Goal: Information Seeking & Learning: Learn about a topic

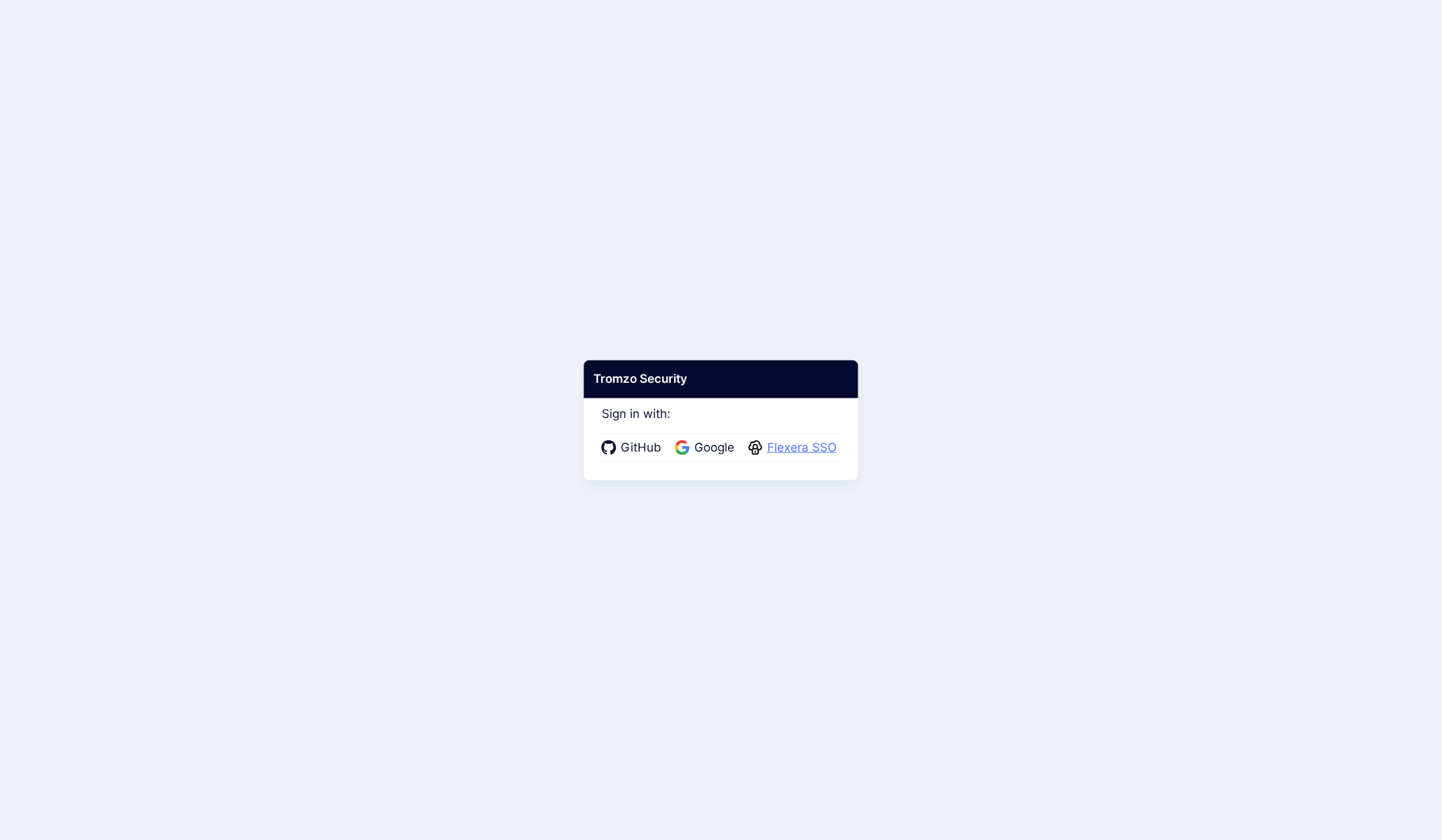
click at [771, 454] on span "Flexera SSO" at bounding box center [801, 448] width 77 height 18
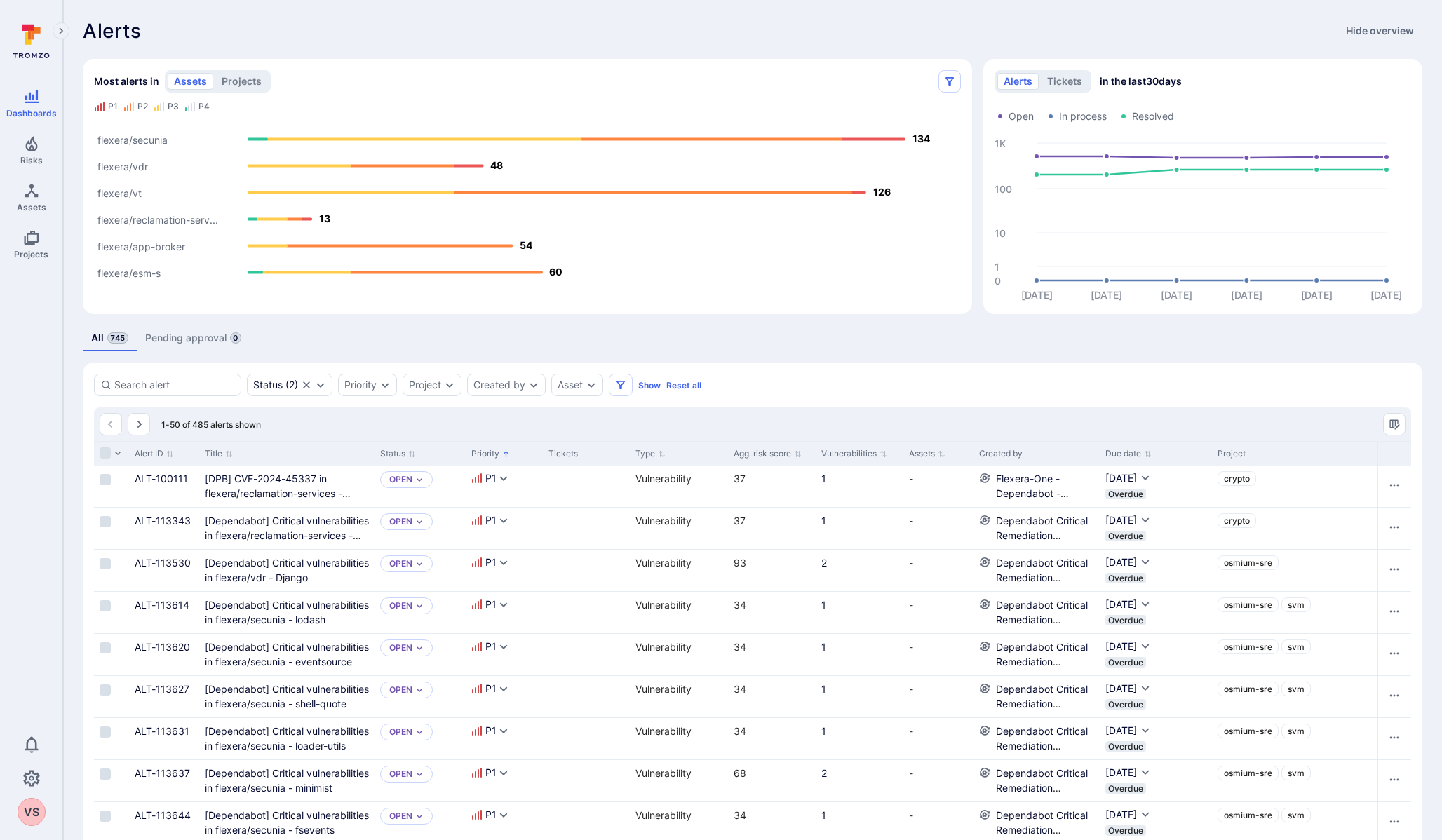
click at [836, 34] on div "Alerts Hide overview" at bounding box center [752, 31] width 1339 height 23
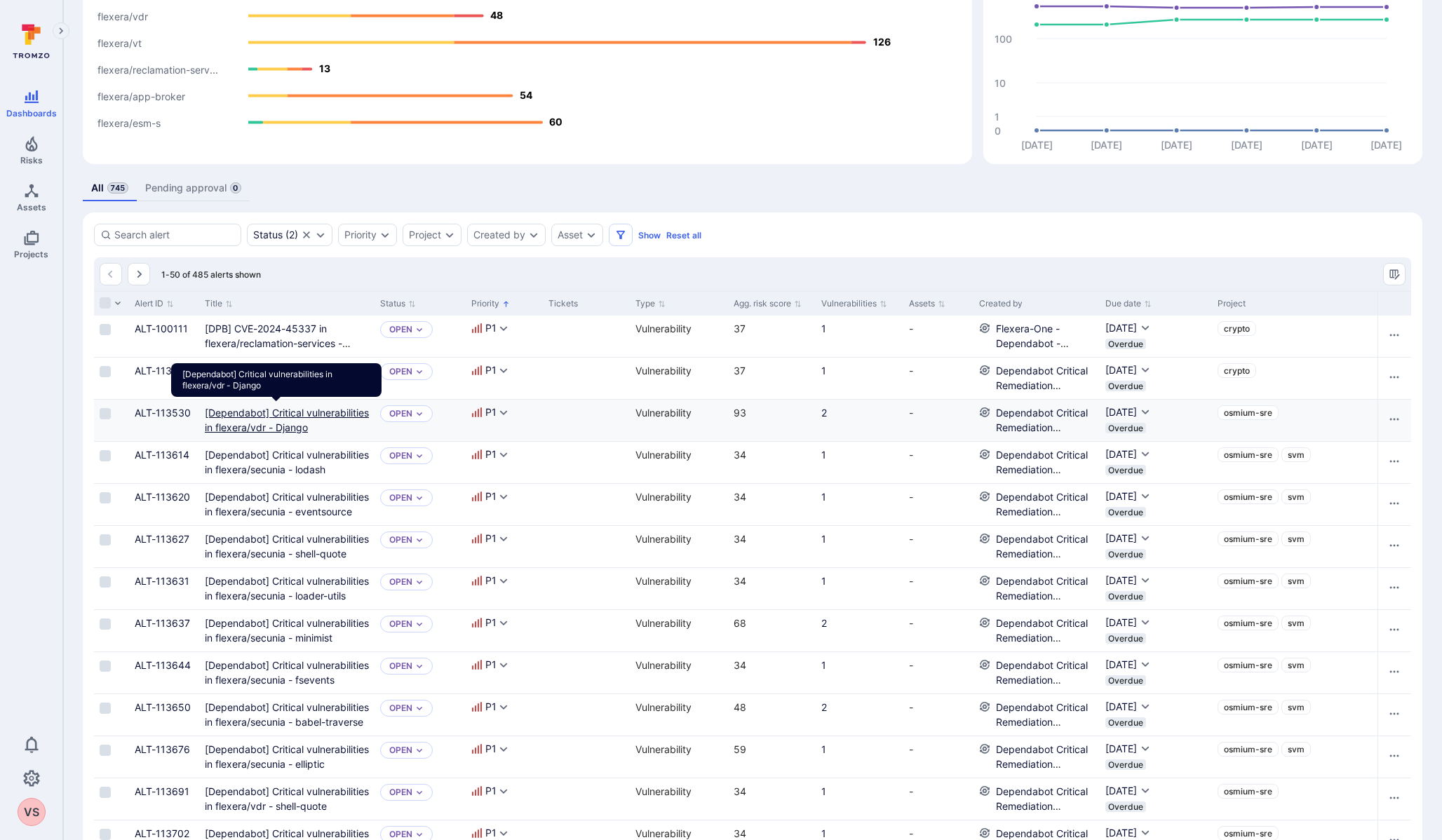
scroll to position [163, 0]
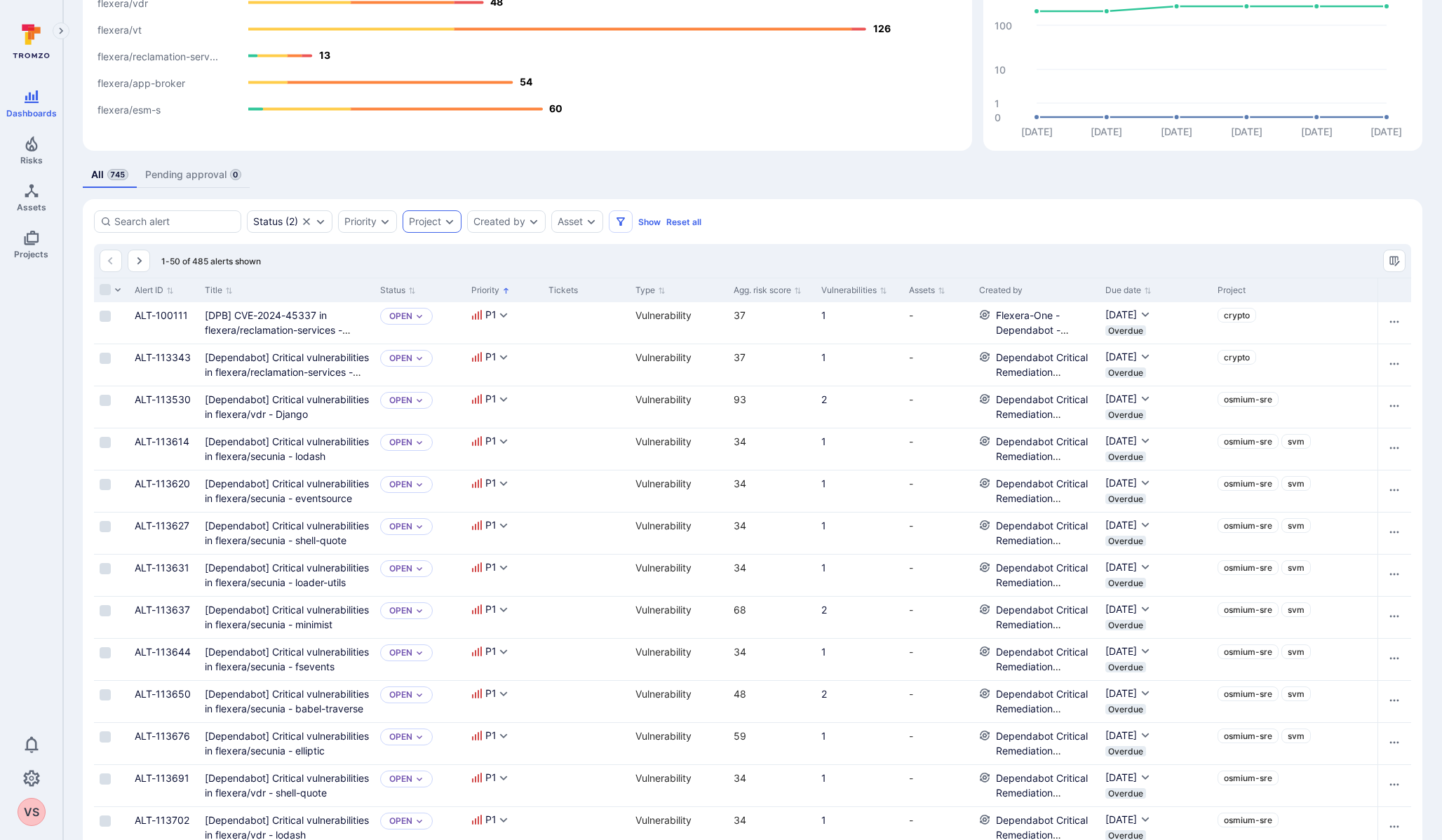
click at [446, 213] on div "Project" at bounding box center [432, 222] width 59 height 23
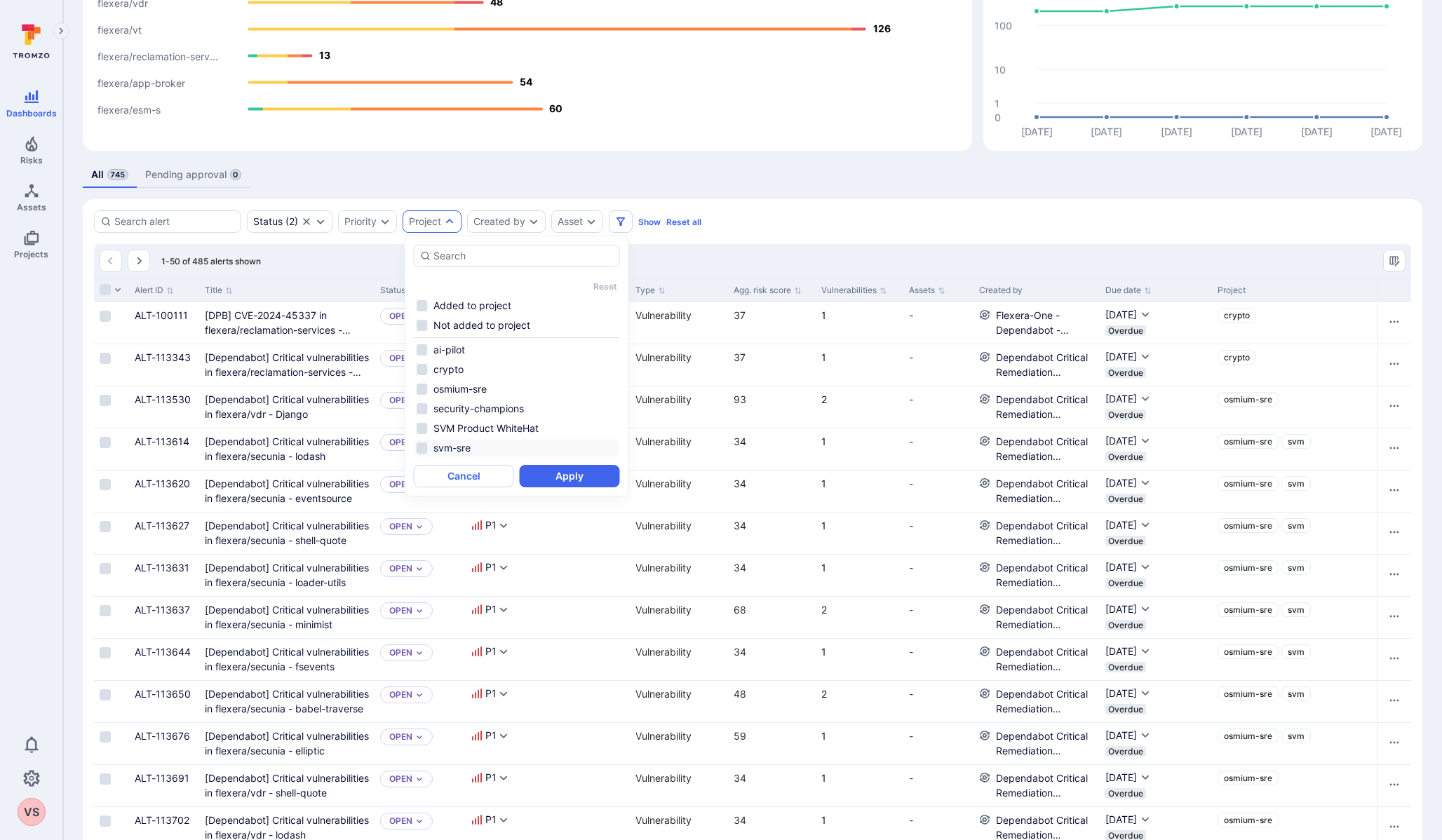
click at [424, 450] on li "svm-sre" at bounding box center [517, 448] width 206 height 17
click at [713, 222] on div "Status ( 2 ) Priority Project Created by Asset Show Reset all" at bounding box center [752, 222] width 1317 height 23
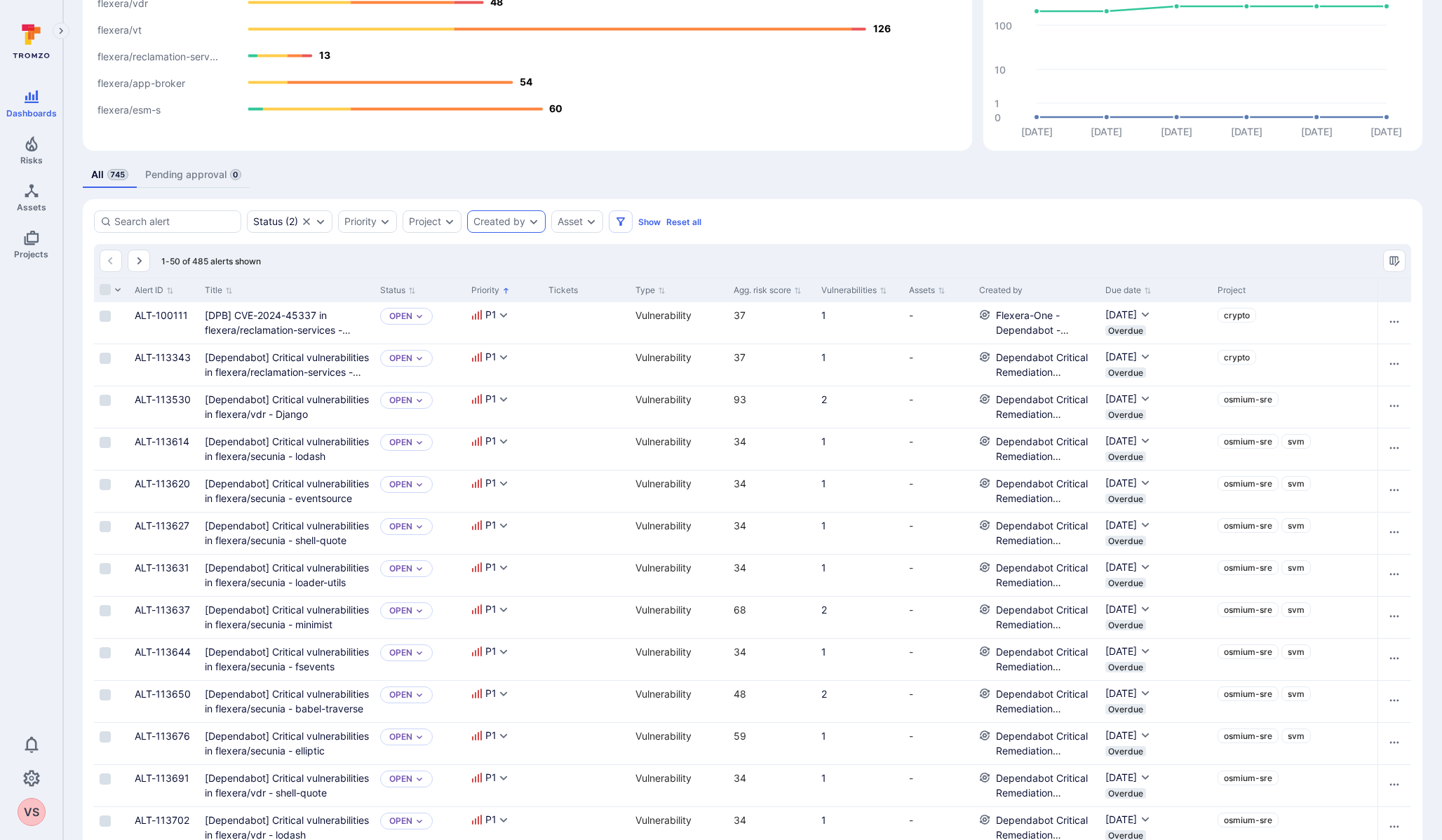
click at [525, 223] on div "Created by" at bounding box center [499, 221] width 52 height 11
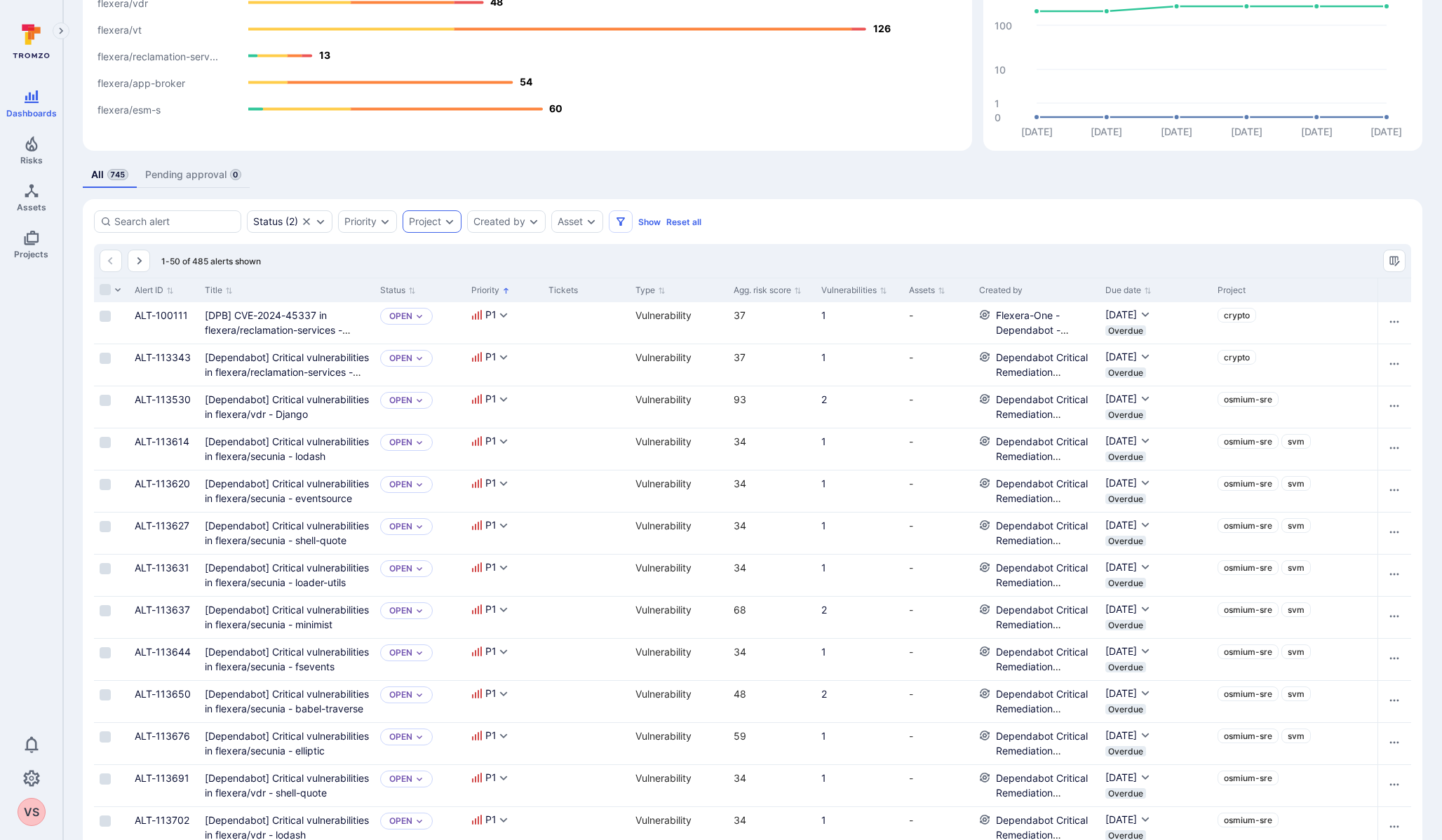
click at [457, 219] on div "Project" at bounding box center [432, 222] width 59 height 23
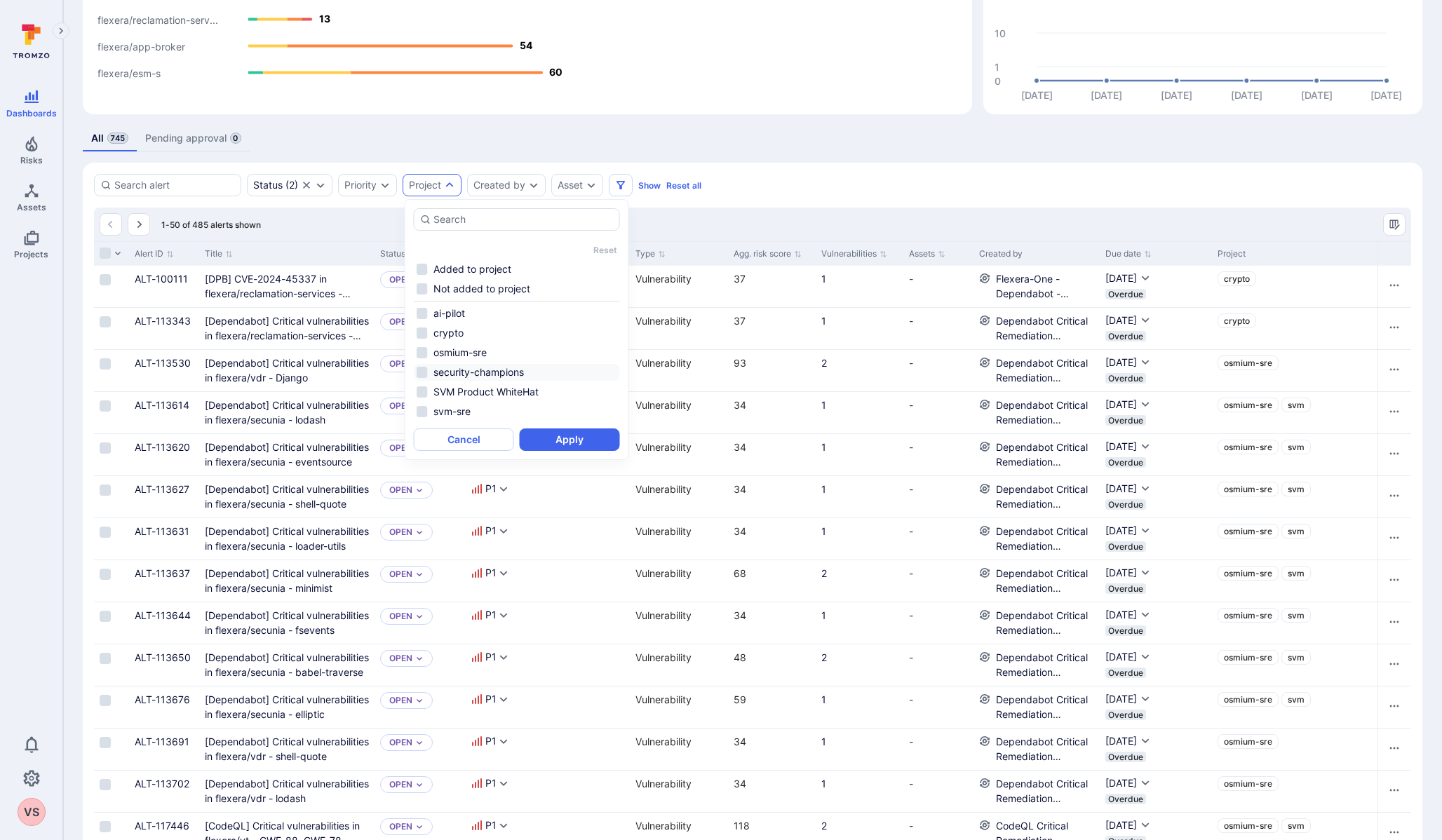
scroll to position [201, 0]
click at [419, 350] on li "osmium-sre" at bounding box center [517, 350] width 206 height 17
click at [555, 442] on button "Apply" at bounding box center [569, 438] width 100 height 23
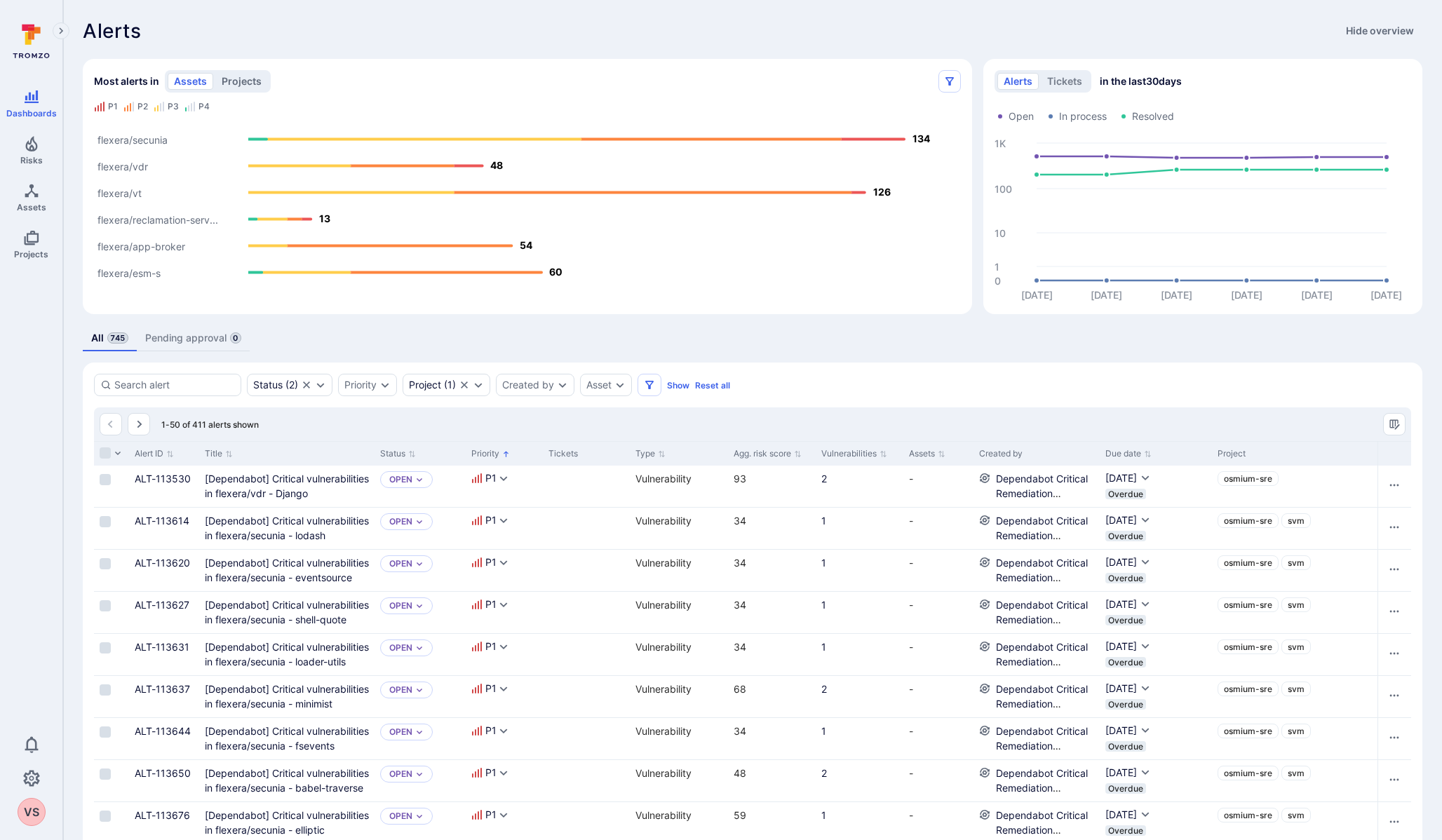
click at [244, 85] on button "projects" at bounding box center [242, 81] width 52 height 17
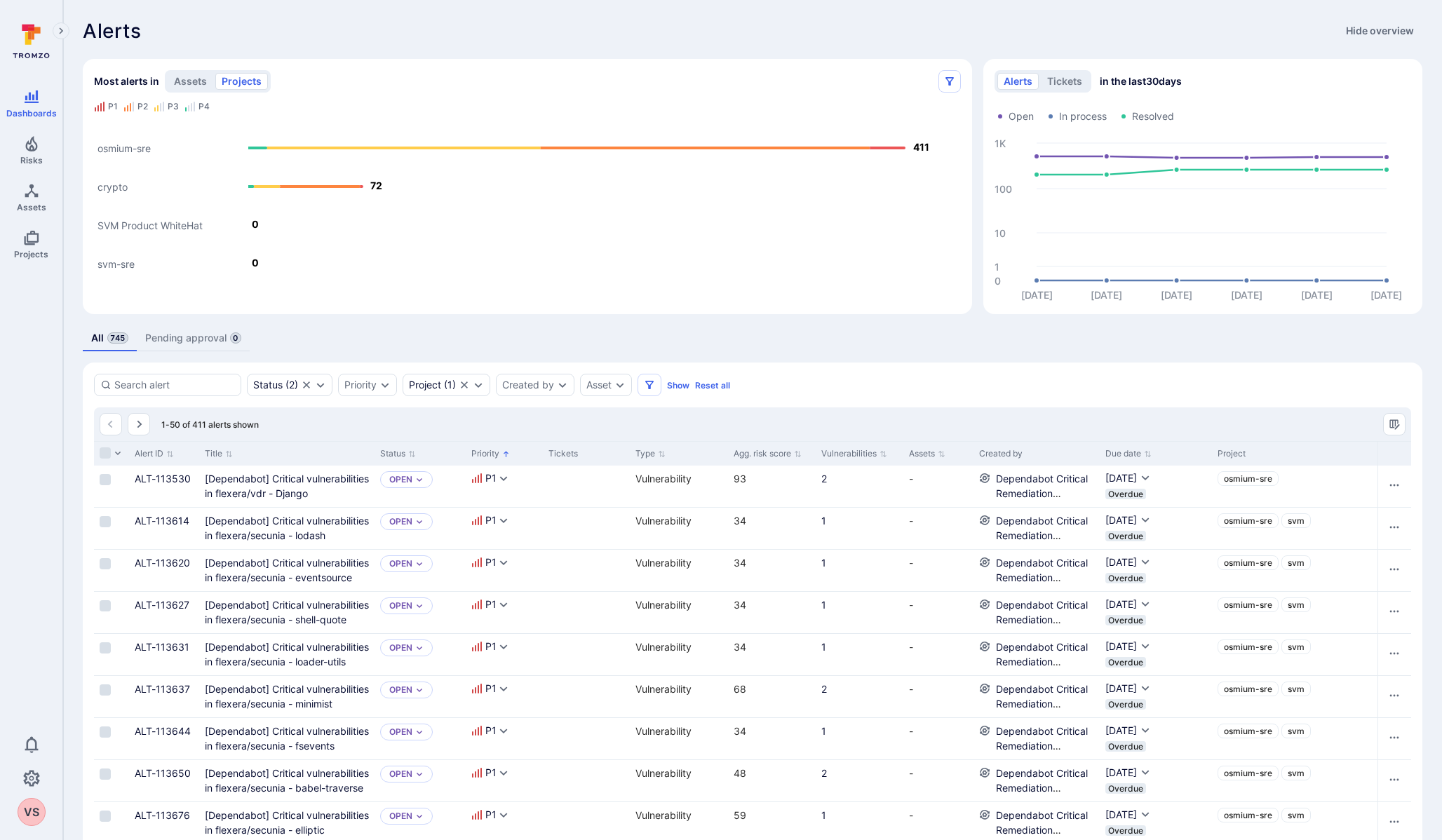
click at [886, 147] on icon "Alerts Bar" at bounding box center [887, 148] width 37 height 3
click at [816, 136] on icon at bounding box center [811, 141] width 11 height 11
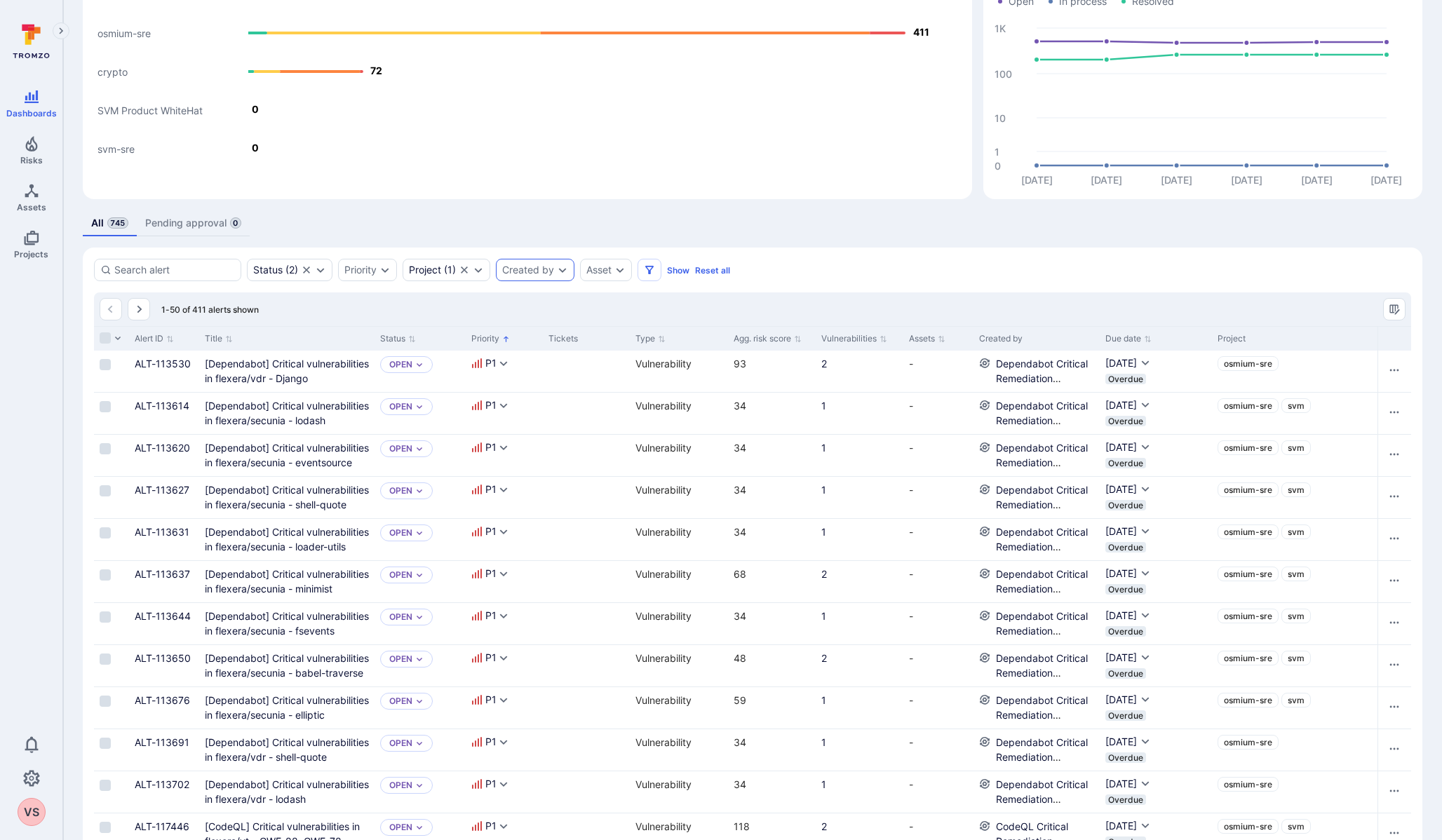
scroll to position [112, 0]
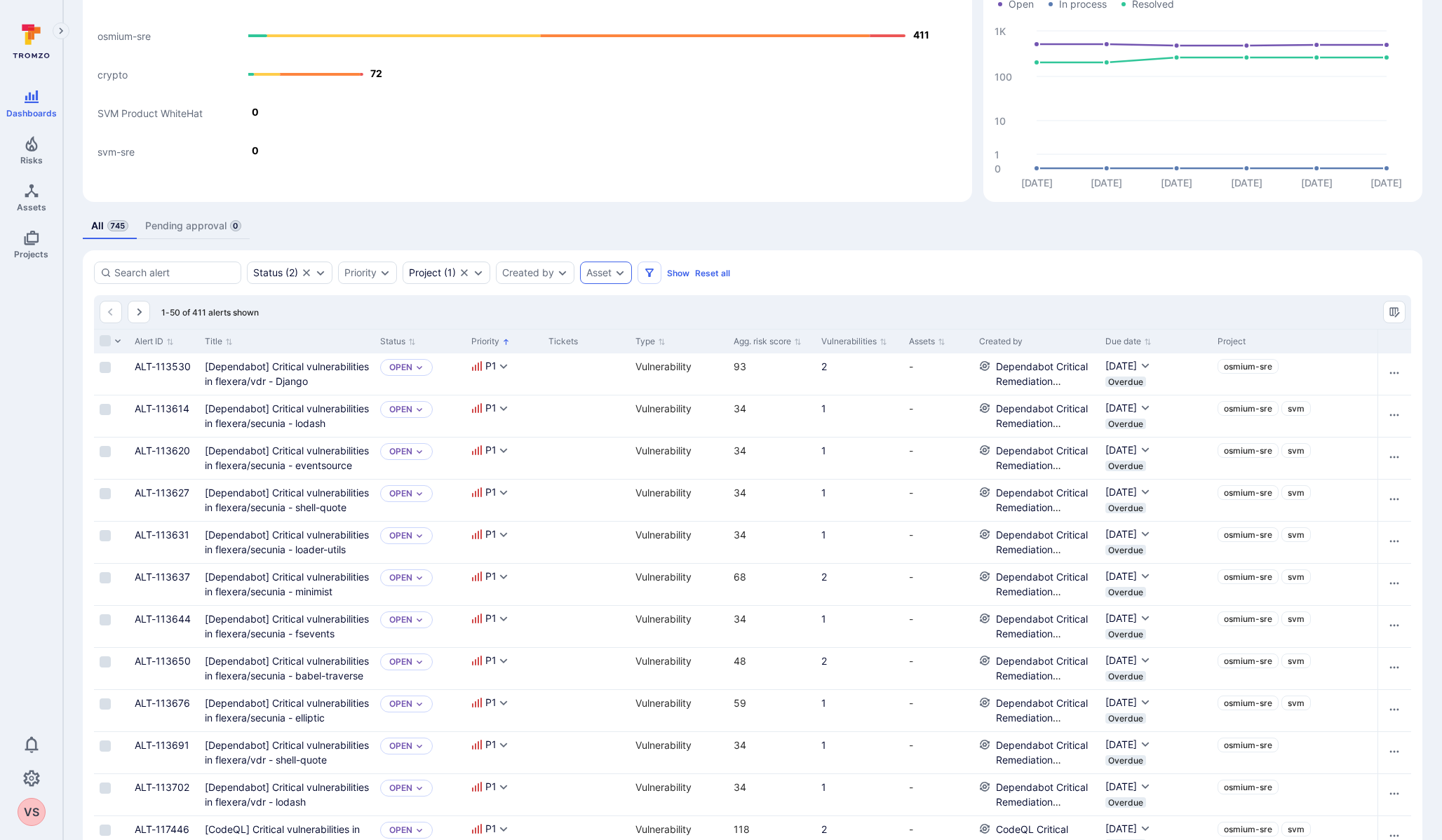
click at [593, 270] on div "Asset" at bounding box center [598, 272] width 25 height 11
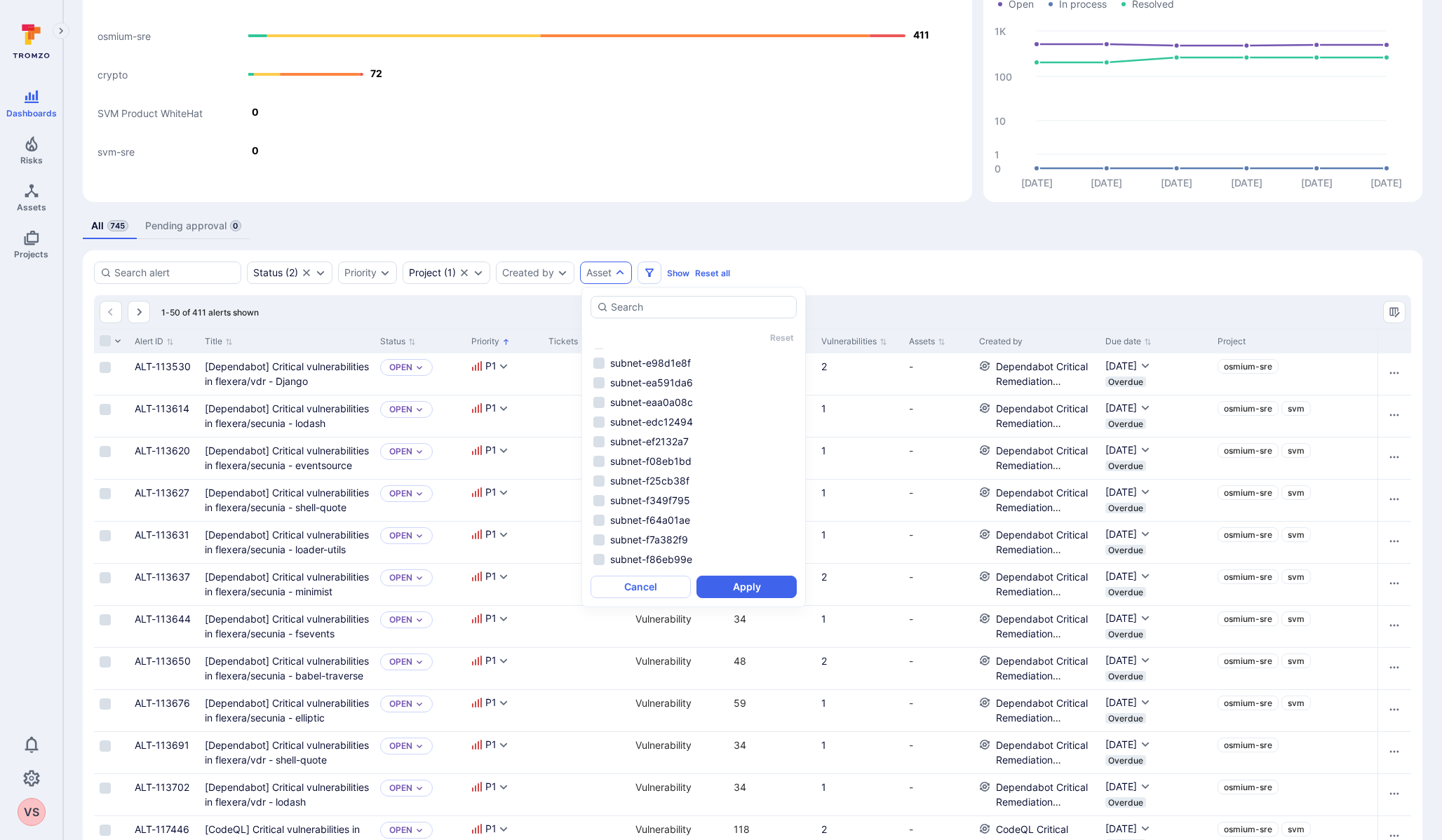
scroll to position [2193, 0]
click at [626, 583] on button "Cancel" at bounding box center [640, 587] width 100 height 23
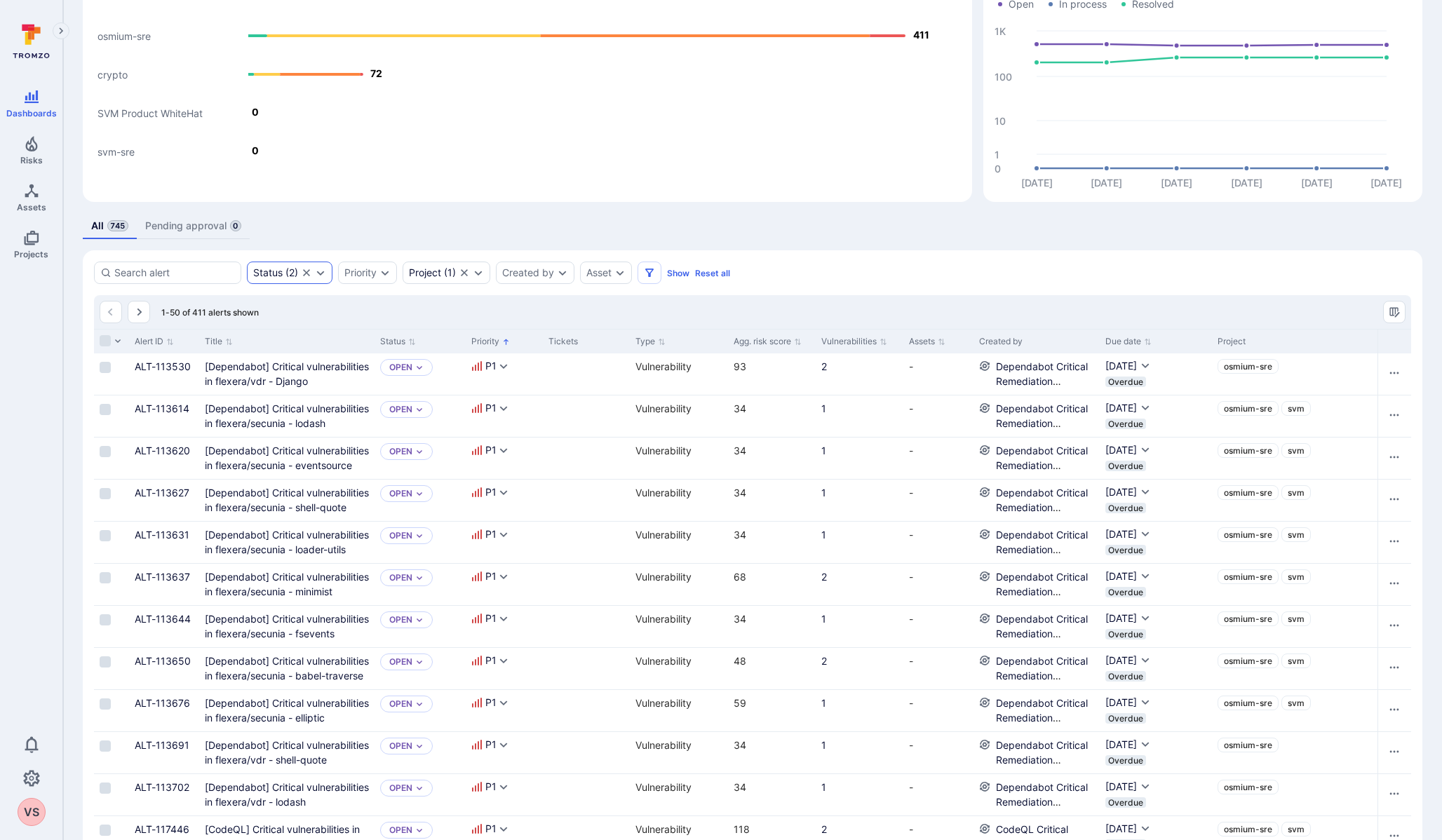
click at [312, 273] on icon "Clear selection" at bounding box center [306, 272] width 11 height 11
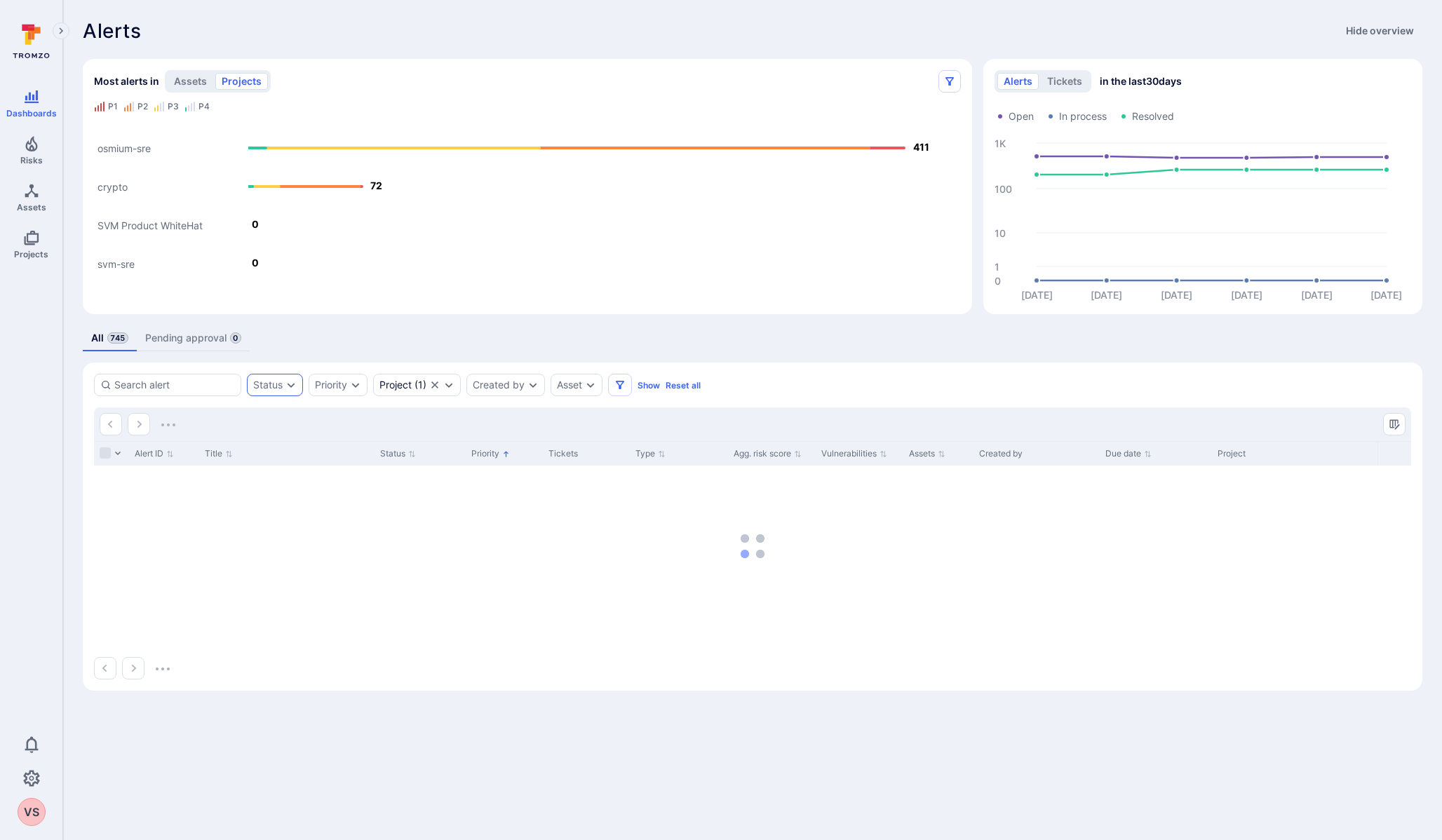
click at [302, 150] on icon "Alerts Bar" at bounding box center [404, 148] width 275 height 3
click at [130, 147] on text "osmium-sre" at bounding box center [124, 149] width 53 height 12
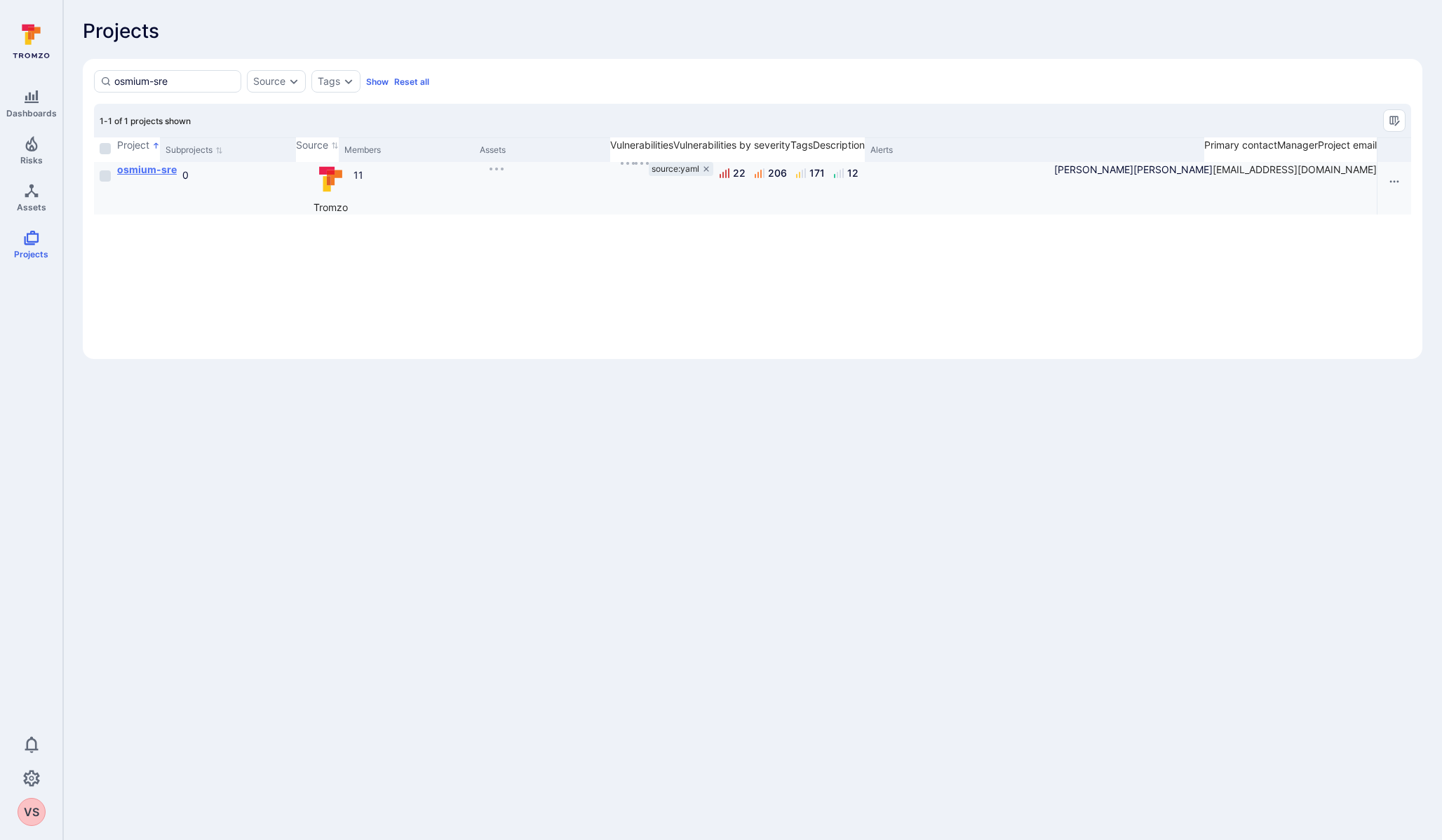
click at [157, 176] on b "osmium-sre" at bounding box center [147, 170] width 60 height 12
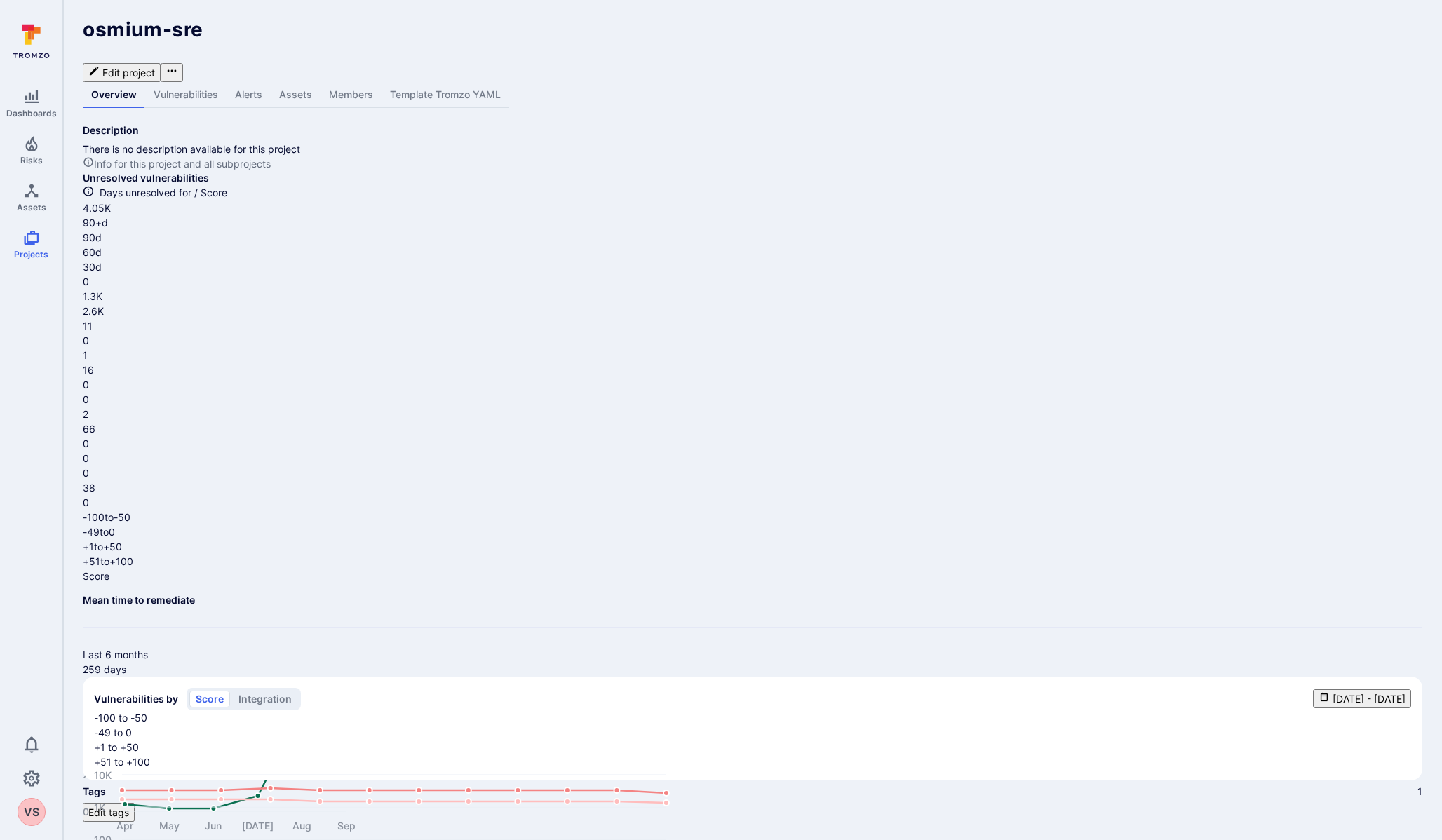
click at [186, 82] on link "Vulnerabilities" at bounding box center [186, 95] width 82 height 26
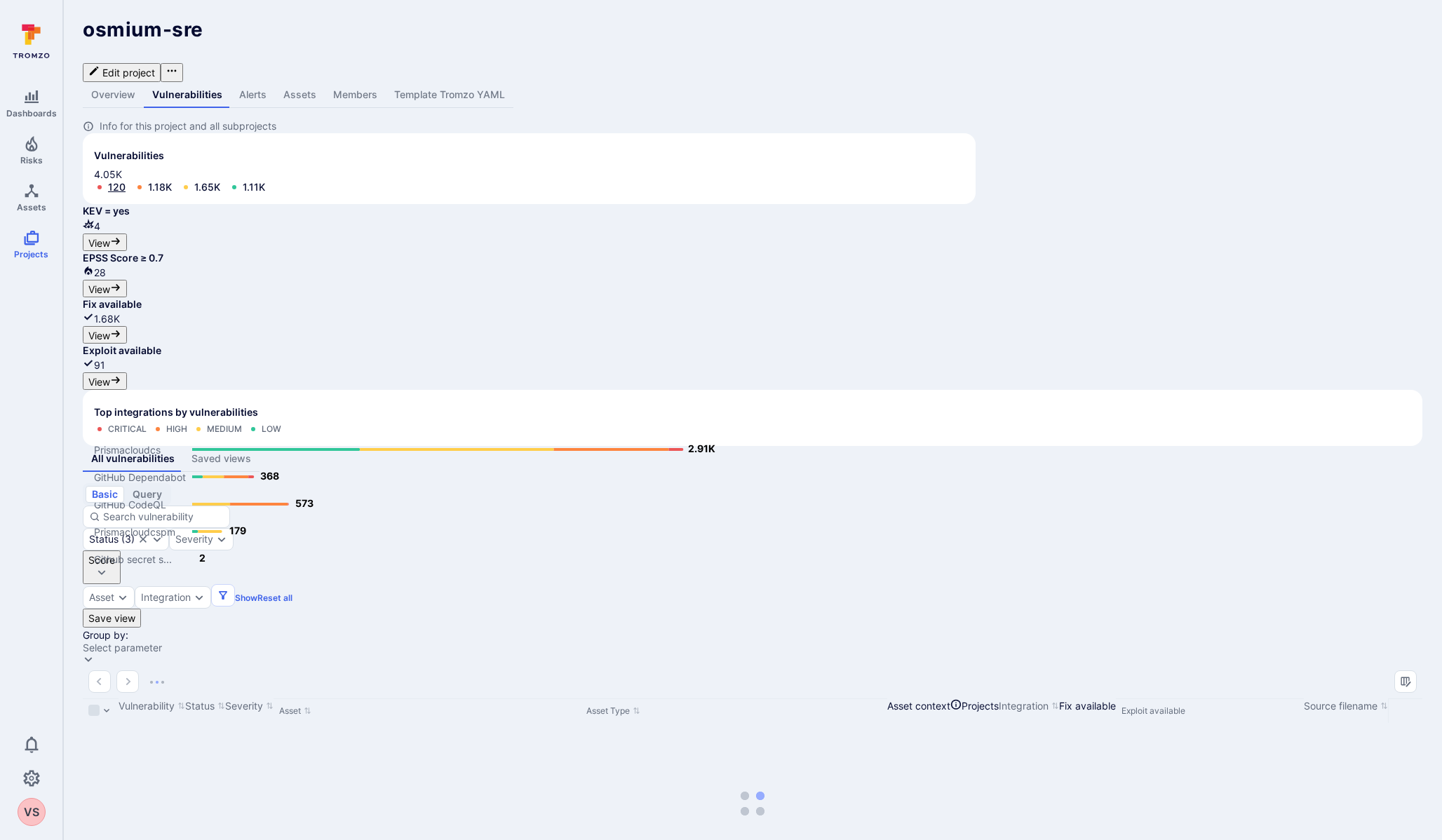
click at [116, 193] on link "120" at bounding box center [117, 187] width 17 height 12
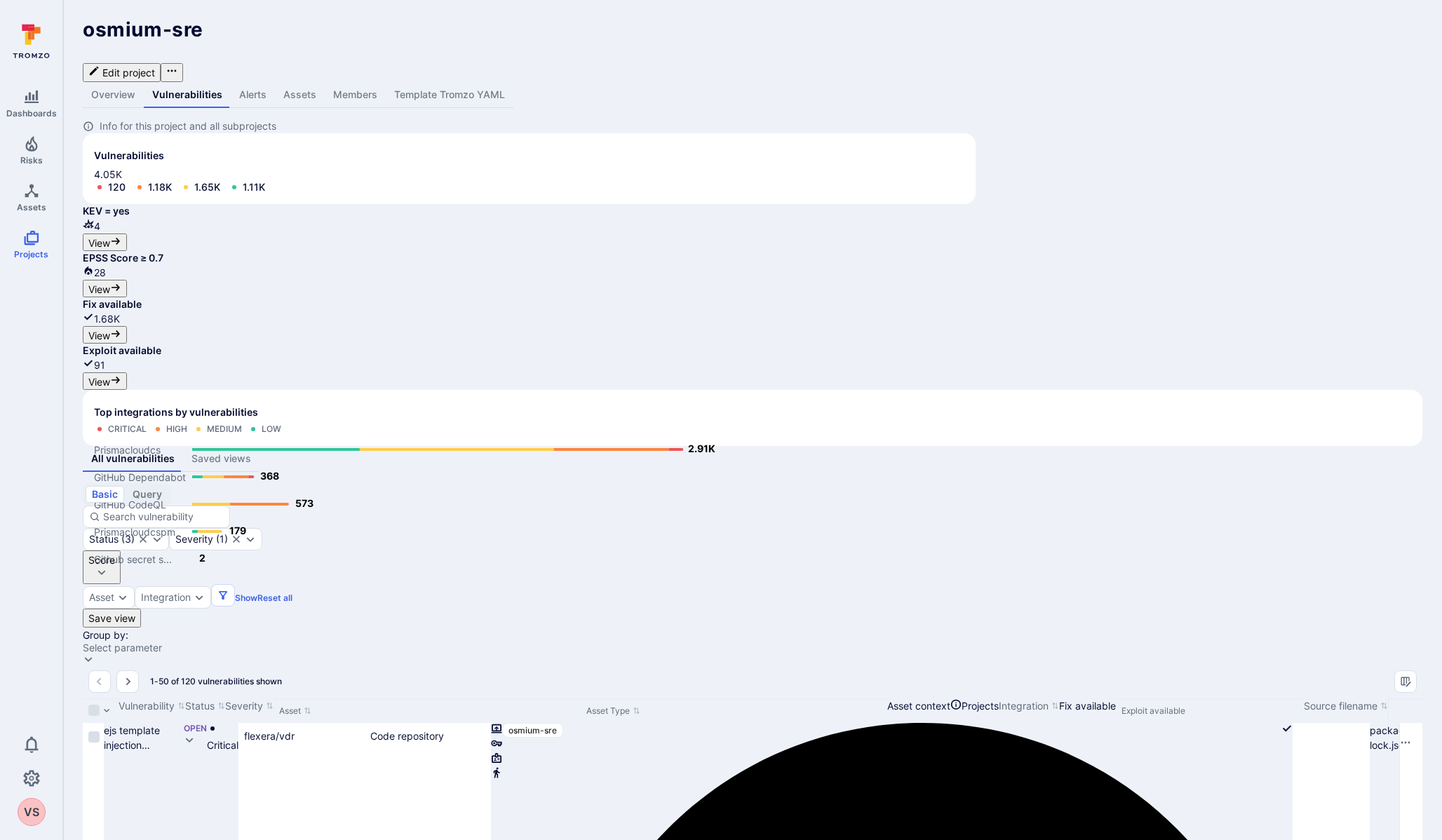
click at [107, 567] on icon "button" at bounding box center [101, 572] width 11 height 11
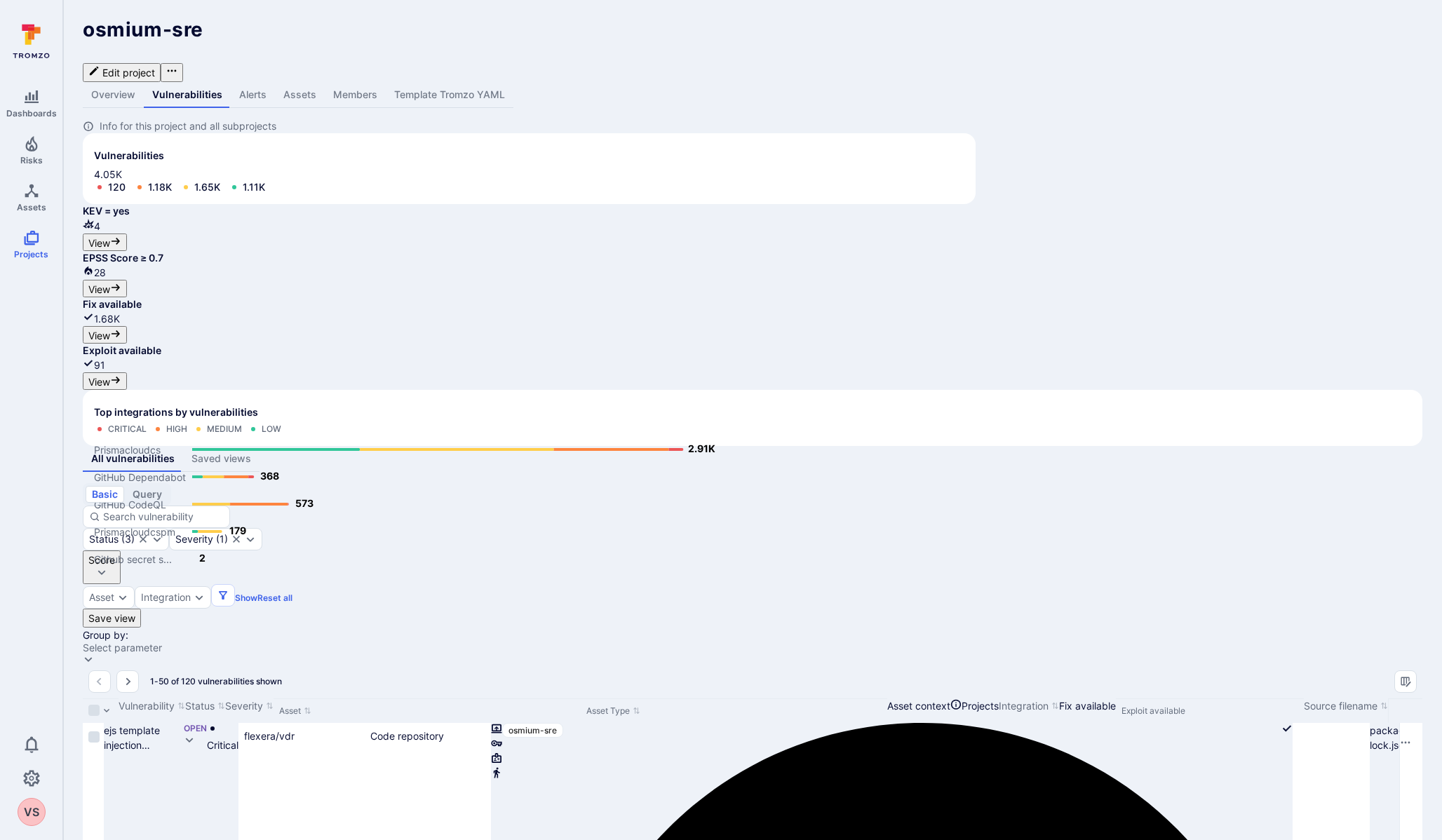
click at [114, 591] on div "Asset" at bounding box center [101, 597] width 25 height 11
type input "t"
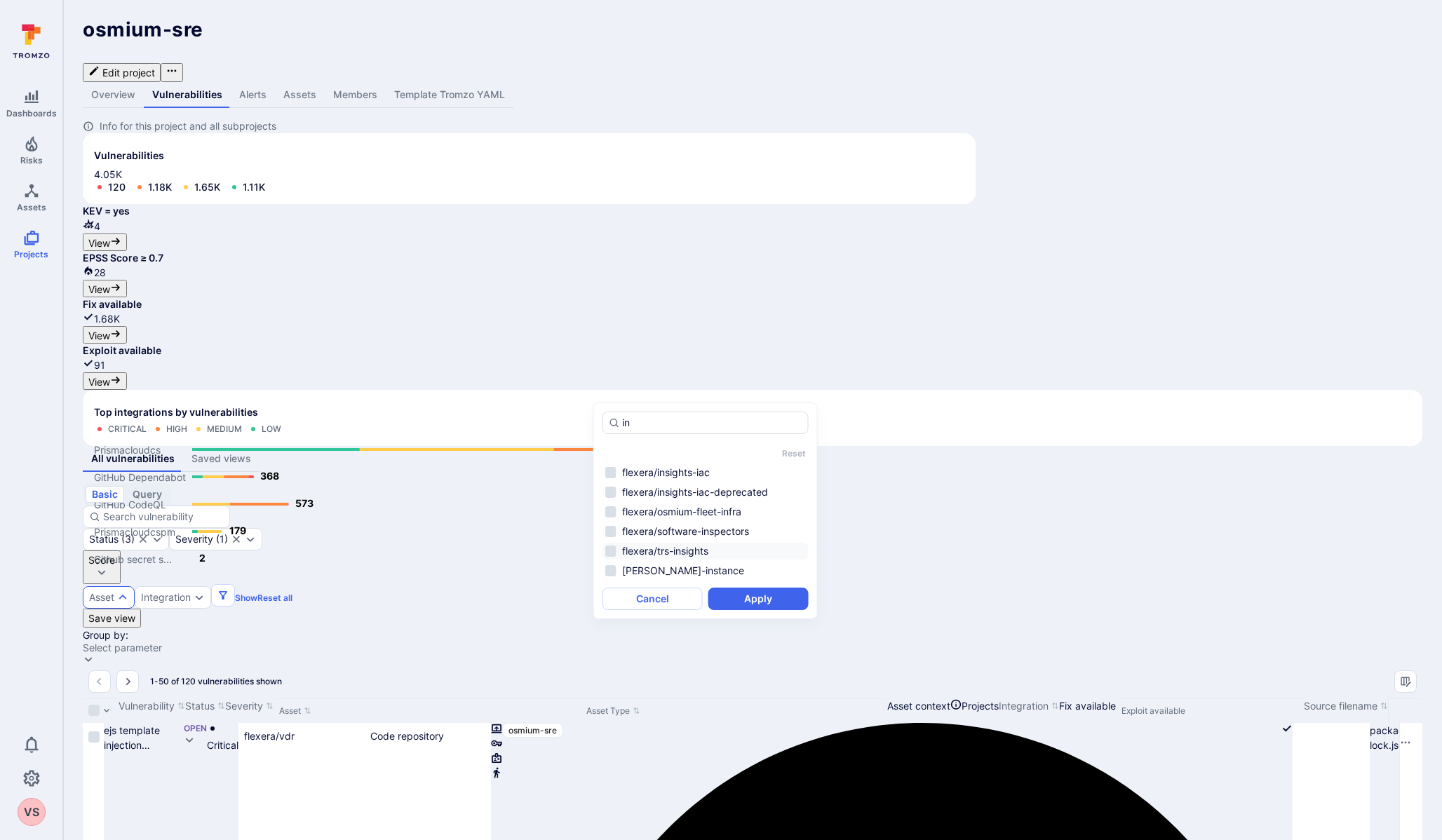
click at [612, 553] on li "flexera/trs-insights" at bounding box center [705, 550] width 206 height 17
type input "in"
click at [737, 599] on button "Apply" at bounding box center [758, 599] width 100 height 23
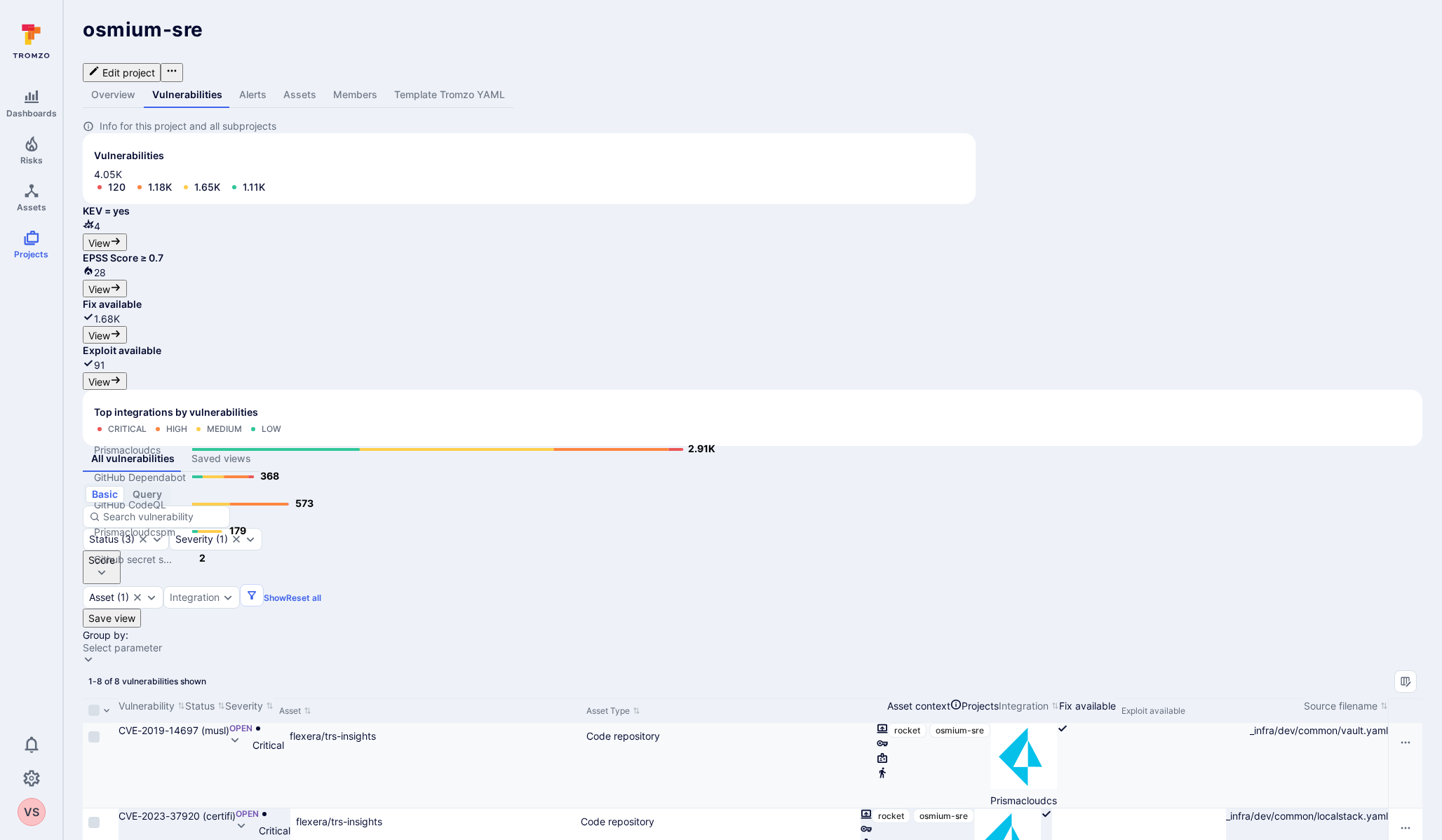
drag, startPoint x: 1286, startPoint y: 524, endPoint x: 837, endPoint y: 533, distance: 449.1
click at [1263, 723] on div "CVE-2019-14697 (musl) Open Critical flexera/trs-insights Code repository rocket…" at bounding box center [752, 765] width 1339 height 85
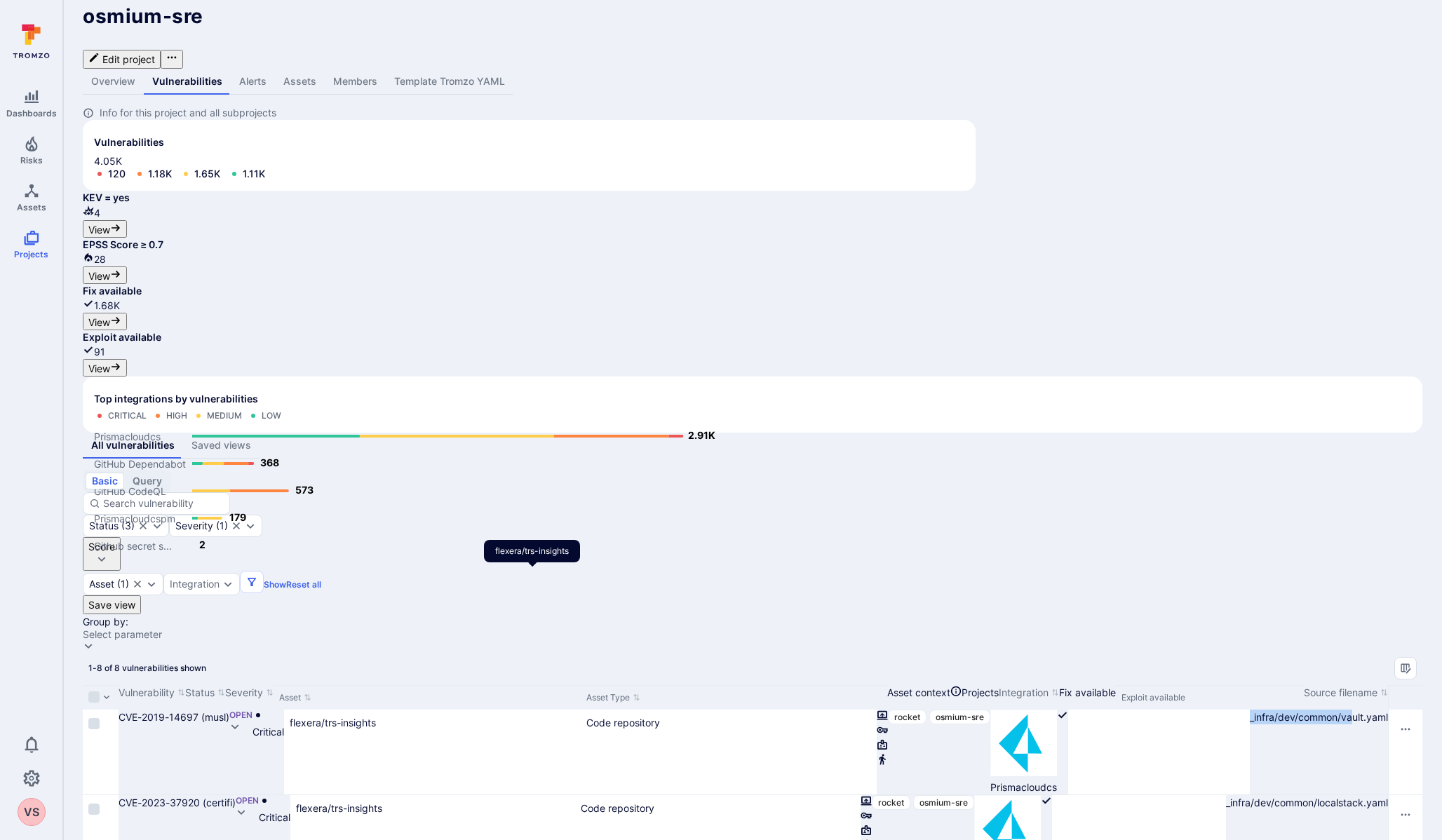
scroll to position [22, 0]
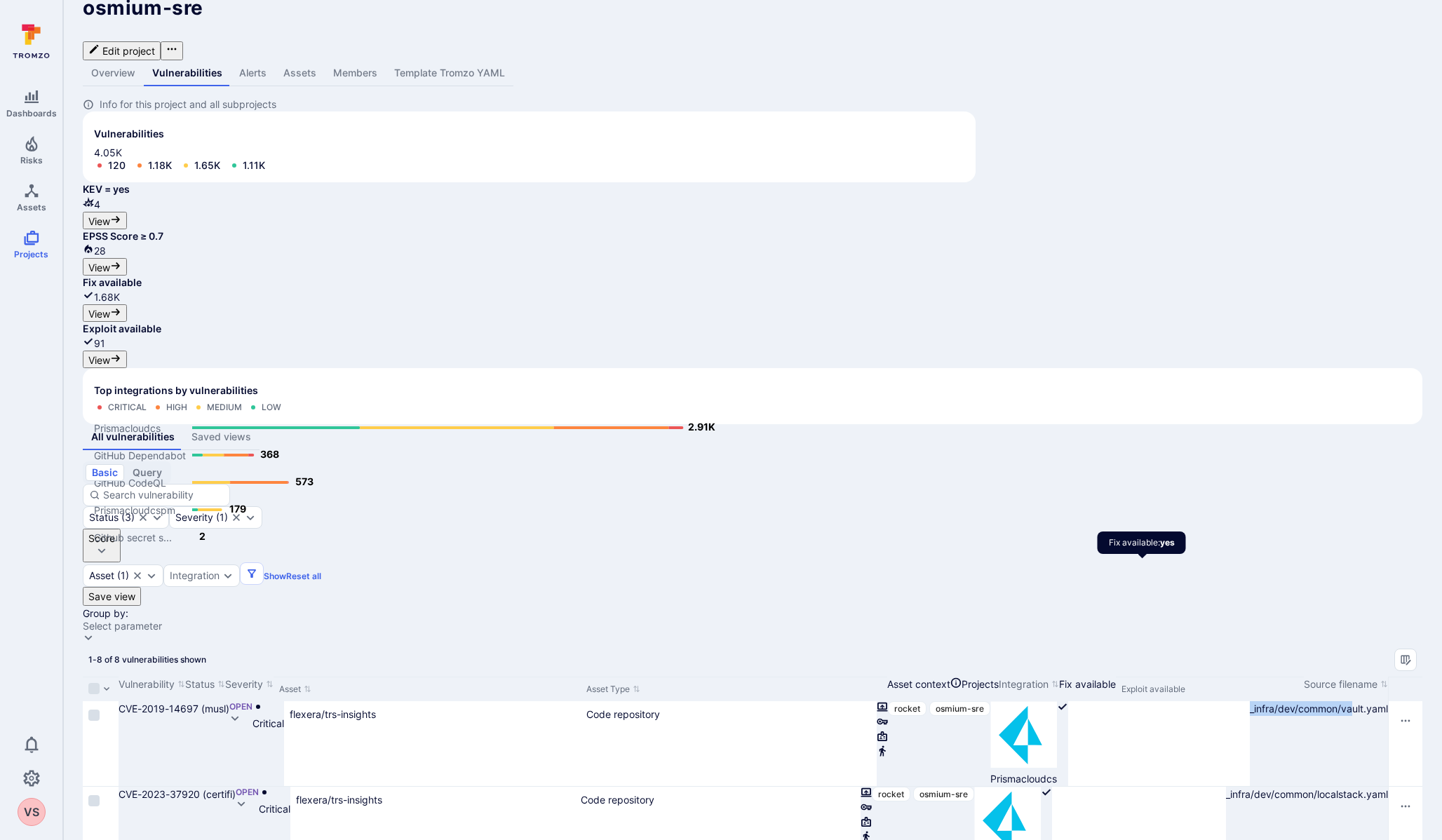
click at [219, 570] on div "Integration" at bounding box center [194, 575] width 50 height 11
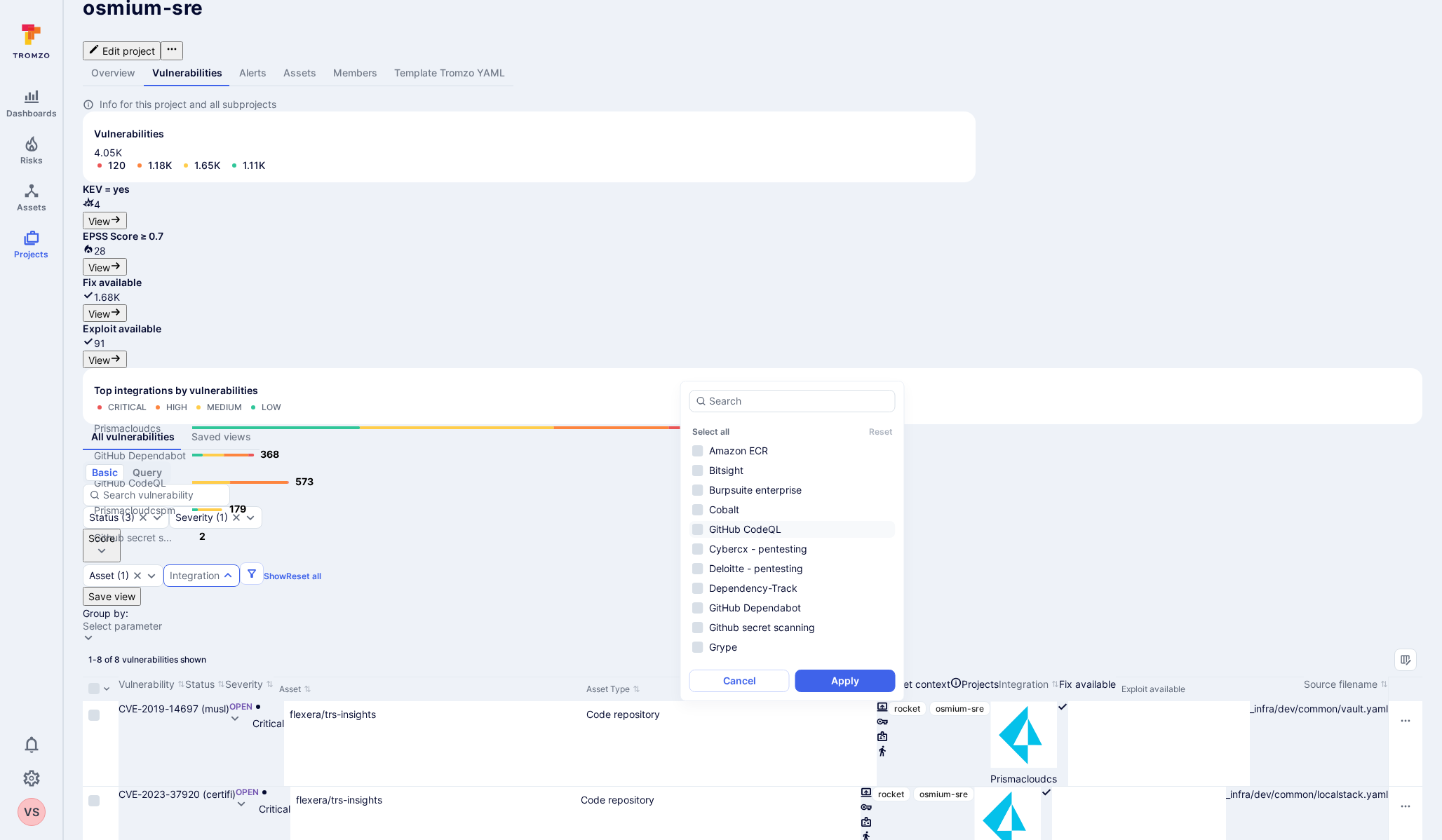
click at [704, 530] on li "GitHub CodeQL" at bounding box center [792, 529] width 206 height 17
click at [851, 680] on button "Apply" at bounding box center [845, 681] width 100 height 23
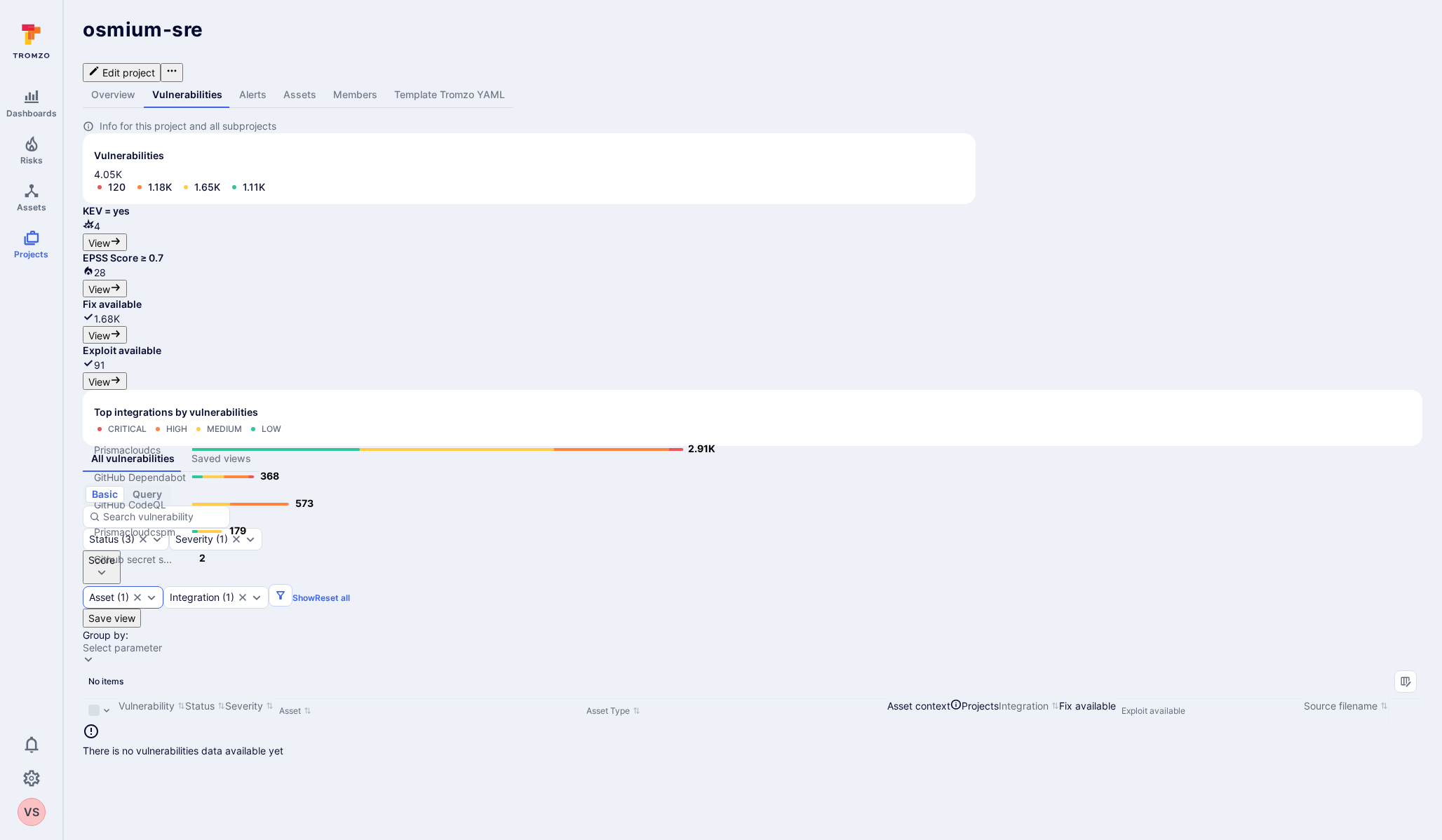
click at [157, 591] on icon "Expand dropdown" at bounding box center [151, 597] width 11 height 11
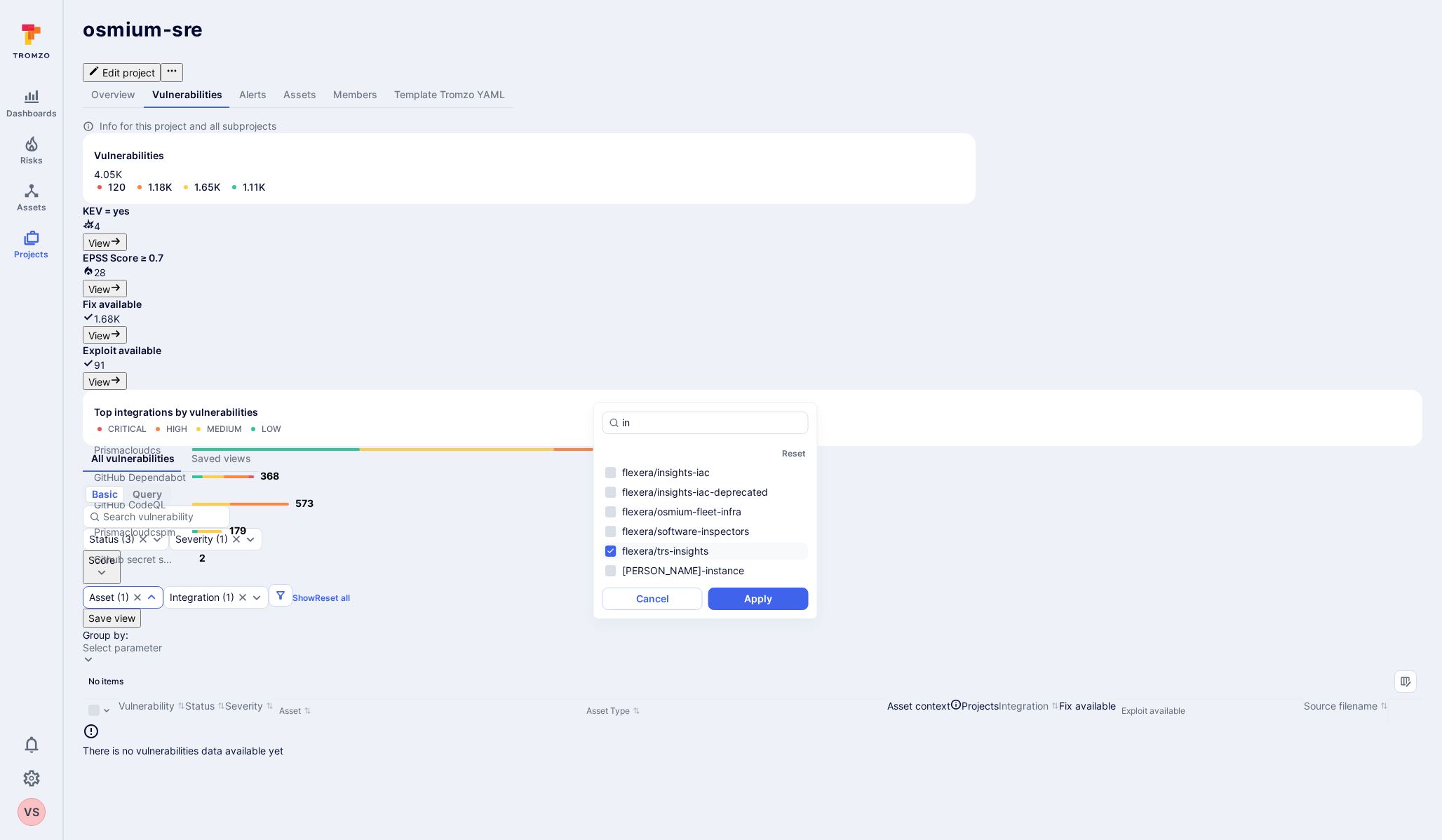
click at [613, 556] on li "flexera/trs-insights" at bounding box center [705, 550] width 206 height 17
click at [760, 604] on button "Apply" at bounding box center [758, 599] width 100 height 23
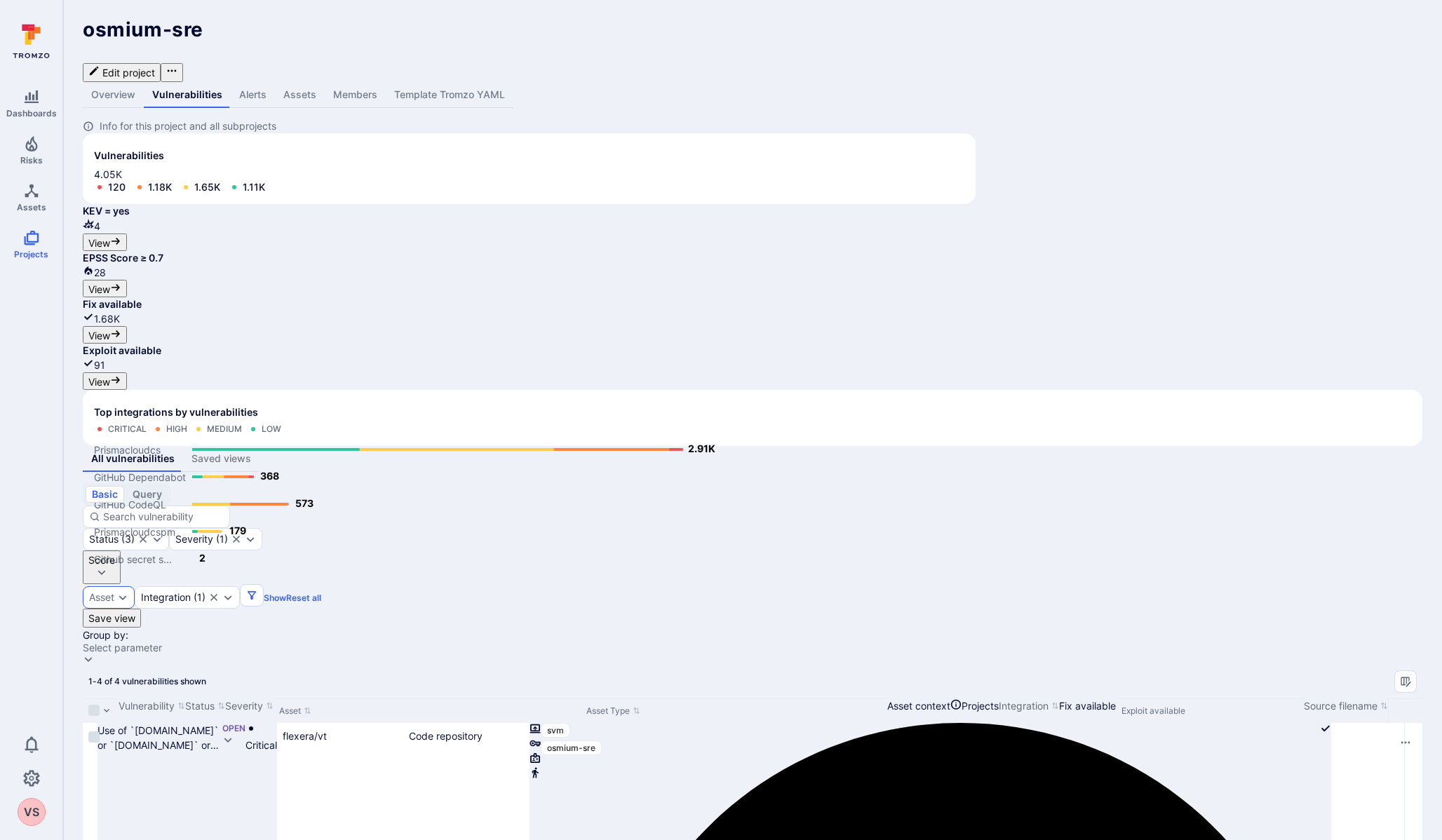
click at [129, 591] on icon "Expand dropdown" at bounding box center [123, 597] width 11 height 11
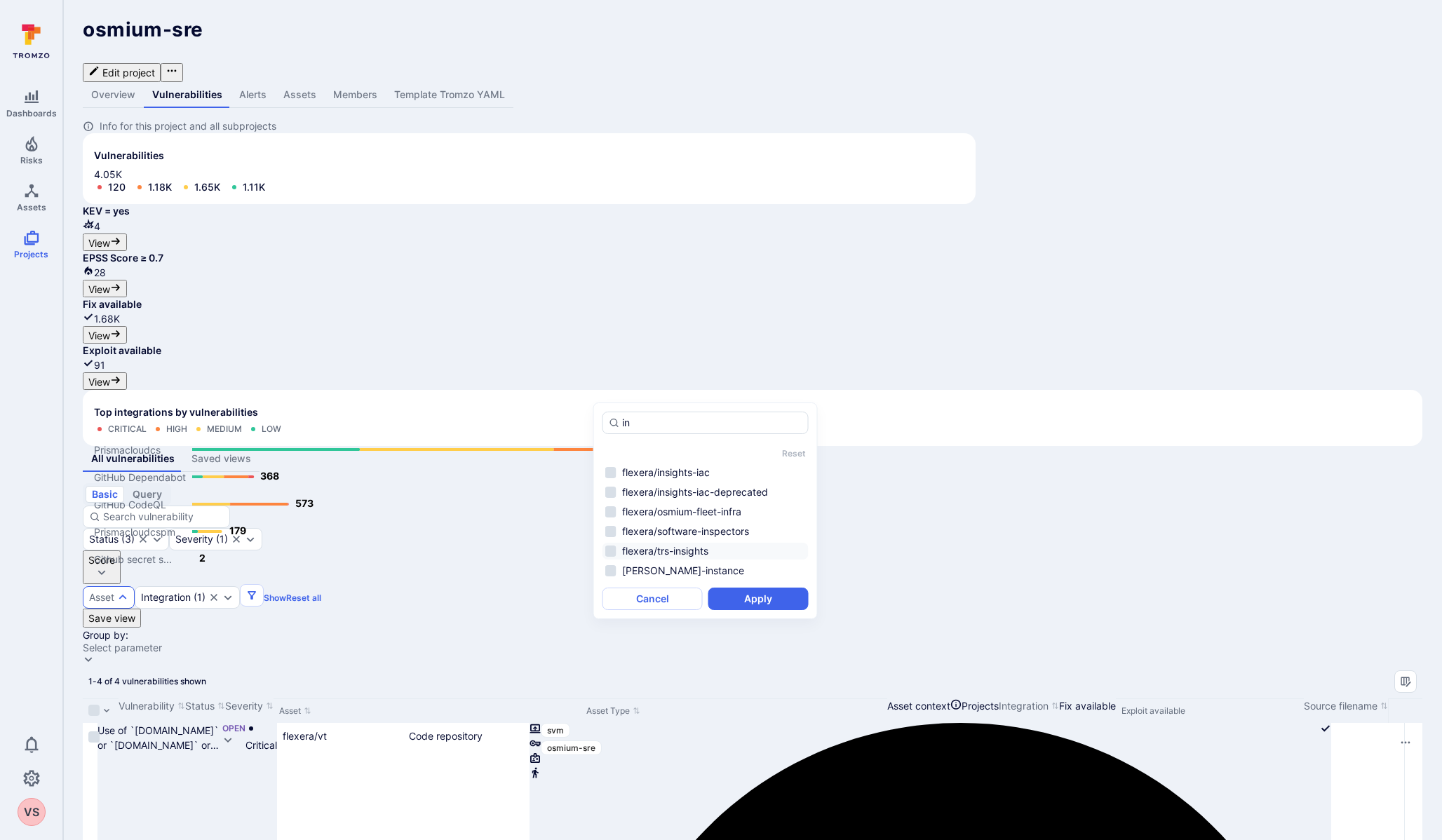
click at [610, 547] on li "flexera/trs-insights" at bounding box center [705, 550] width 206 height 17
click at [761, 601] on button "Apply" at bounding box center [758, 599] width 100 height 23
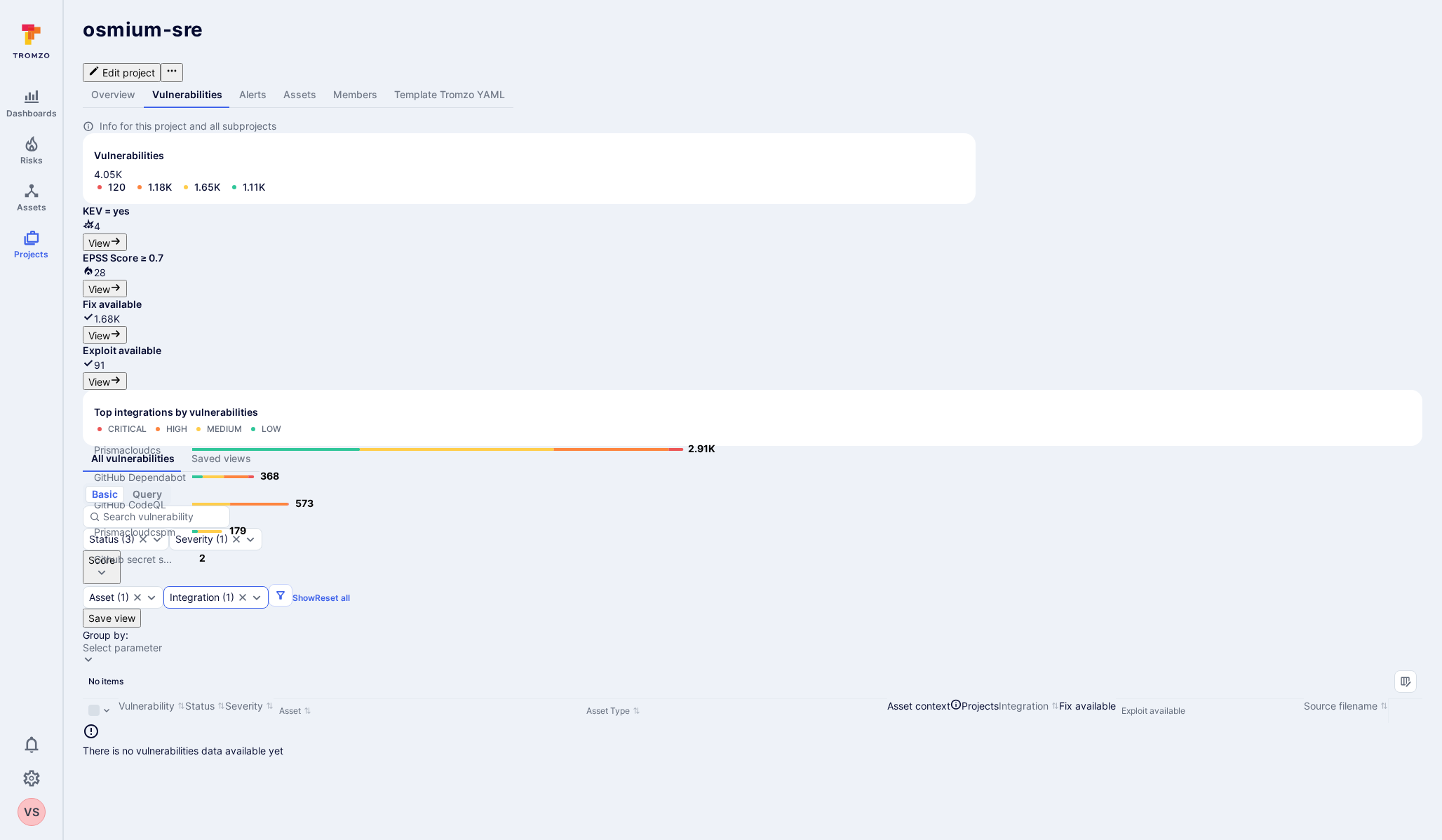
click at [248, 591] on icon "Clear selection" at bounding box center [243, 597] width 11 height 11
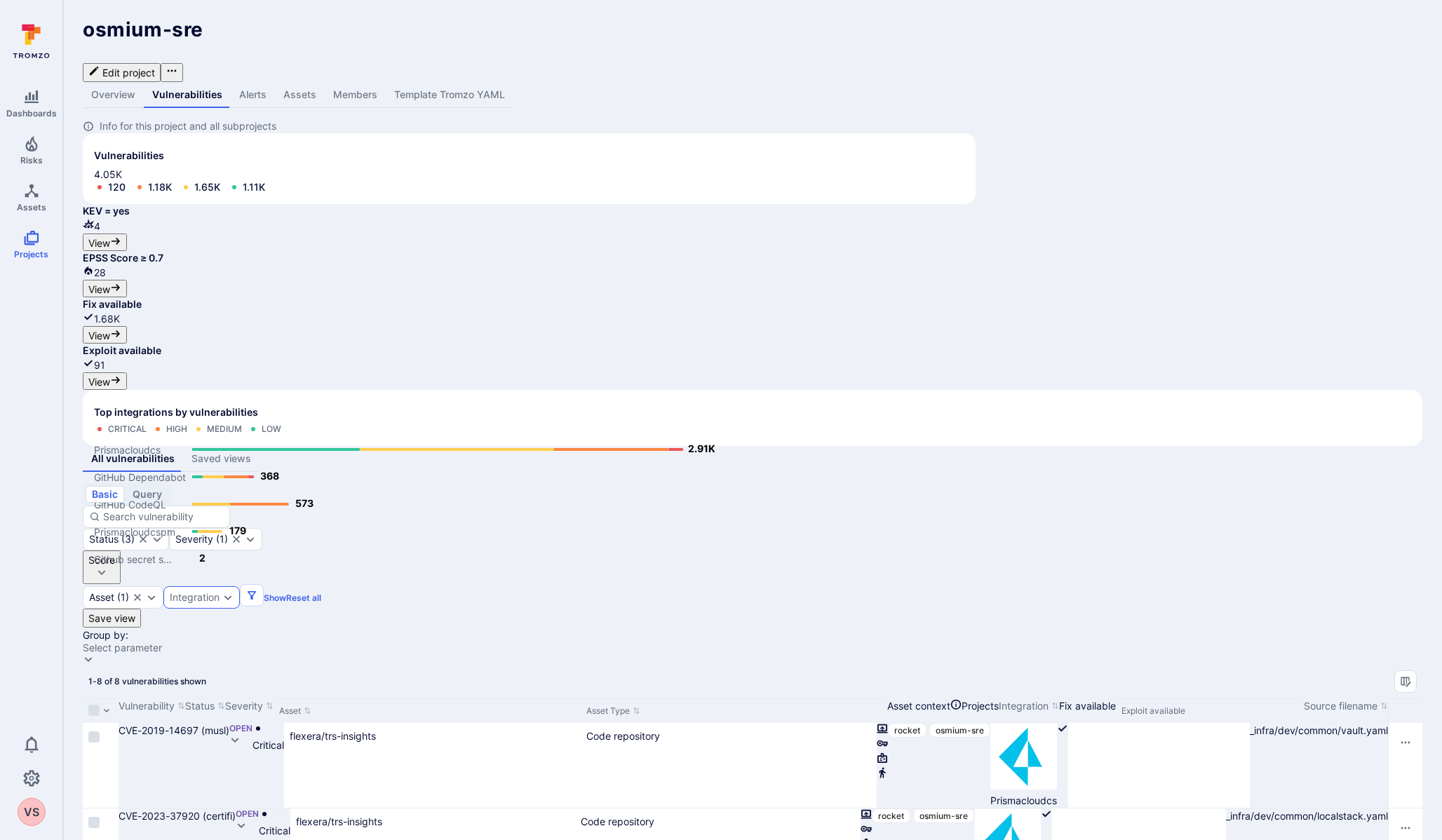
scroll to position [22, 0]
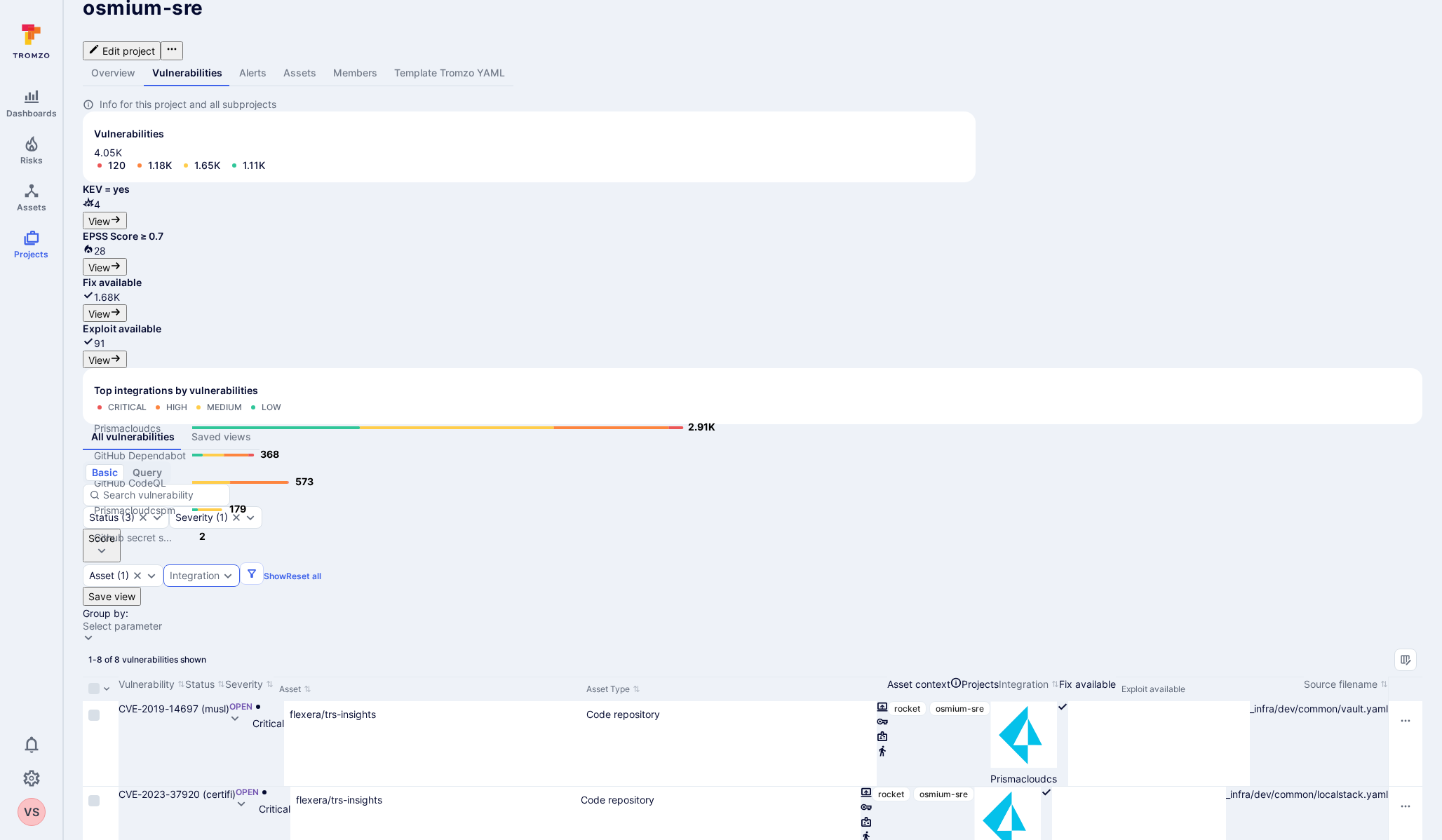
drag, startPoint x: 268, startPoint y: 459, endPoint x: 408, endPoint y: 465, distance: 140.1
click at [185, 677] on div "Vulnerability" at bounding box center [151, 689] width 67 height 24
drag, startPoint x: 407, startPoint y: 460, endPoint x: 331, endPoint y: 459, distance: 76.0
click at [1419, 677] on div at bounding box center [1420, 689] width 2 height 24
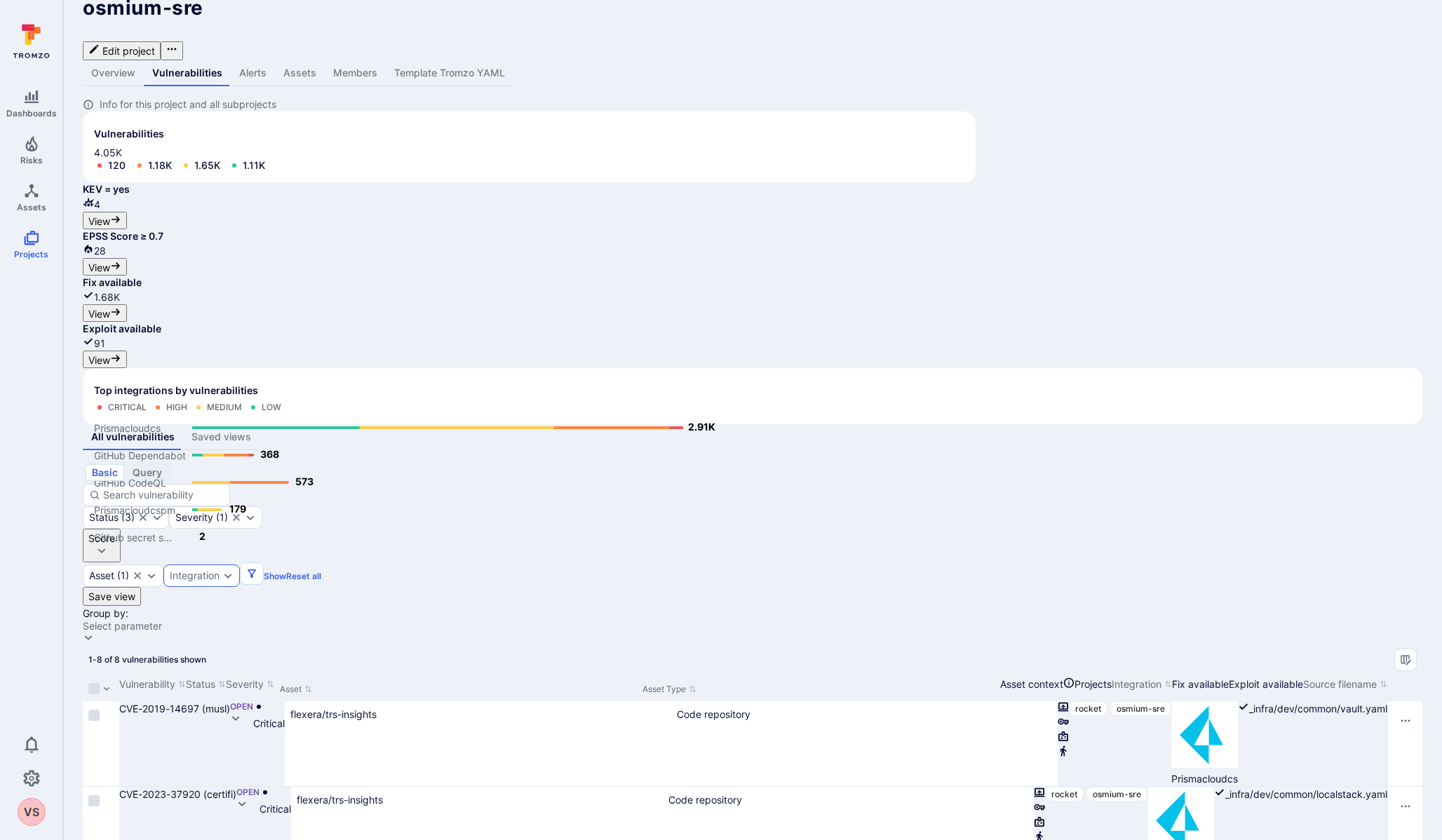
drag, startPoint x: 1323, startPoint y: 461, endPoint x: 1259, endPoint y: 459, distance: 64.0
click at [1259, 677] on div "Exploit available" at bounding box center [1265, 689] width 74 height 24
click at [141, 572] on icon "Clear selection" at bounding box center [137, 576] width 7 height 7
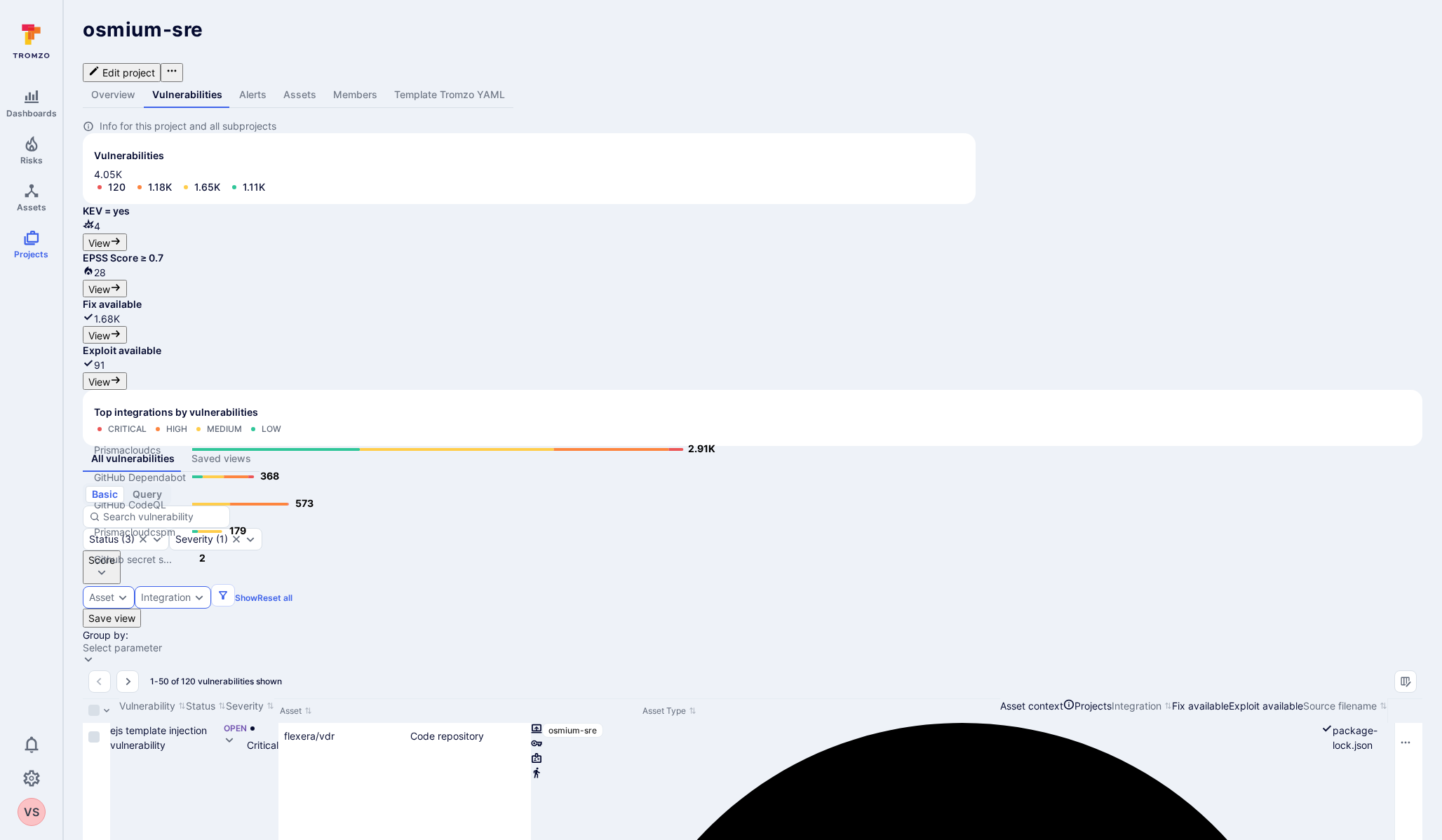
click at [114, 591] on div "Asset" at bounding box center [101, 597] width 25 height 11
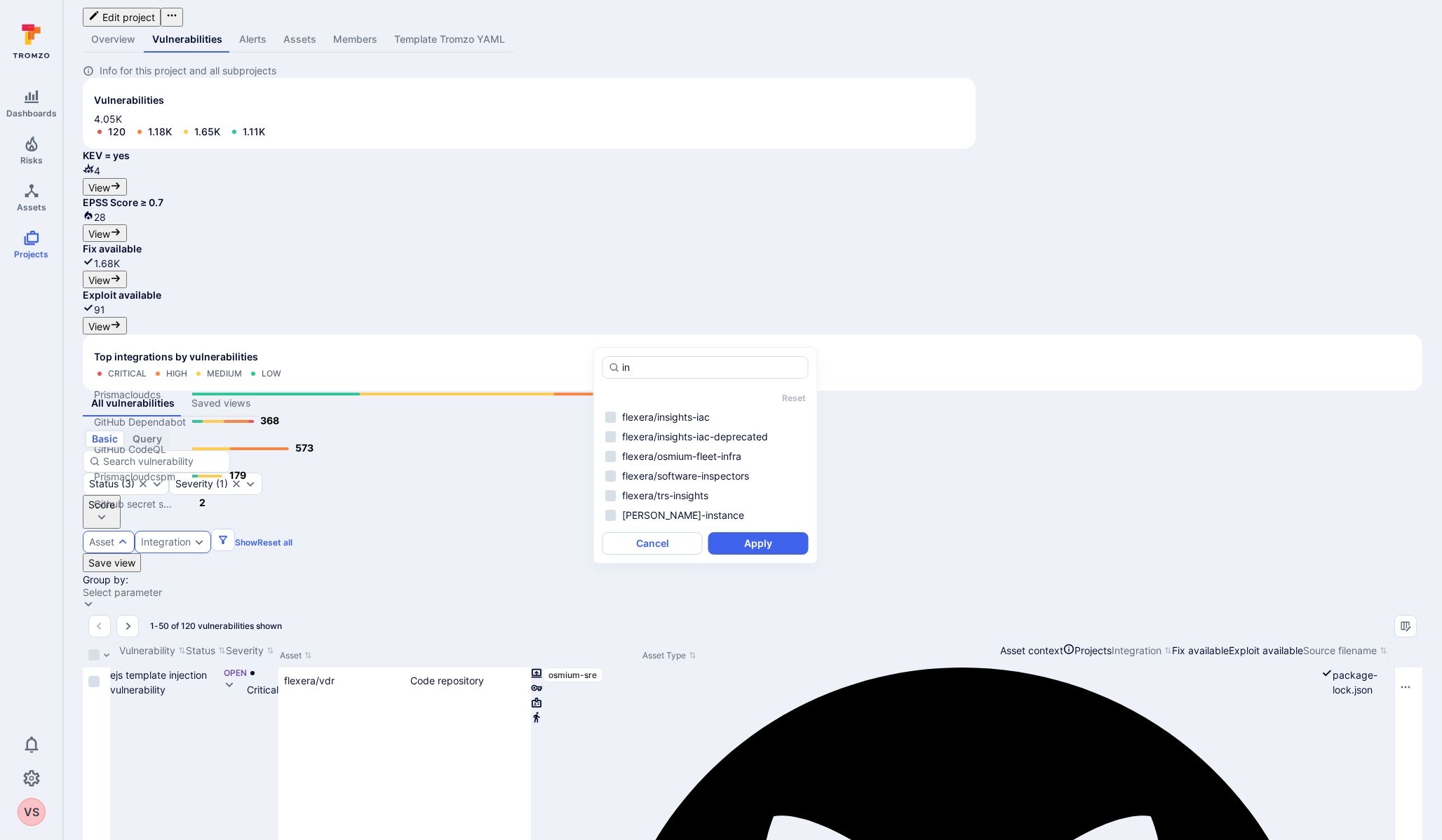
scroll to position [45, 0]
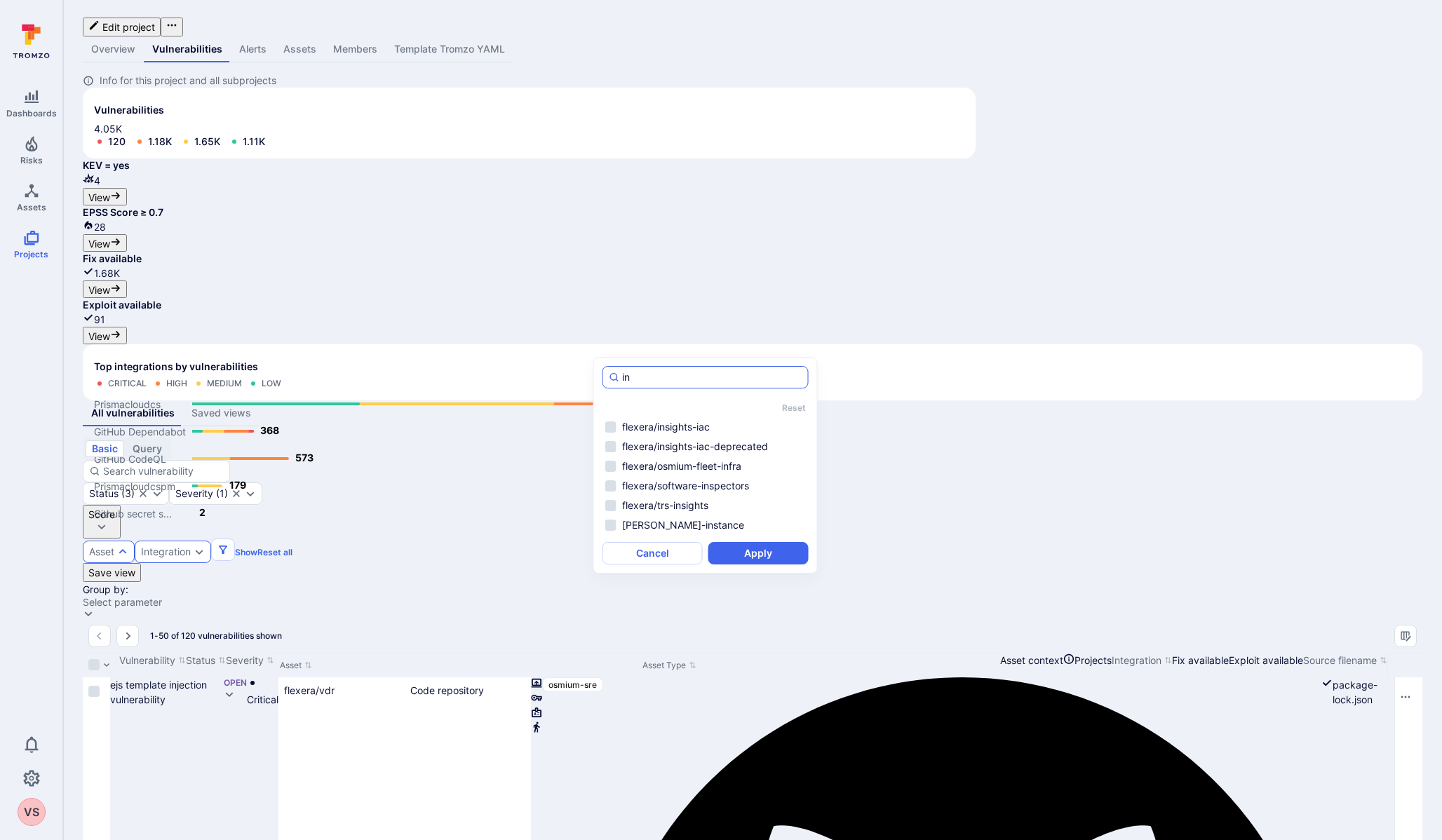
type input "i"
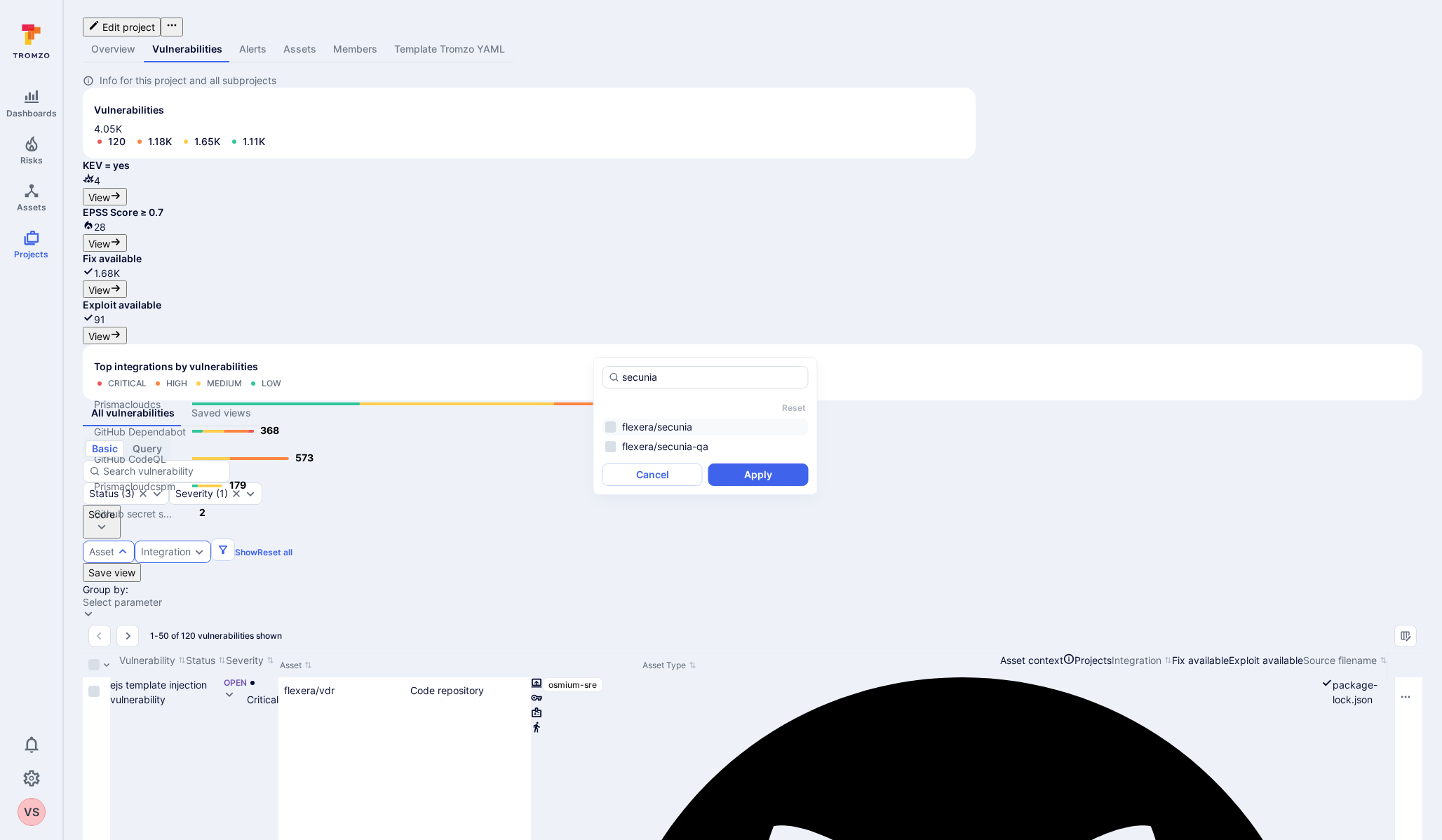
click at [611, 430] on li "flexera/secunia" at bounding box center [705, 426] width 206 height 17
type input "secunia"
click at [747, 477] on button "Apply" at bounding box center [758, 475] width 100 height 23
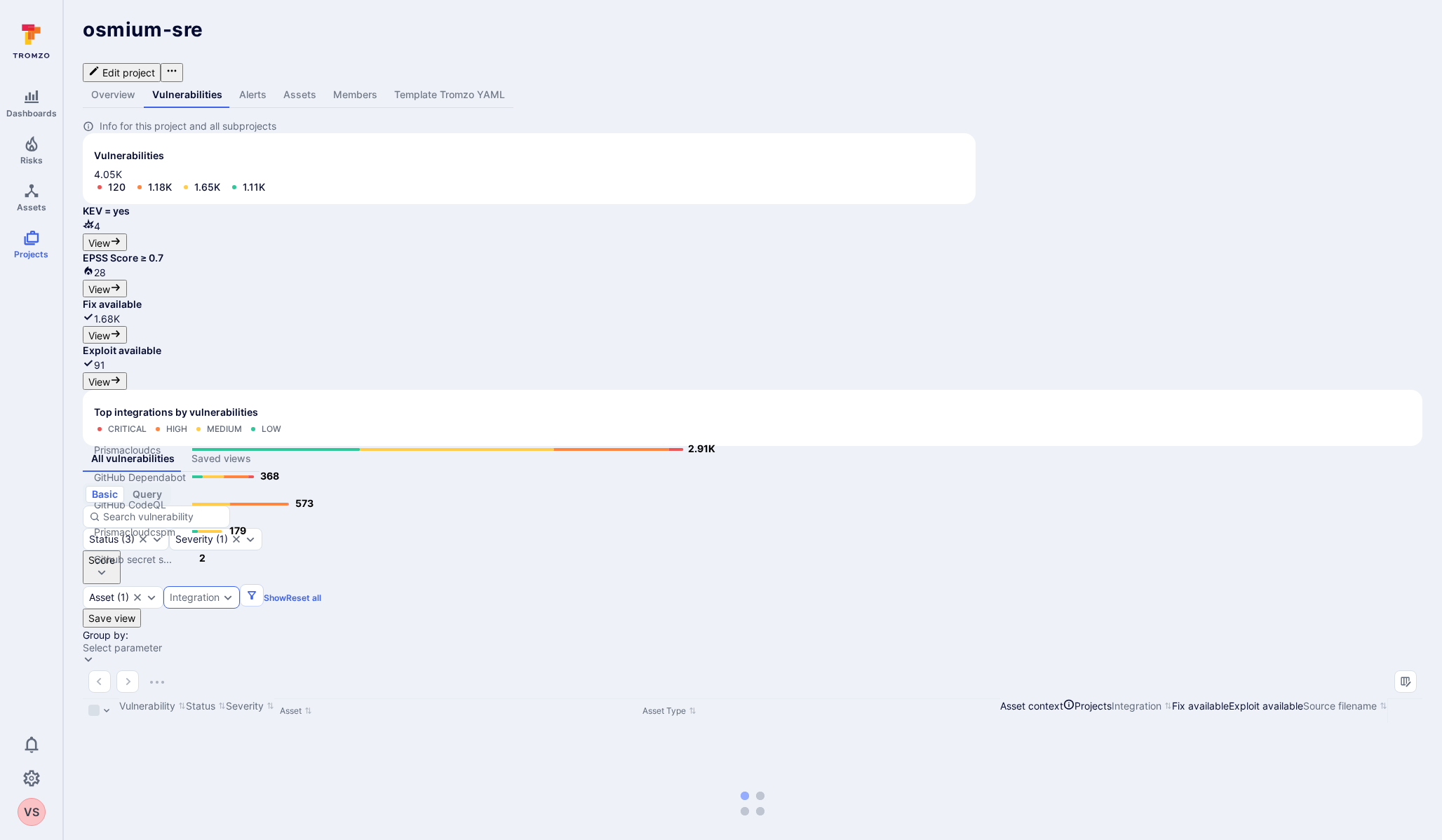
click at [240, 586] on div "Integration" at bounding box center [202, 597] width 77 height 23
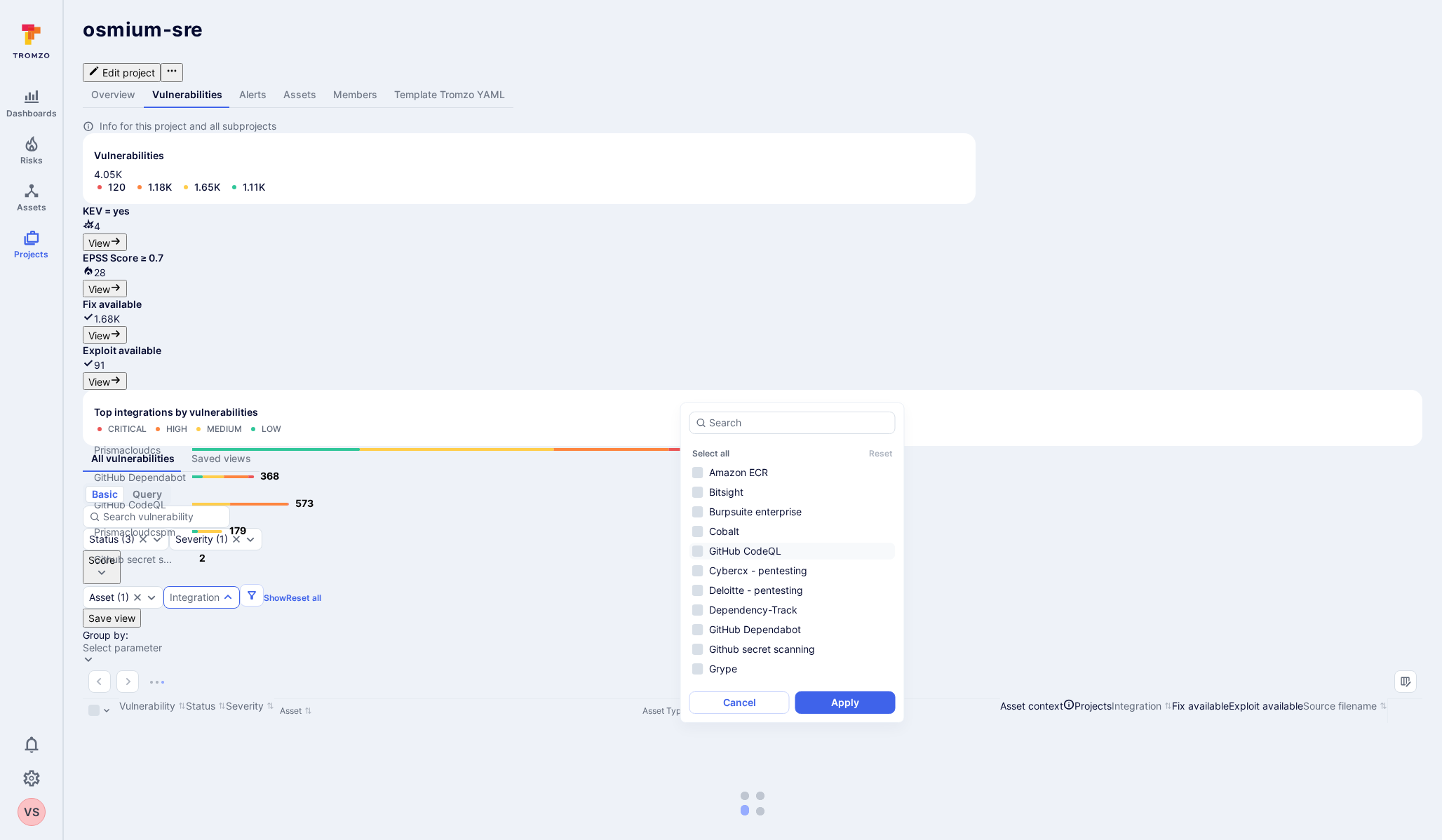
click at [699, 553] on li "GitHub CodeQL" at bounding box center [792, 550] width 206 height 17
click at [840, 704] on button "Apply" at bounding box center [845, 703] width 100 height 23
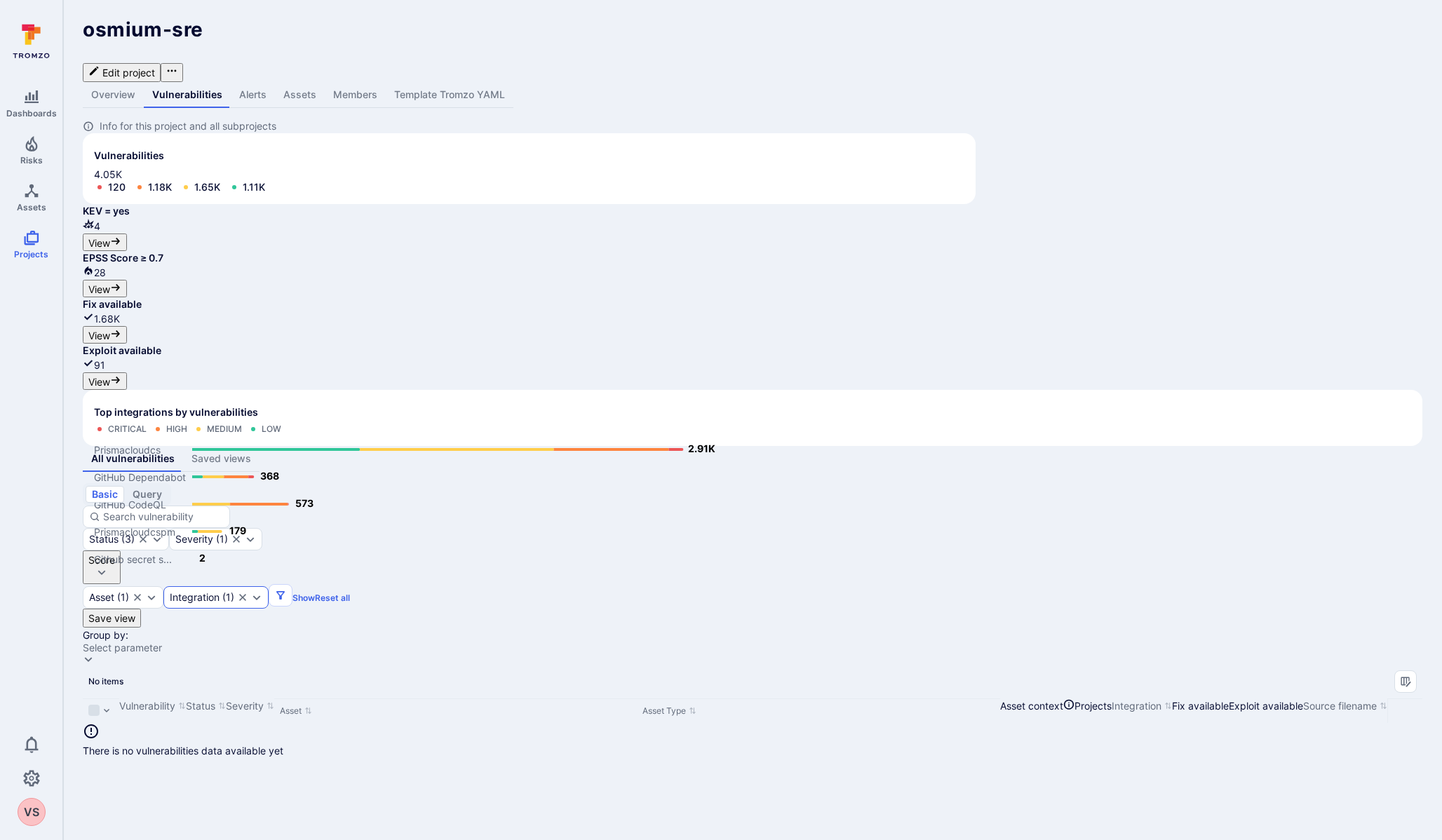
click at [263, 591] on icon "Expand dropdown" at bounding box center [257, 597] width 11 height 11
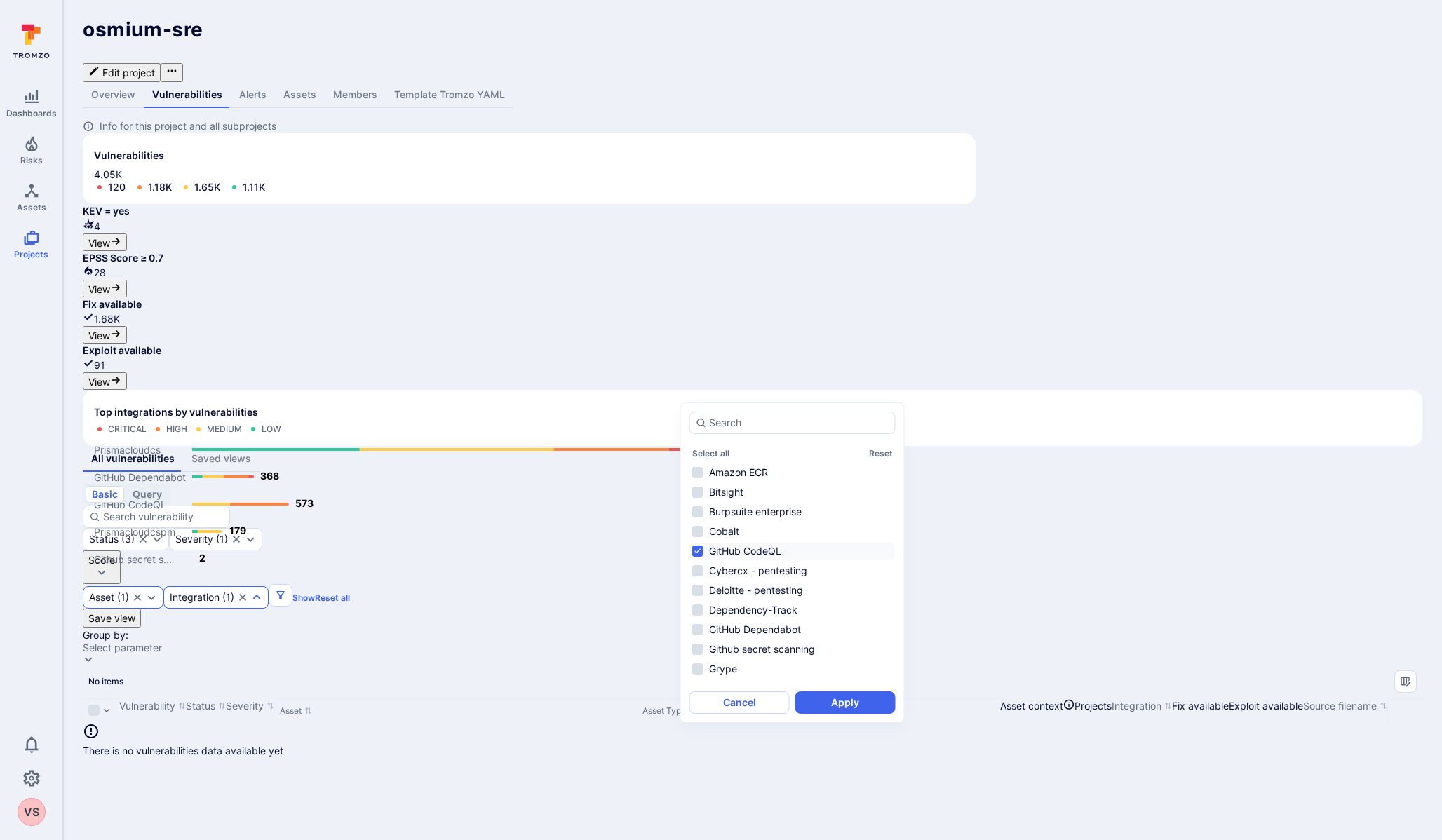
click at [164, 586] on div "Asset ( 1 )" at bounding box center [123, 597] width 81 height 23
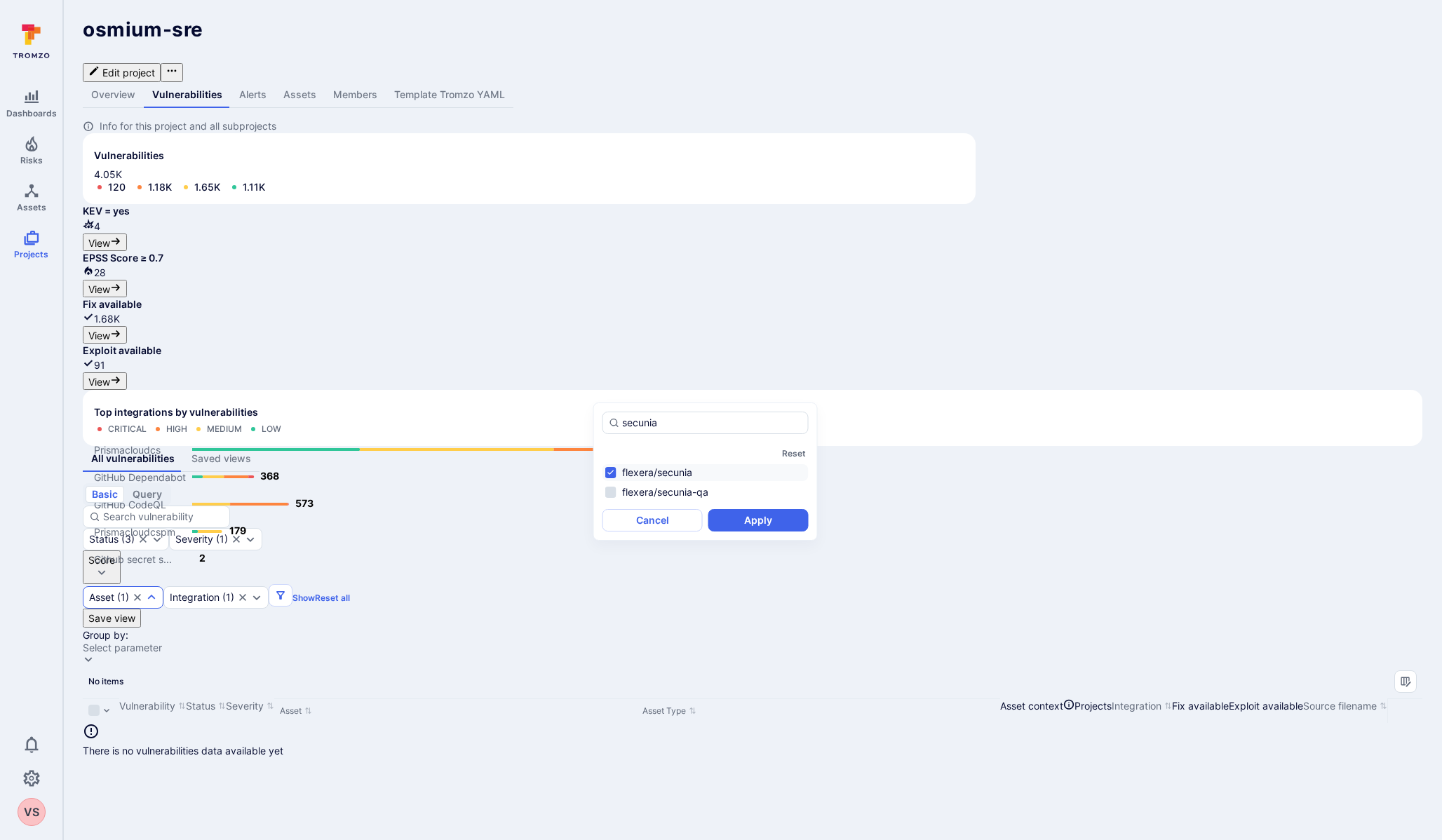
click at [143, 591] on icon "Clear selection" at bounding box center [137, 597] width 11 height 11
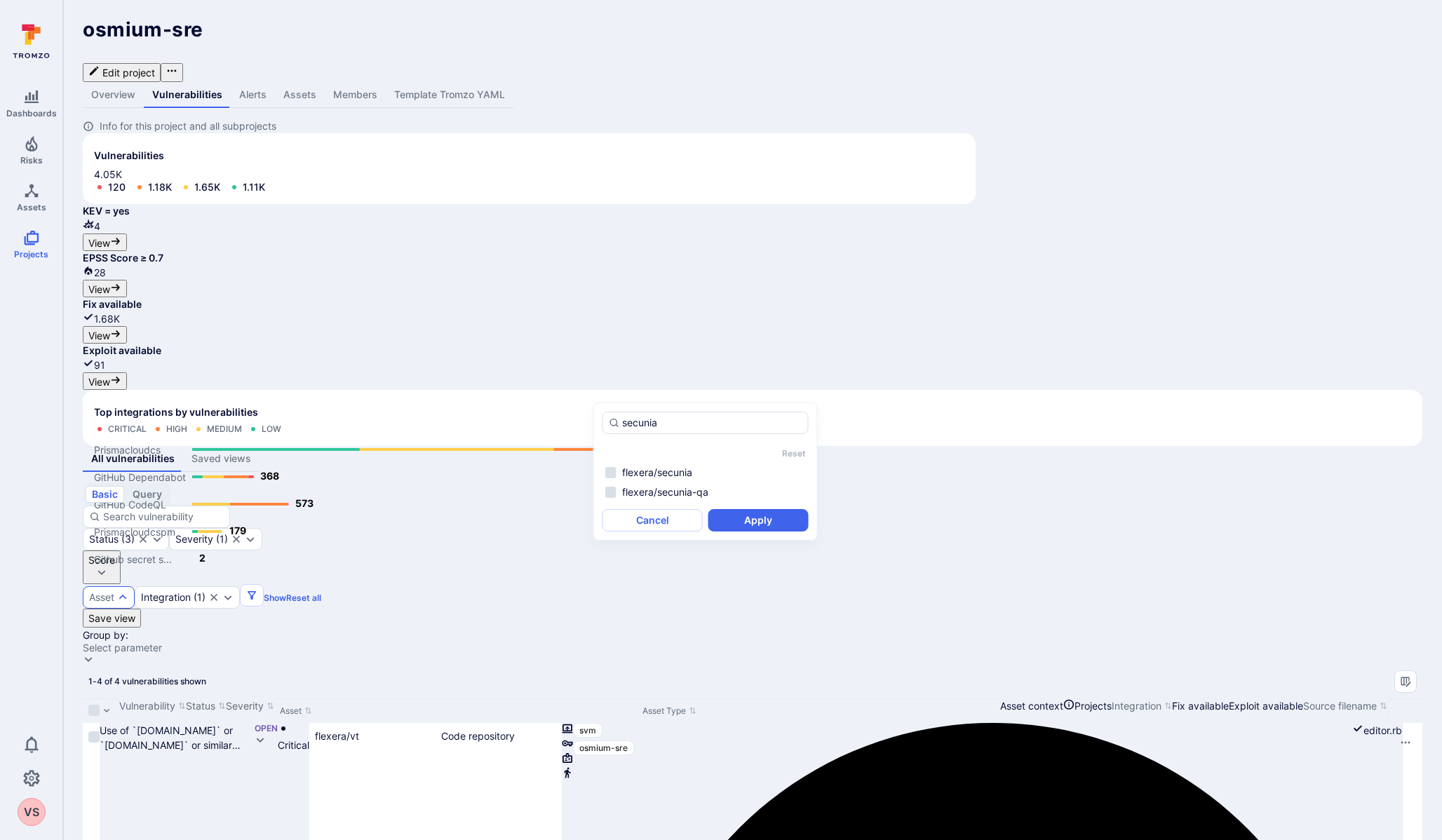
click at [936, 483] on div "basic query Status ( 3 ) Severity ( 1 ) Score Asset Integration ( 1 ) Show Rese…" at bounding box center [752, 546] width 1339 height 125
click at [135, 534] on div "Status ( 3 )" at bounding box center [111, 539] width 45 height 11
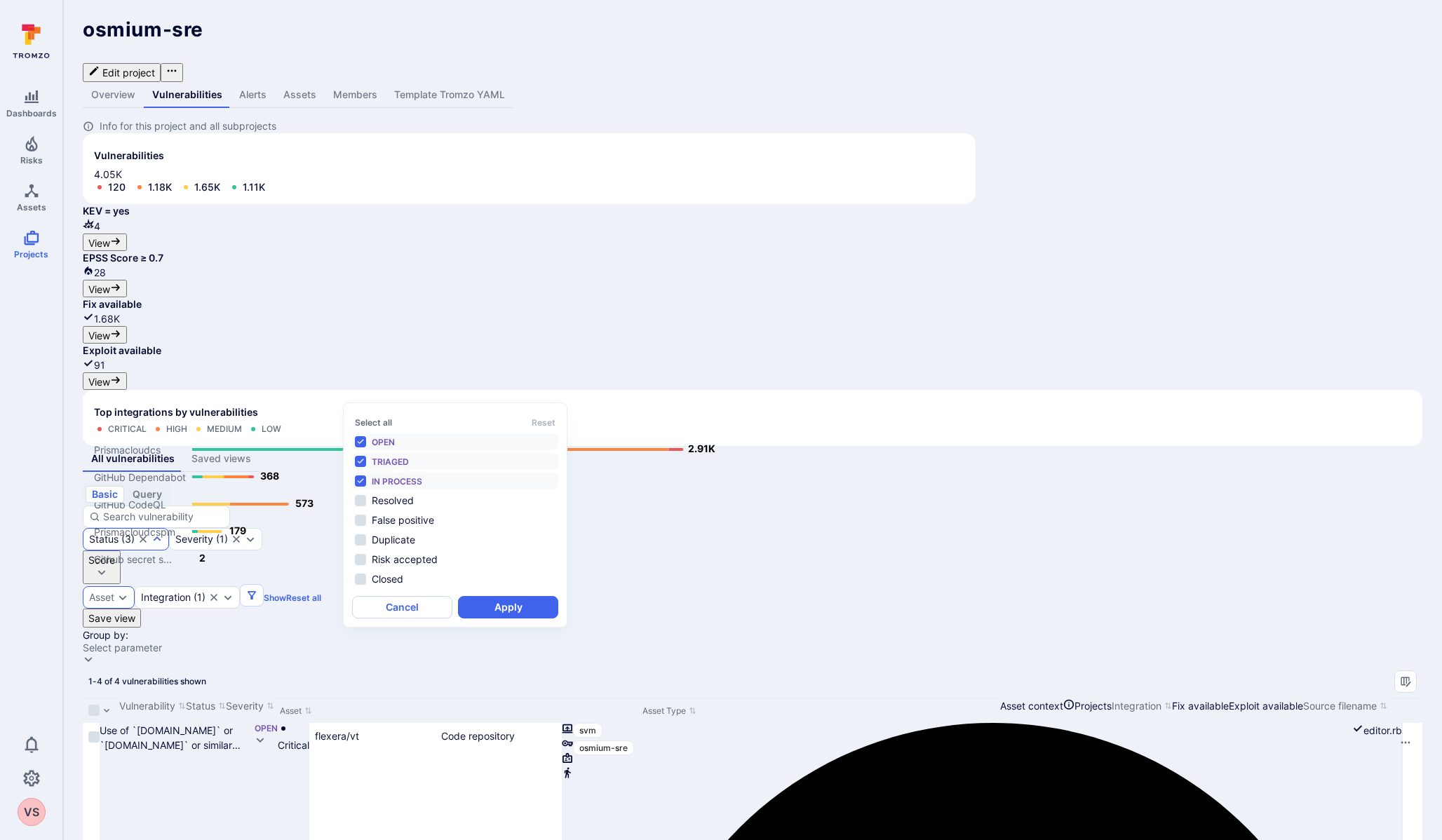
scroll to position [11, 0]
click at [401, 618] on button "Cancel" at bounding box center [402, 607] width 100 height 23
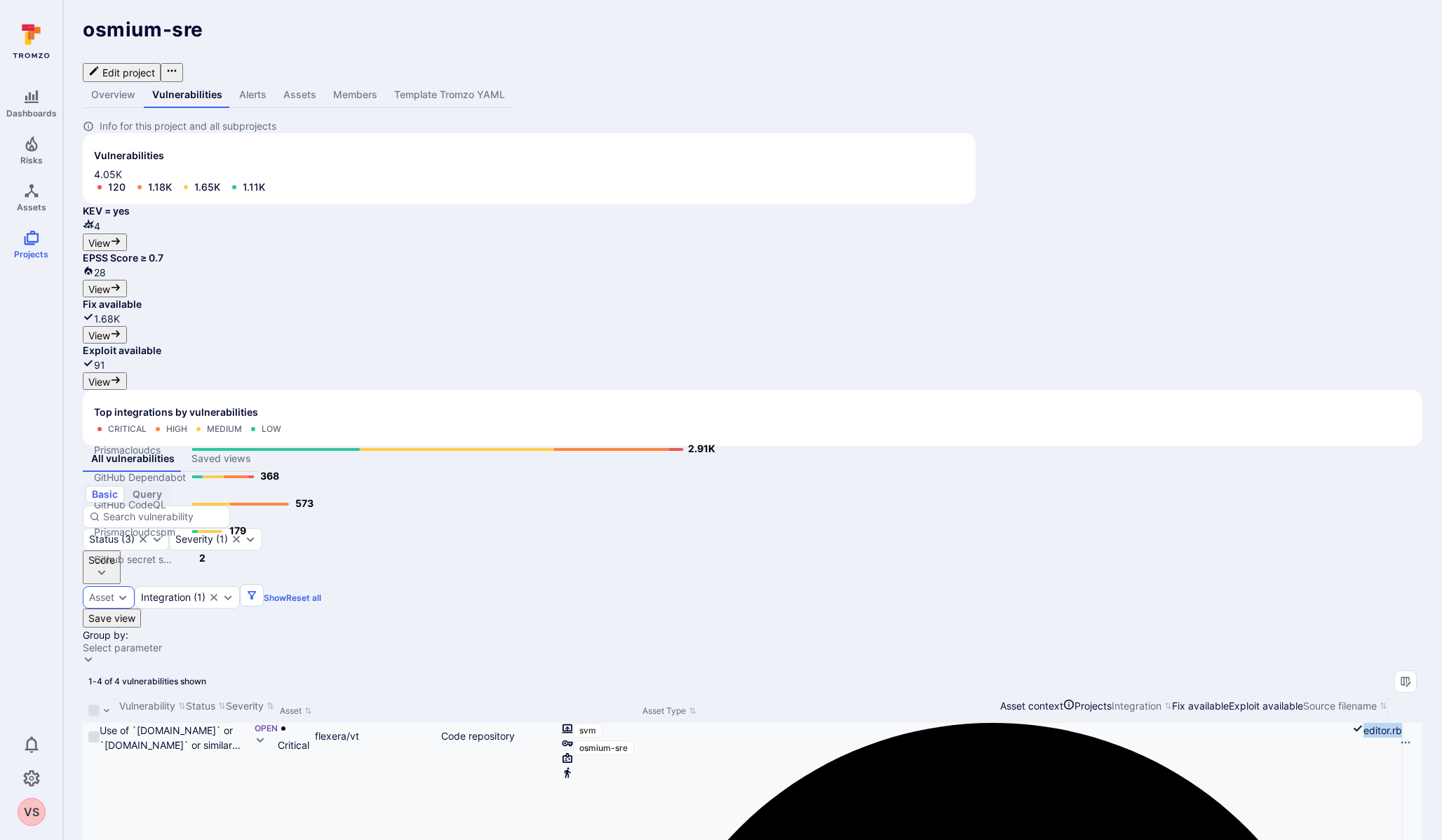
drag, startPoint x: 1272, startPoint y: 508, endPoint x: 1328, endPoint y: 508, distance: 56.0
copy div "editor.rb"
click at [190, 723] on div "Use of `[DOMAIN_NAME]` or `[DOMAIN_NAME]` or similar sinks with a non-constant …" at bounding box center [177, 737] width 156 height 30
click at [194, 724] on link "Use of `[DOMAIN_NAME]` or `[DOMAIN_NAME]` or similar sinks with a non-constant …" at bounding box center [171, 745] width 144 height 42
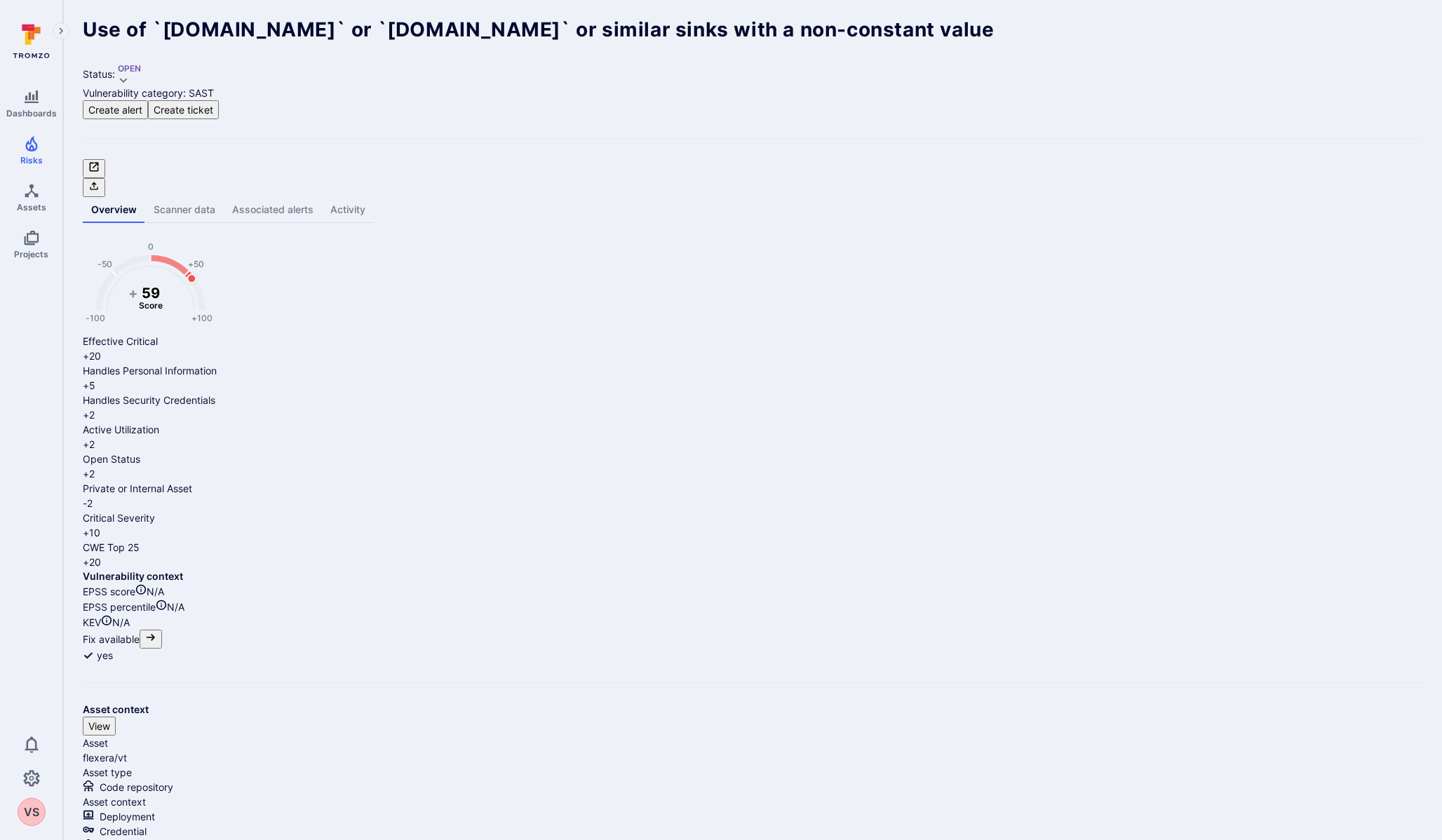
scroll to position [21, 0]
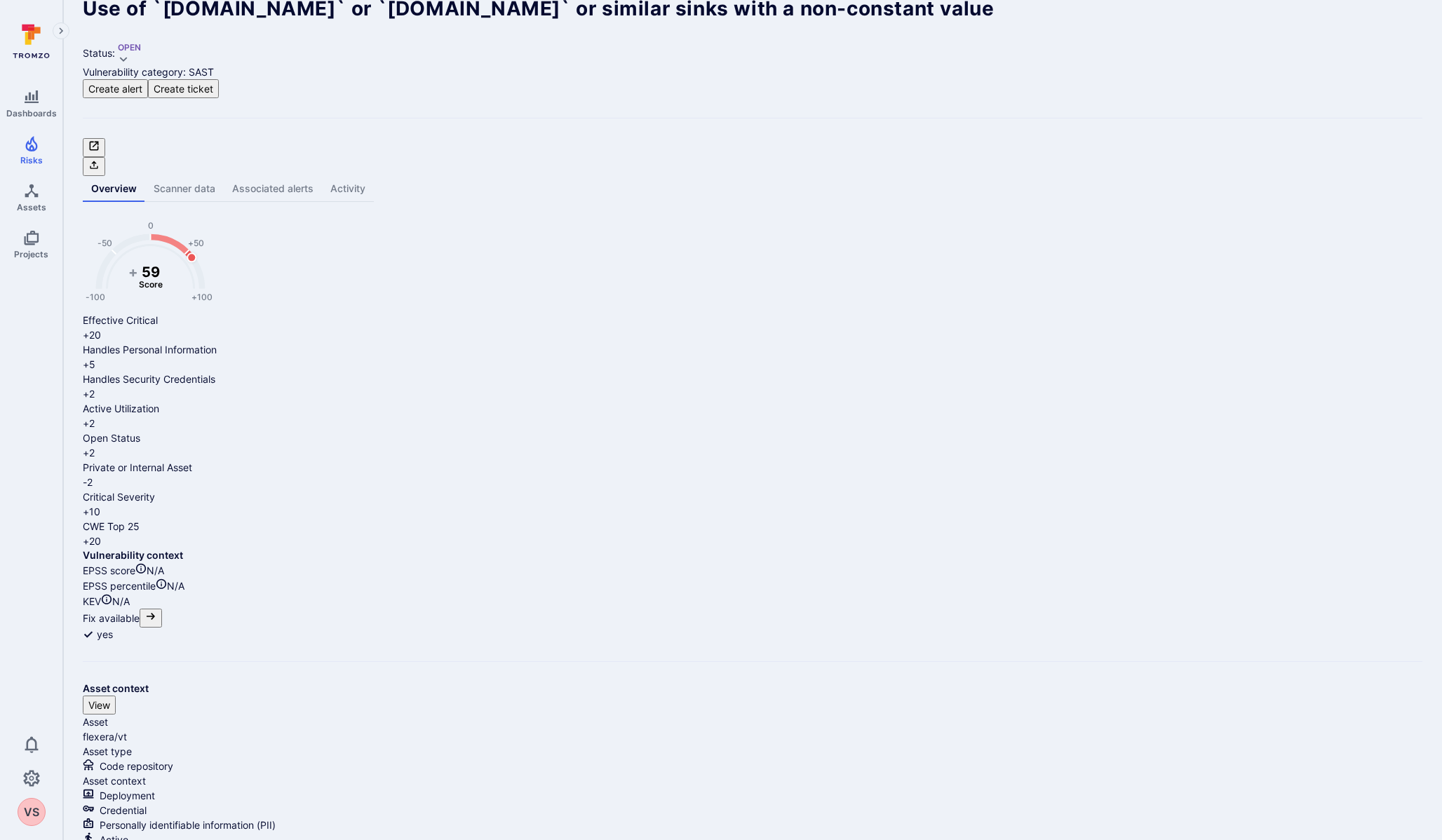
drag, startPoint x: 103, startPoint y: 470, endPoint x: 157, endPoint y: 470, distance: 54.0
copy p "Kernel.open"
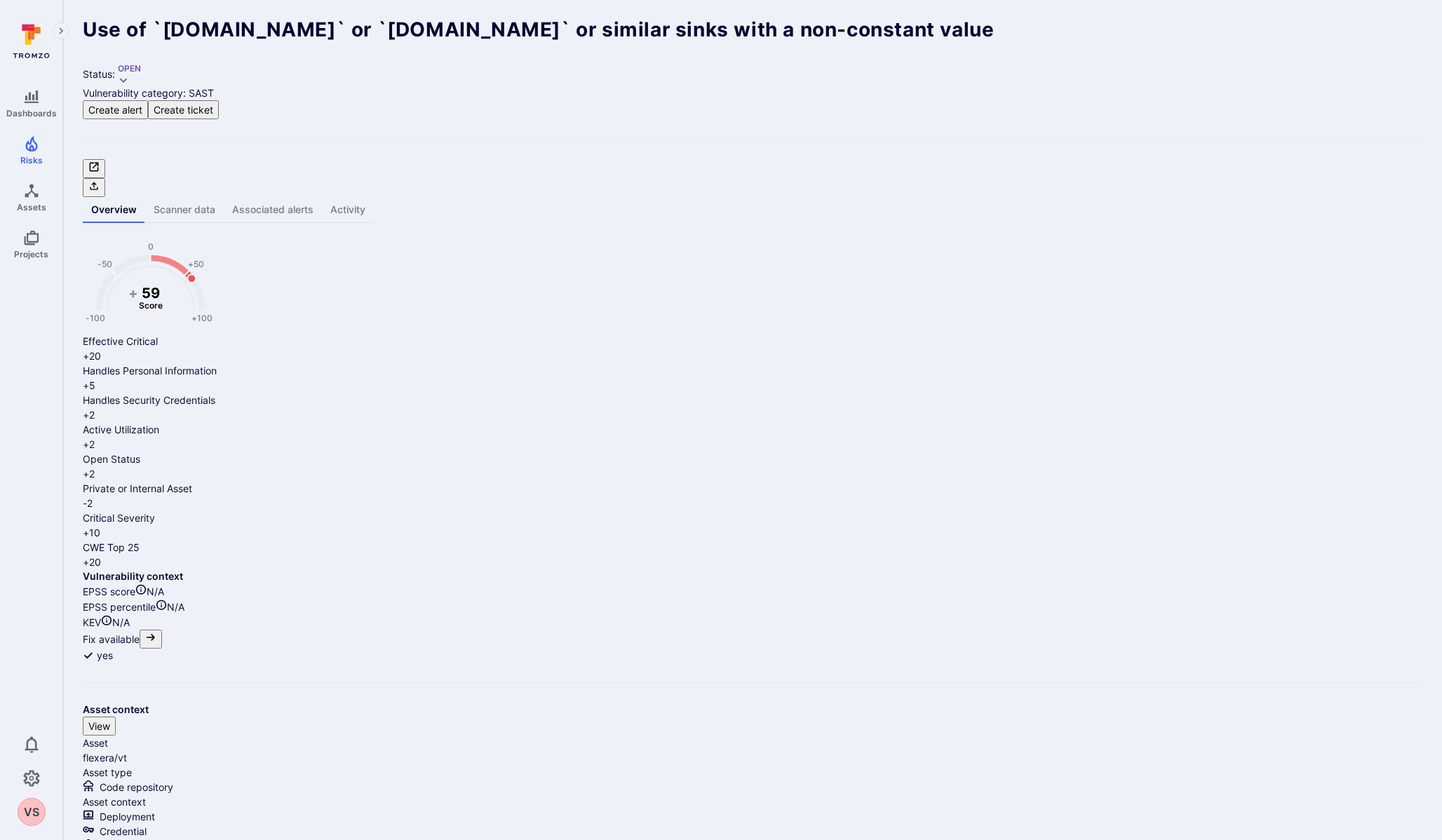
click at [21, 49] on icon at bounding box center [31, 41] width 63 height 49
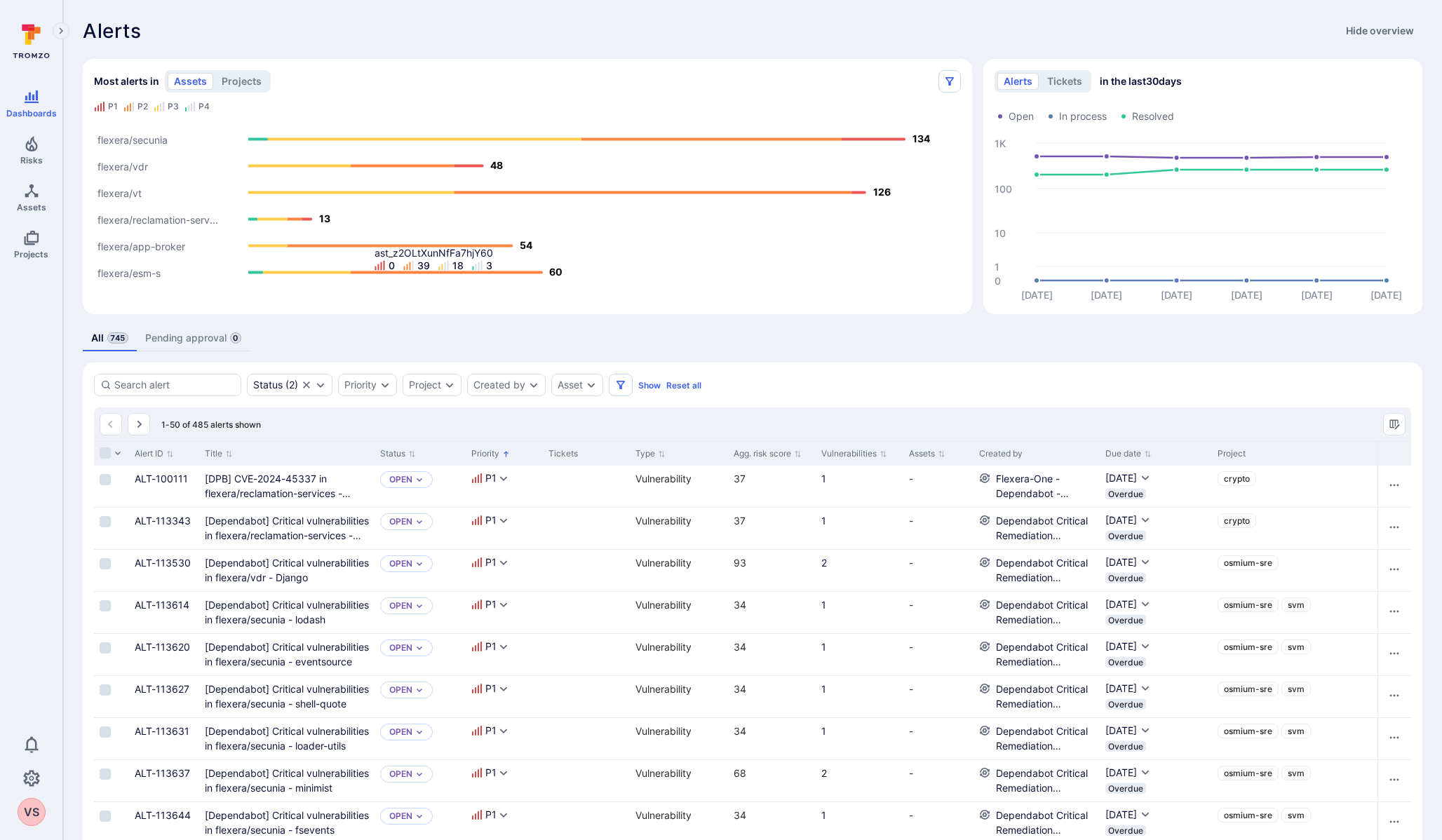
click at [414, 260] on icon at bounding box center [409, 265] width 11 height 11
click at [677, 269] on rect "Alerts Bar" at bounding box center [527, 205] width 867 height 176
click at [577, 382] on div "Asset" at bounding box center [570, 384] width 25 height 11
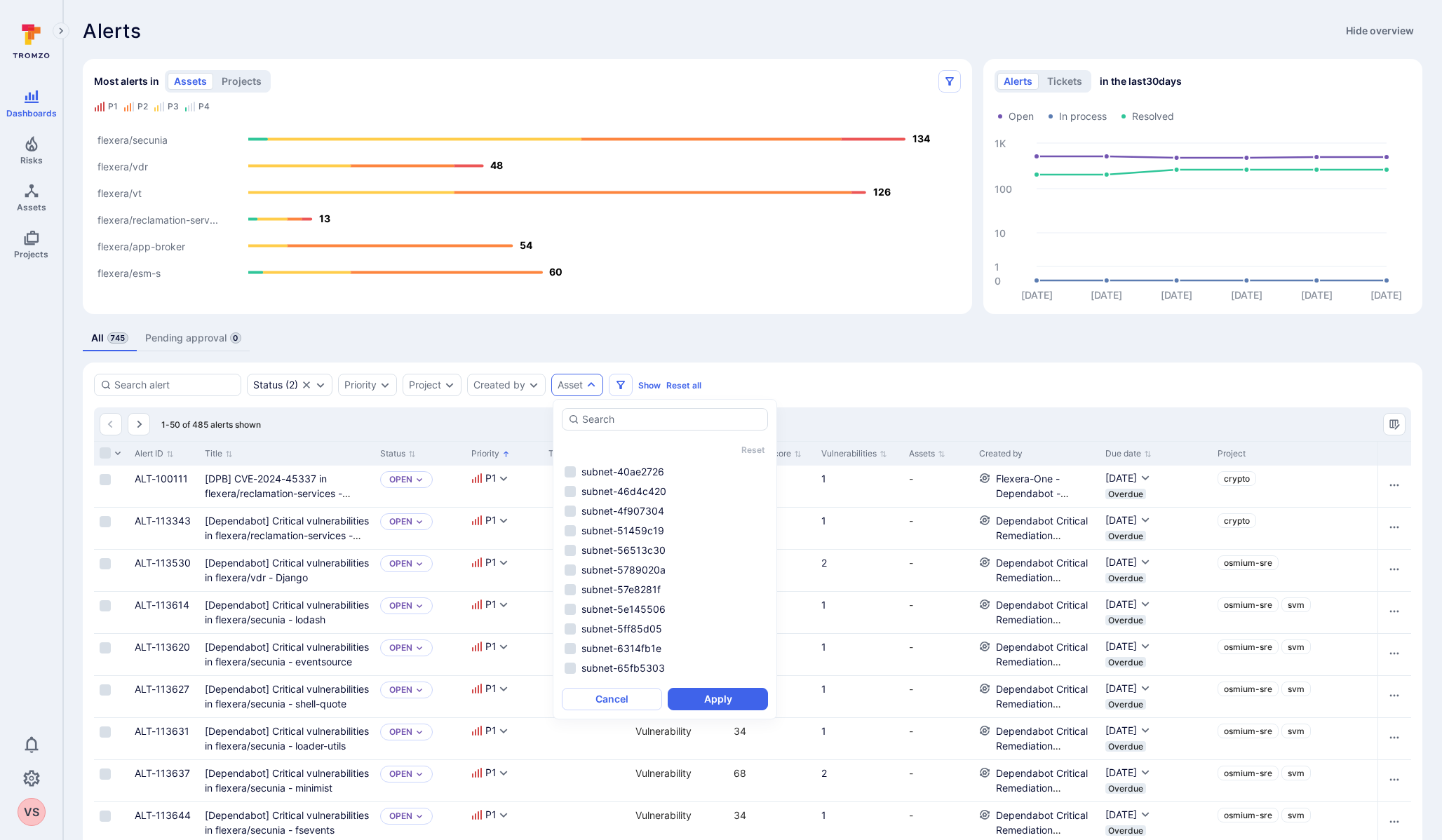
scroll to position [1328, 0]
click at [519, 385] on div "Created by" at bounding box center [499, 384] width 52 height 11
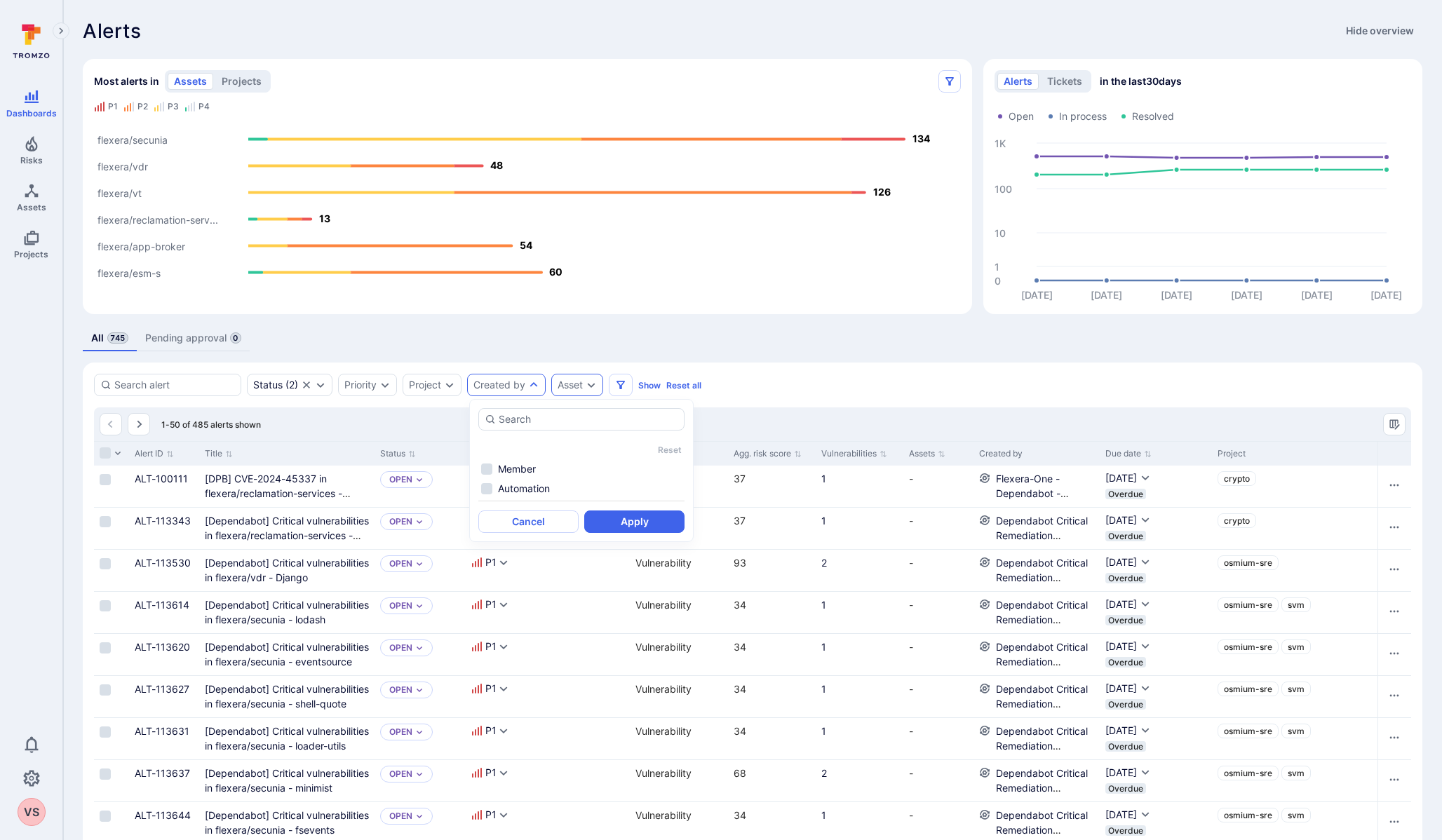
click at [579, 381] on div "Asset" at bounding box center [570, 384] width 25 height 11
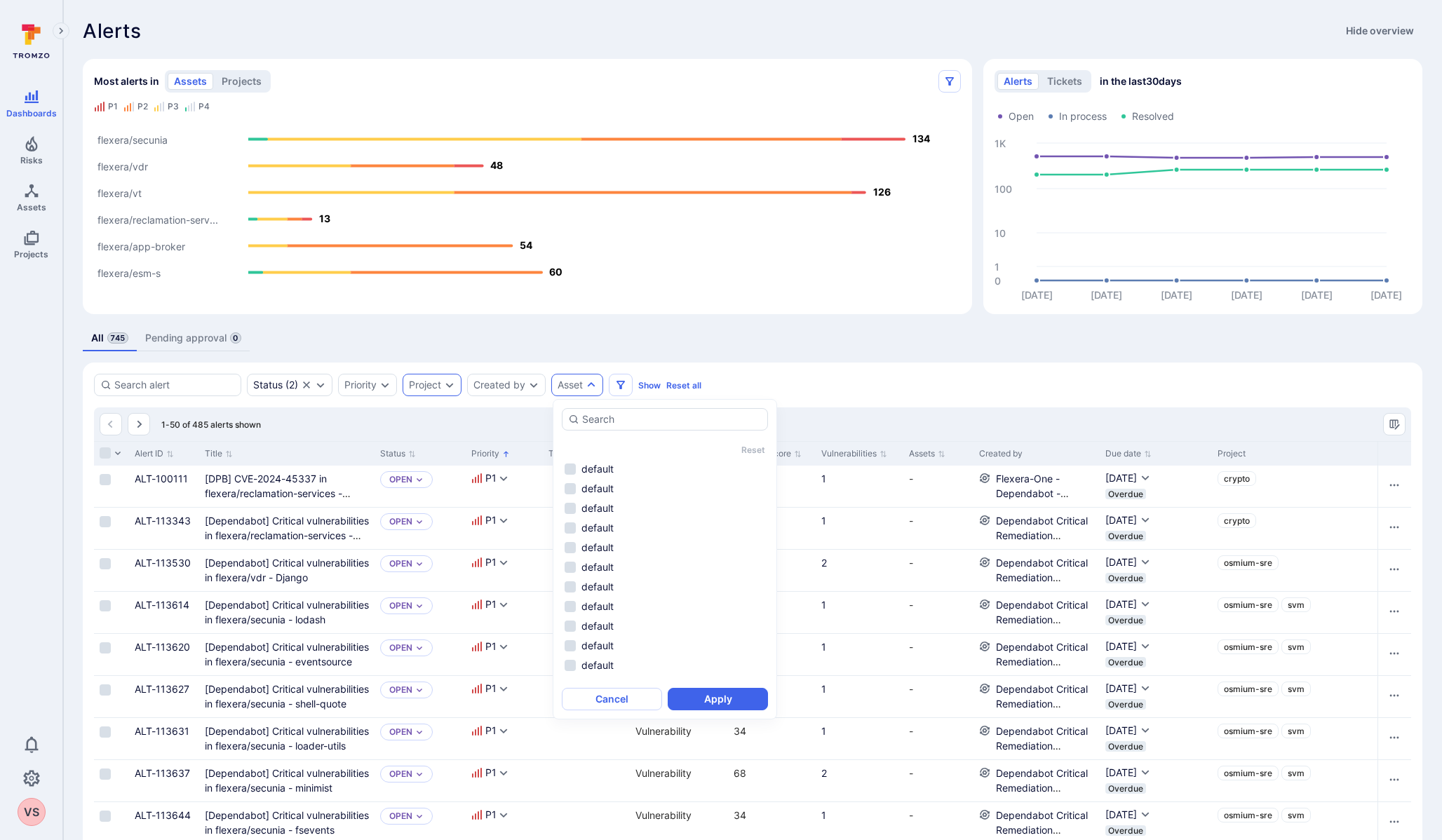
click at [430, 387] on div "Project" at bounding box center [424, 384] width 32 height 11
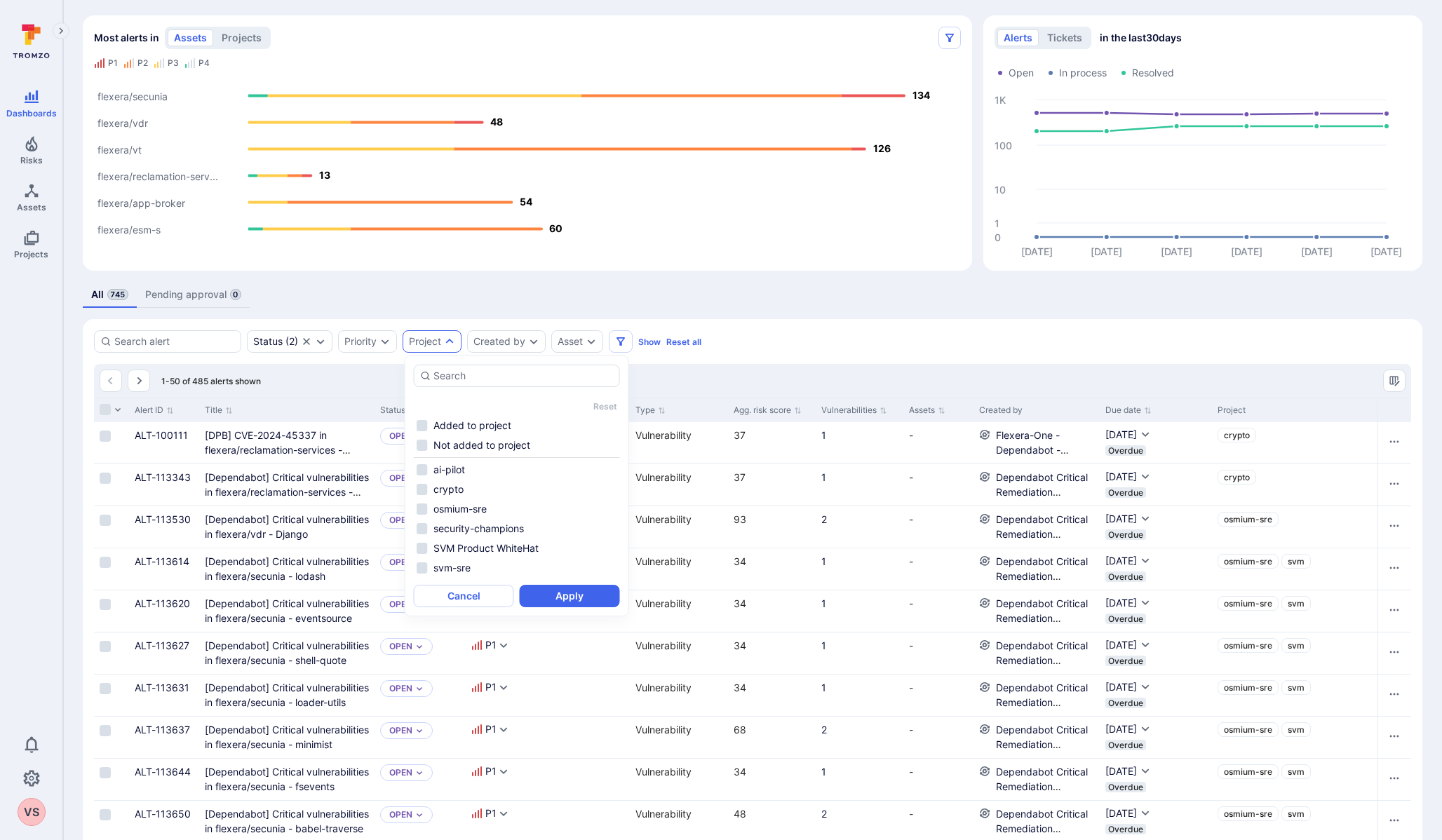
scroll to position [13, 0]
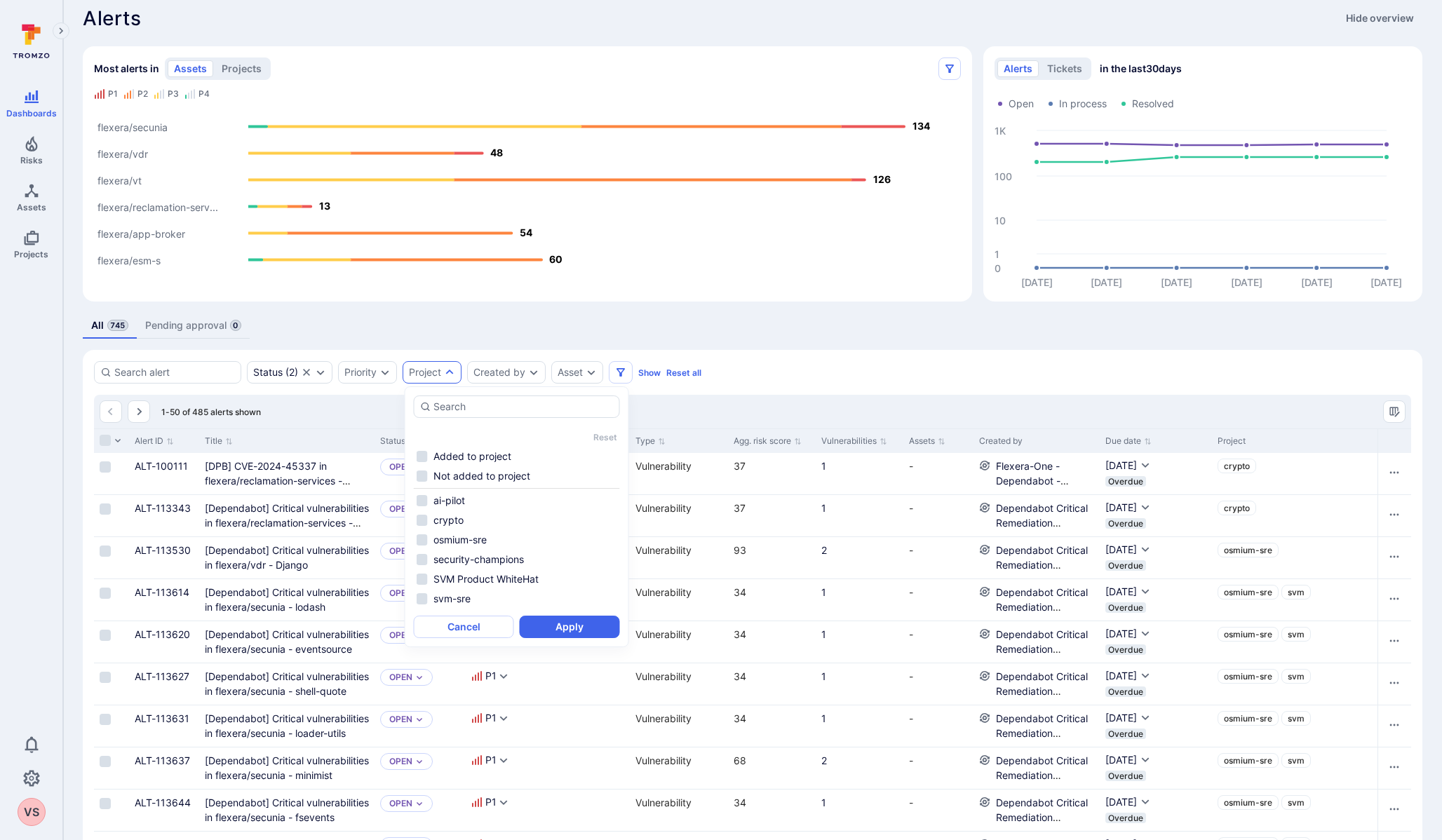
click at [790, 363] on div "Status ( 2 ) Priority Project Created by Asset Show Reset all" at bounding box center [752, 372] width 1317 height 23
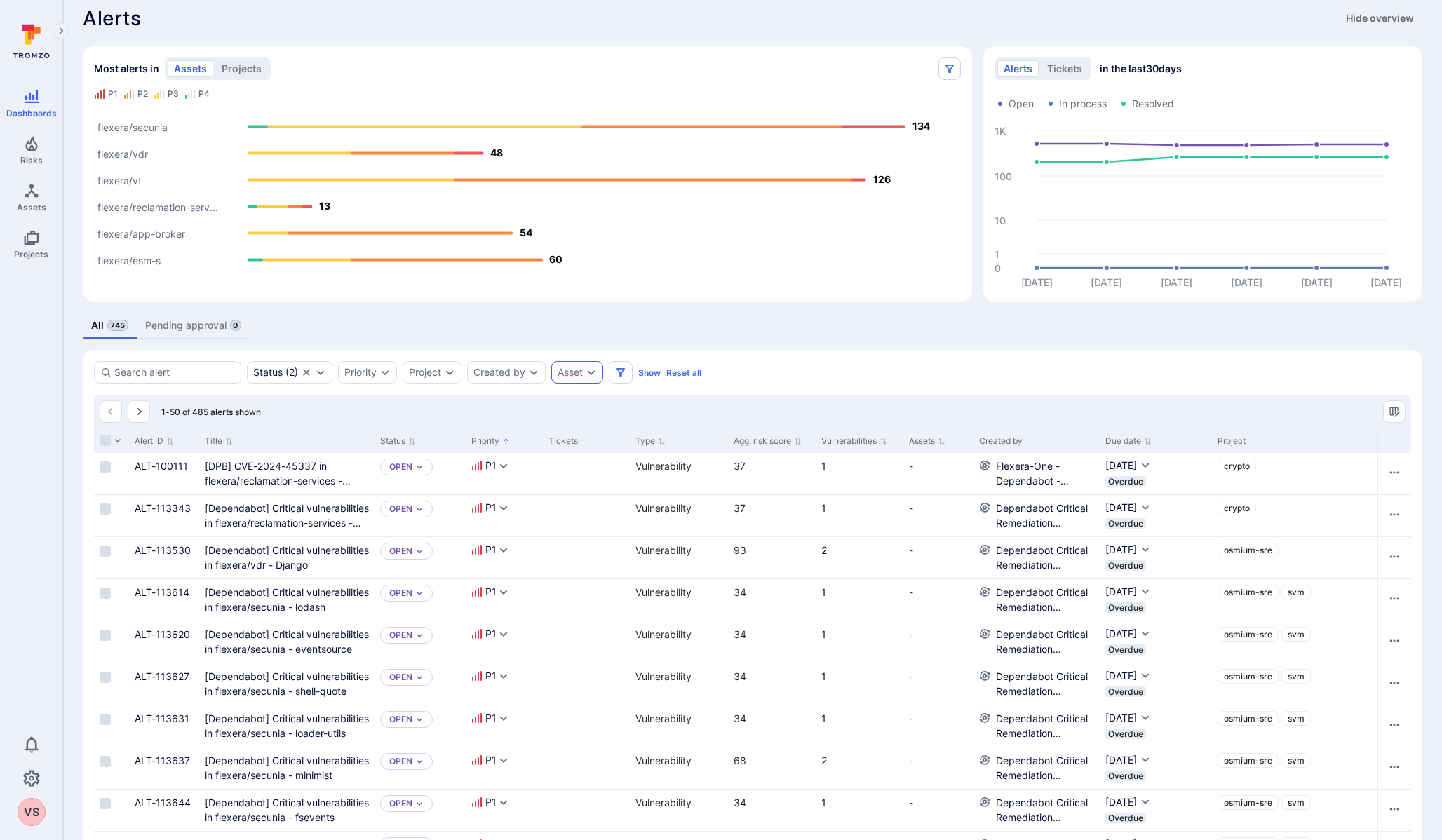
click at [583, 369] on div "Asset" at bounding box center [570, 372] width 25 height 11
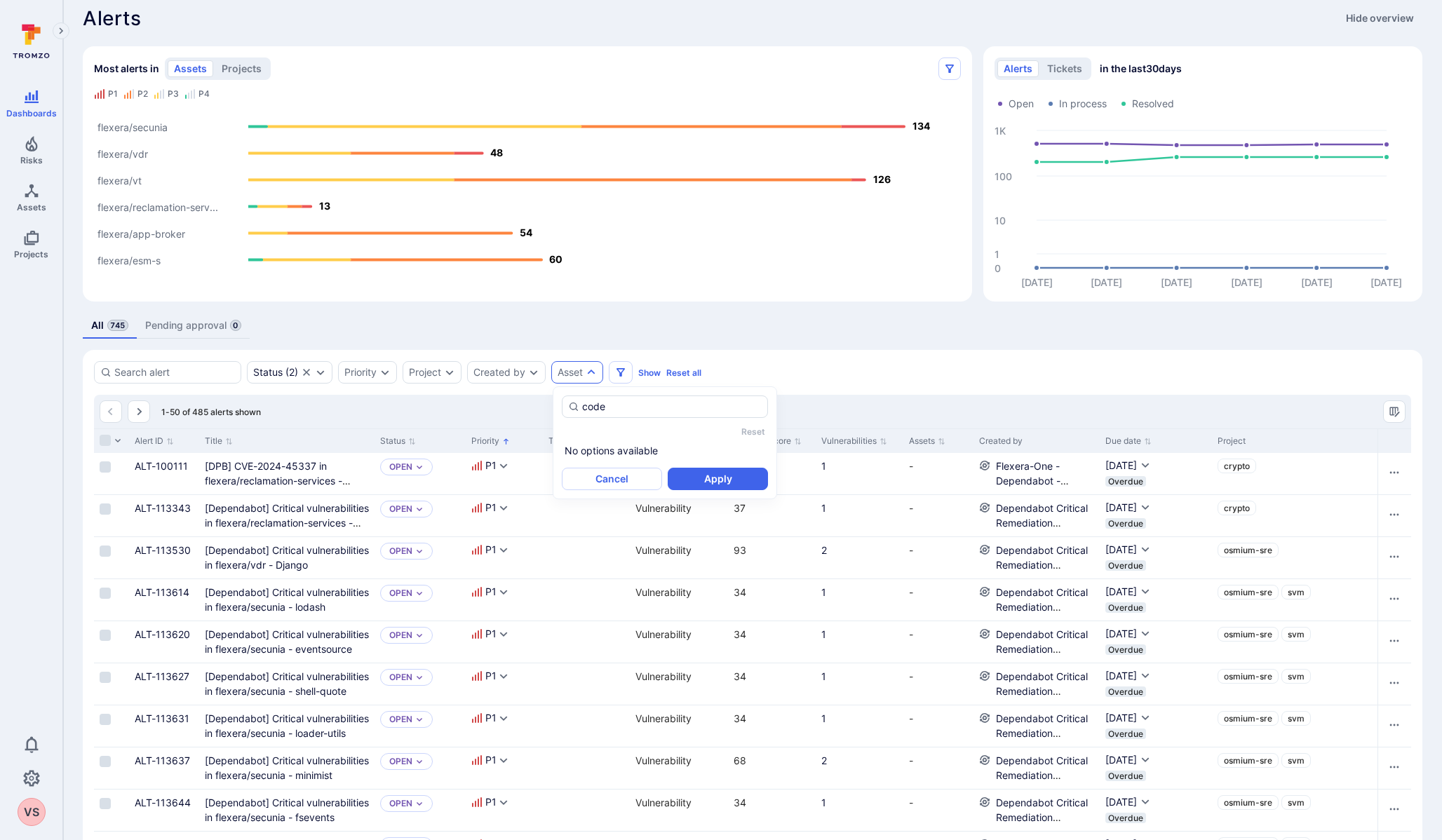
type input "code"
click at [815, 377] on div "Status ( 2 ) Priority Project Created by Asset Show Reset all" at bounding box center [752, 372] width 1317 height 23
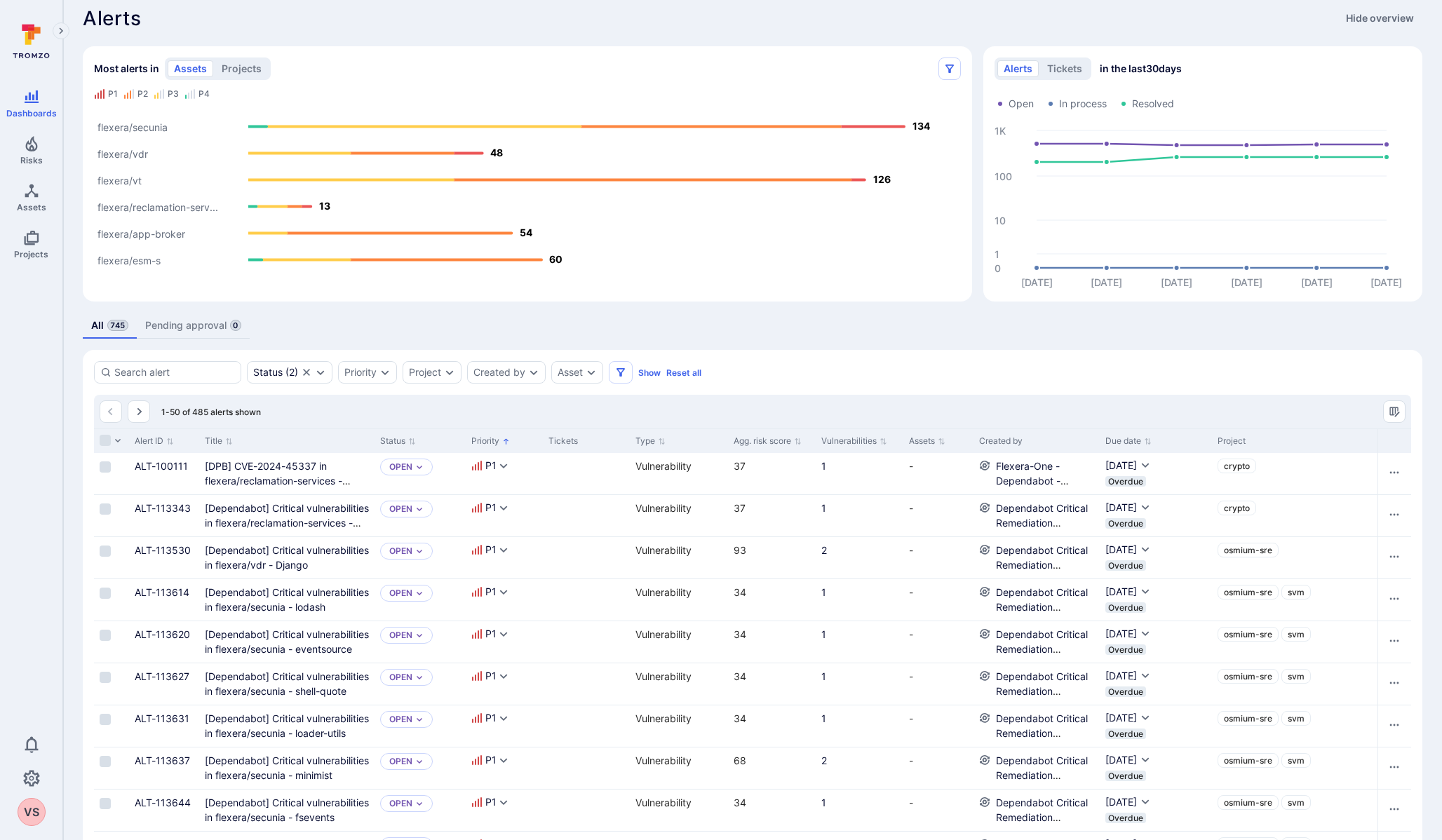
click at [100, 92] on rect "Most alerts" at bounding box center [101, 95] width 2 height 9
click at [244, 70] on button "projects" at bounding box center [242, 68] width 52 height 17
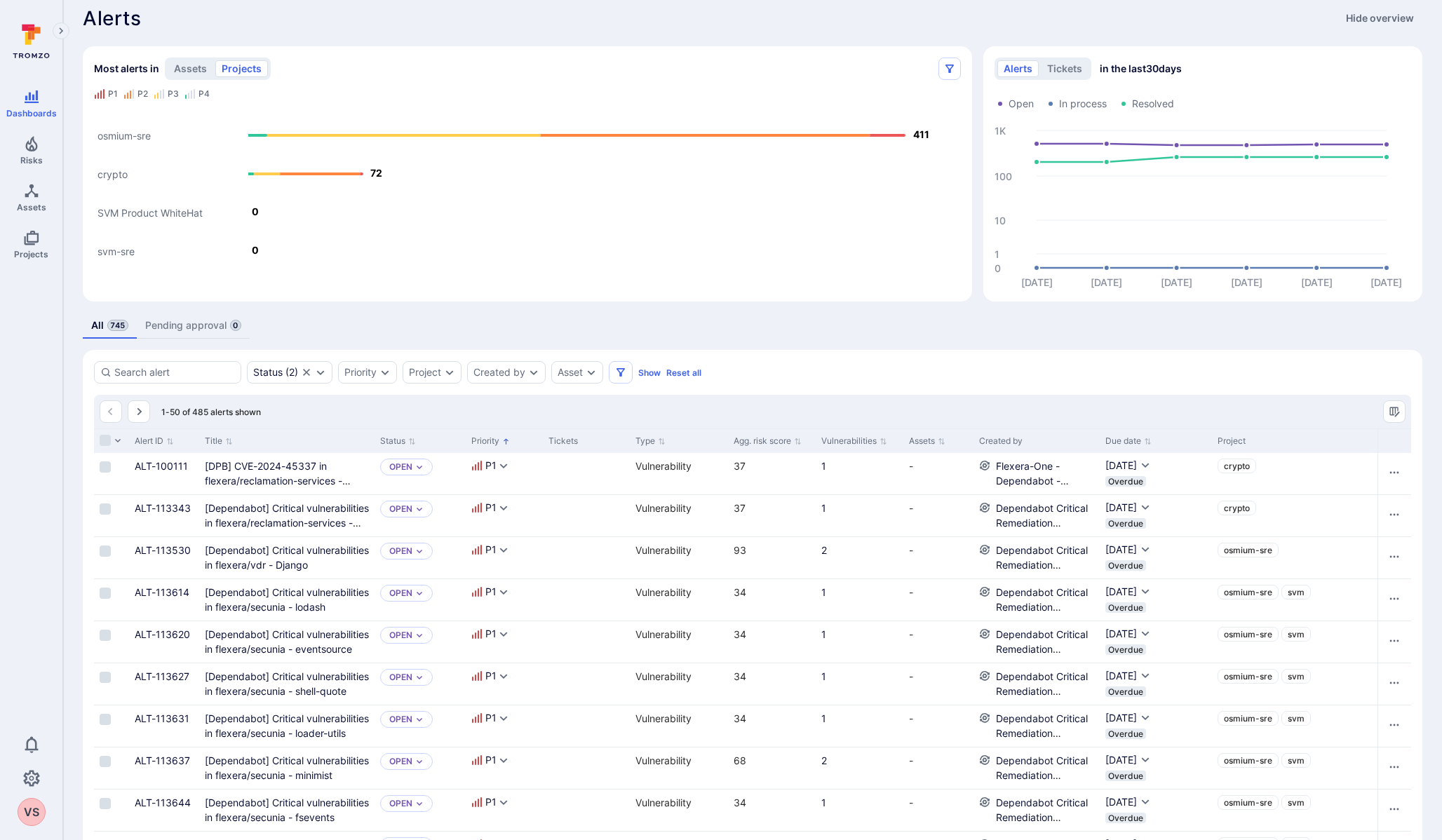
click at [61, 23] on button "button" at bounding box center [60, 30] width 17 height 17
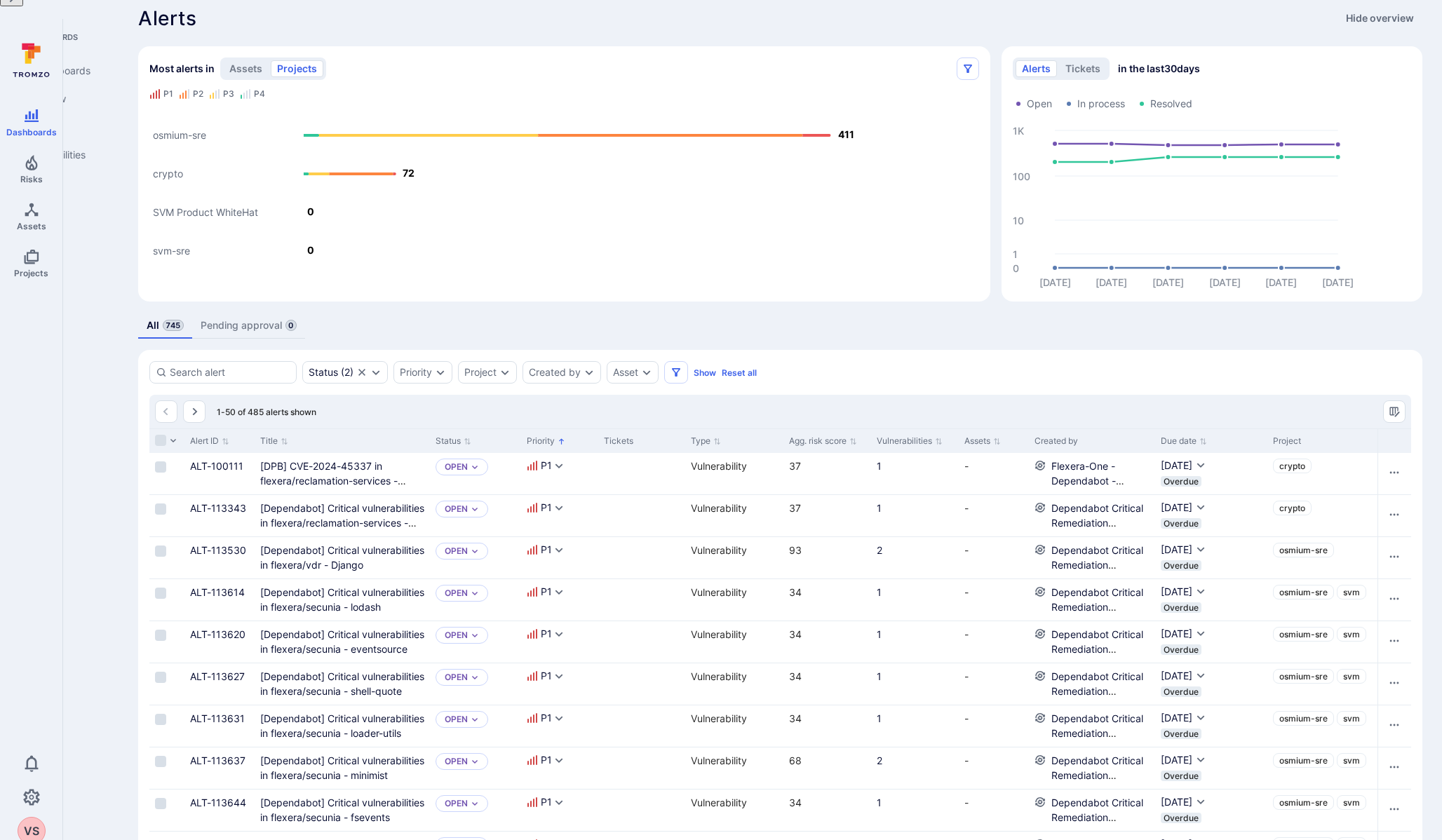
click at [52, 37] on icon at bounding box center [31, 60] width 63 height 49
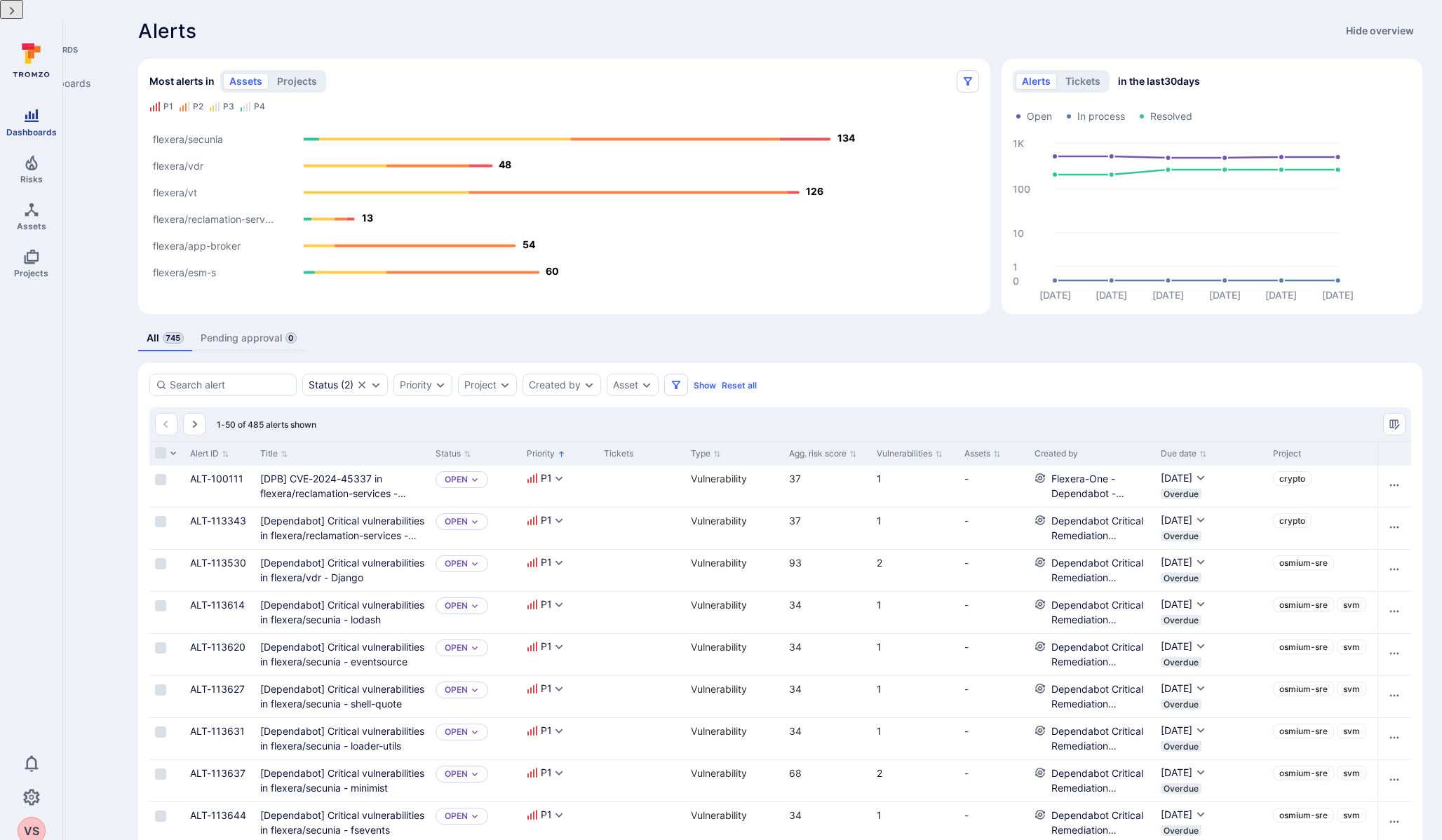
click at [23, 107] on link "Dashboards" at bounding box center [31, 123] width 63 height 42
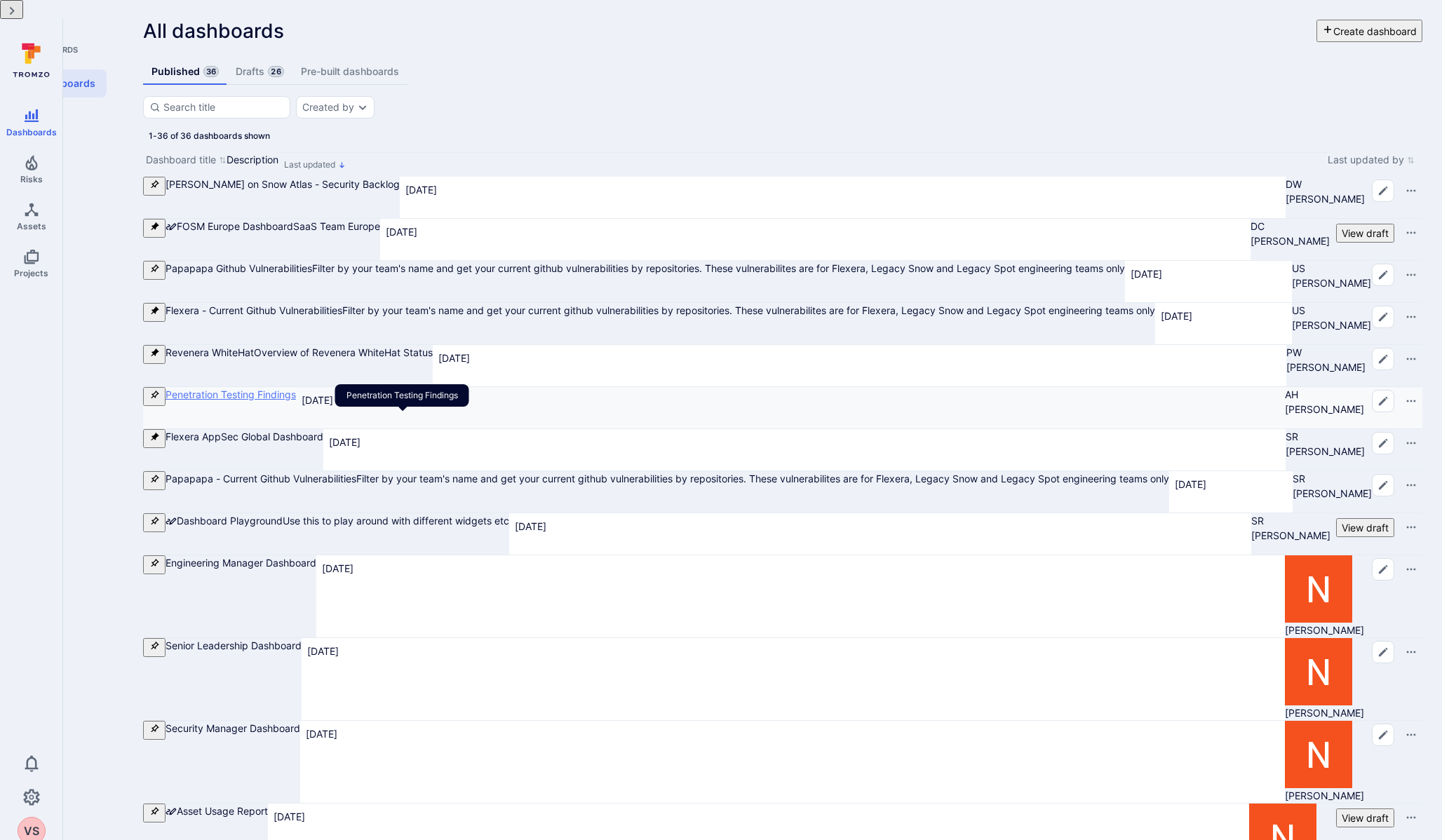
click at [296, 400] on link "Penetration Testing Findings" at bounding box center [230, 395] width 130 height 12
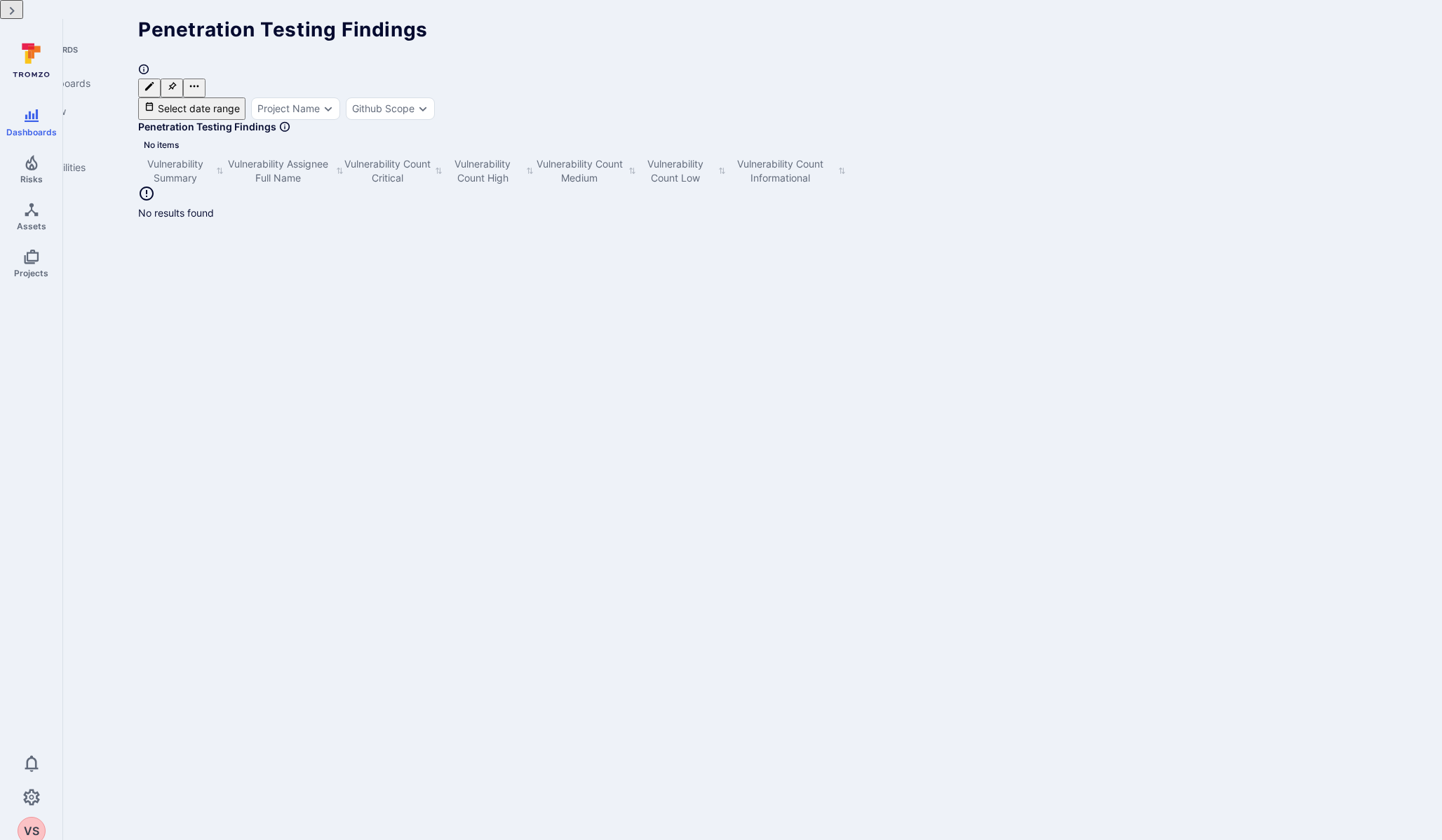
click at [454, 61] on div "Penetration Testing Findings Select date range Project Name Github Scope" at bounding box center [780, 70] width 1284 height 100
click at [340, 97] on div "Project Name" at bounding box center [296, 109] width 89 height 23
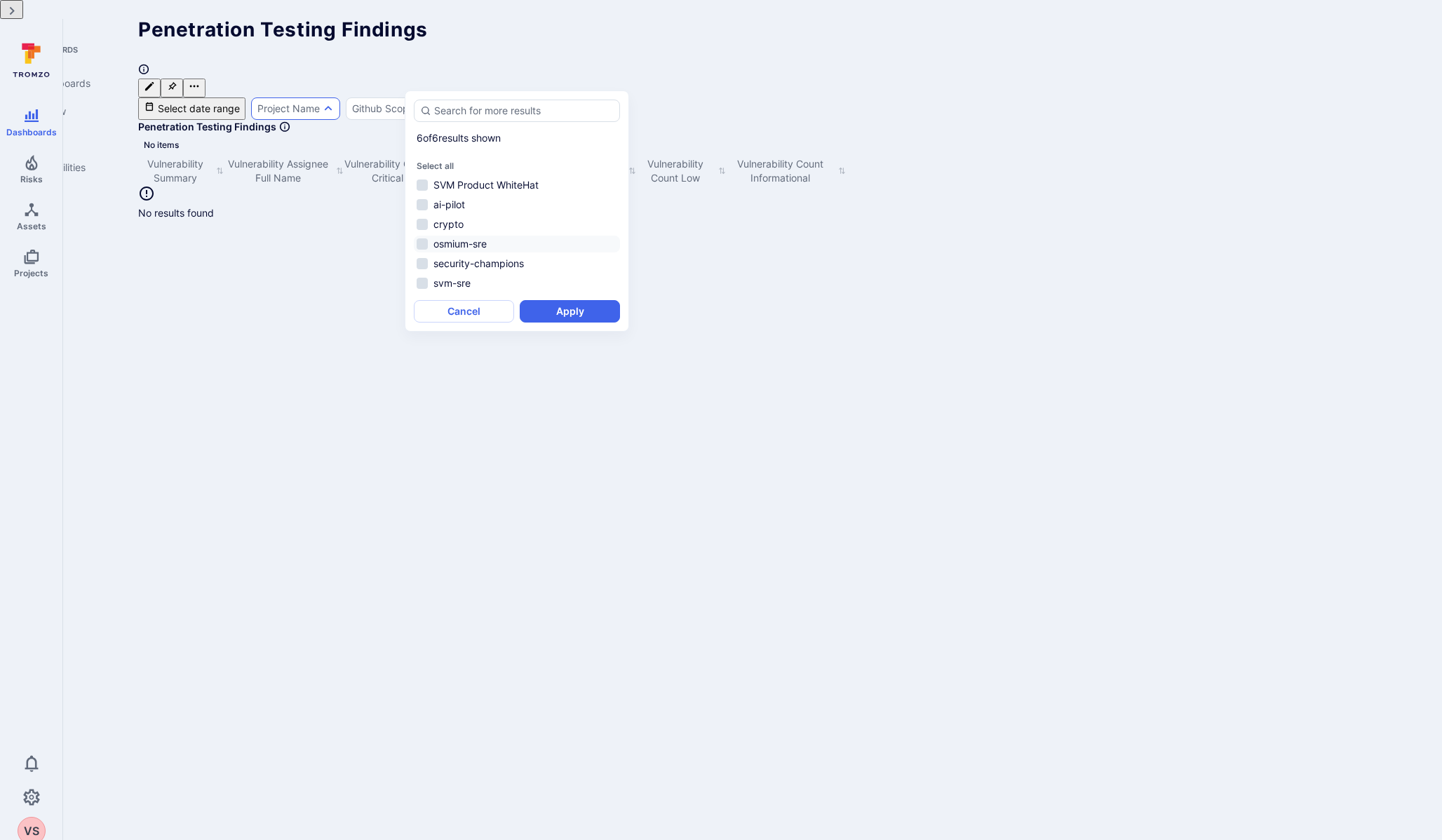
click at [422, 236] on li "osmium-sre" at bounding box center [517, 243] width 206 height 17
click at [423, 275] on li "svm-sre" at bounding box center [517, 283] width 206 height 17
click at [587, 311] on div "6 of 6 results shown Select all SVM Product WhiteHat ai-pilot crypto osmium-sre…" at bounding box center [517, 210] width 224 height 241
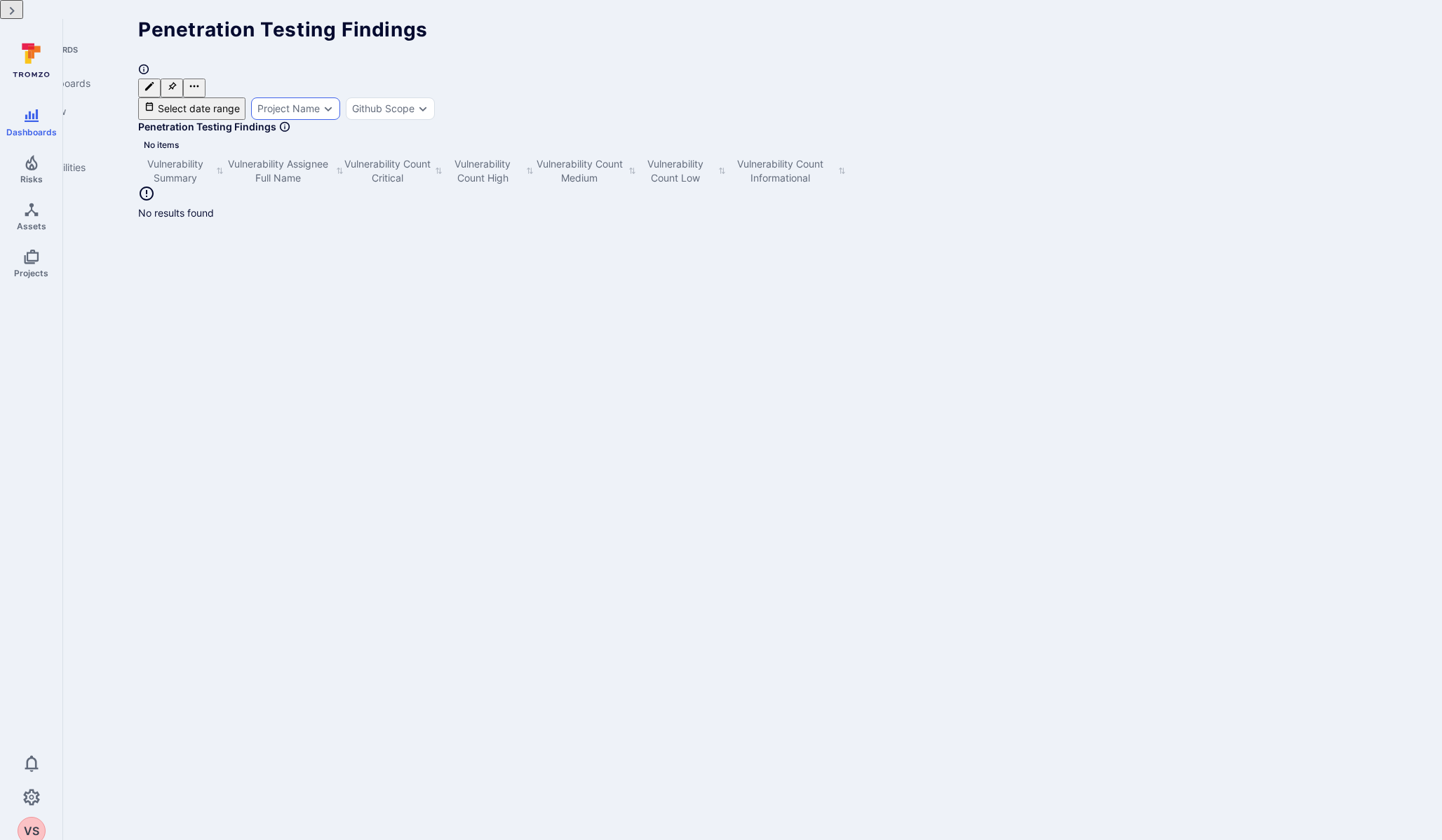
click at [320, 103] on div "Project Name" at bounding box center [289, 109] width 63 height 11
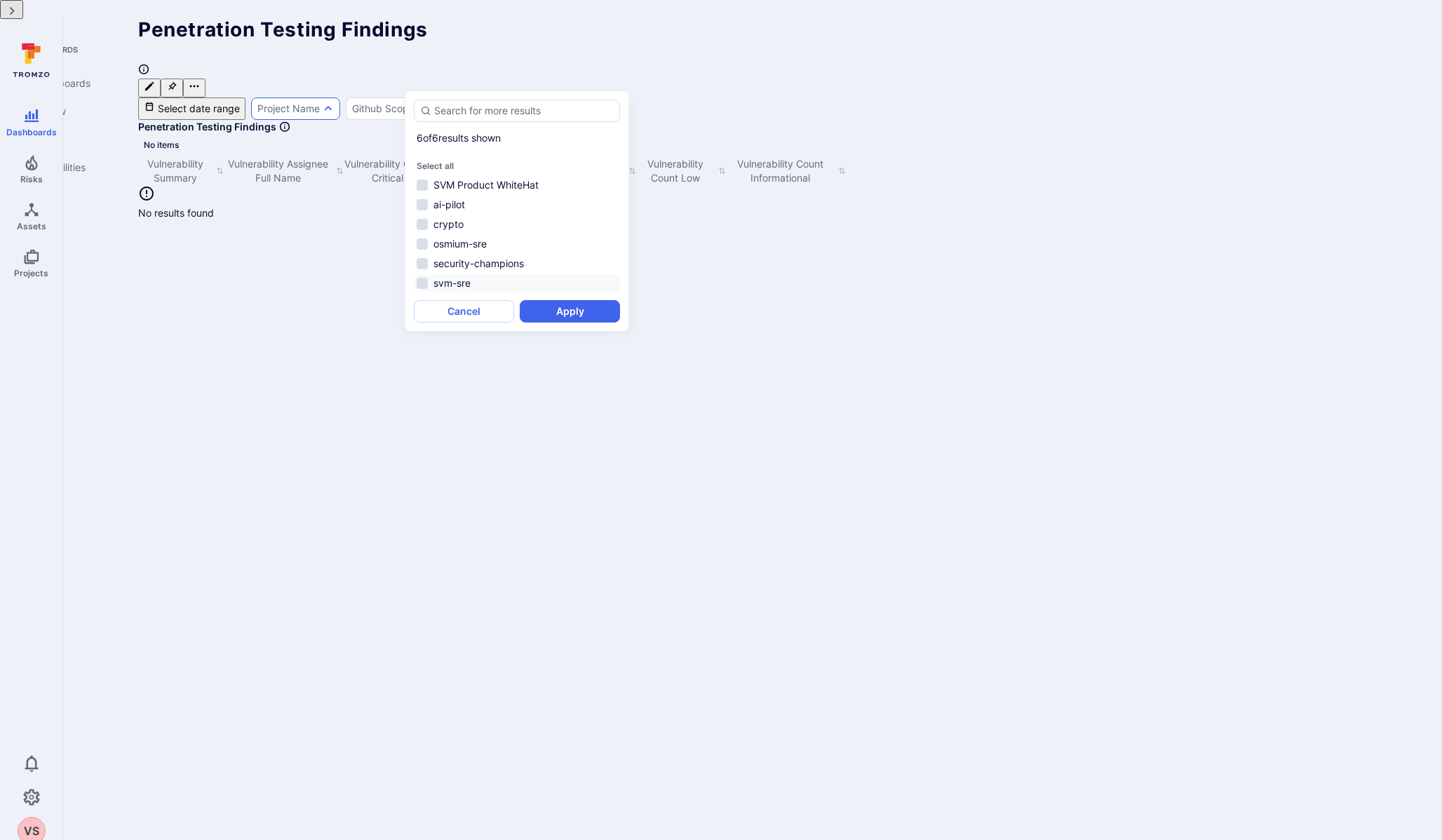
click at [419, 275] on li "svm-sre" at bounding box center [517, 283] width 206 height 17
click at [418, 236] on li "osmium-sre" at bounding box center [517, 243] width 206 height 17
click at [531, 300] on button "Apply" at bounding box center [569, 311] width 100 height 23
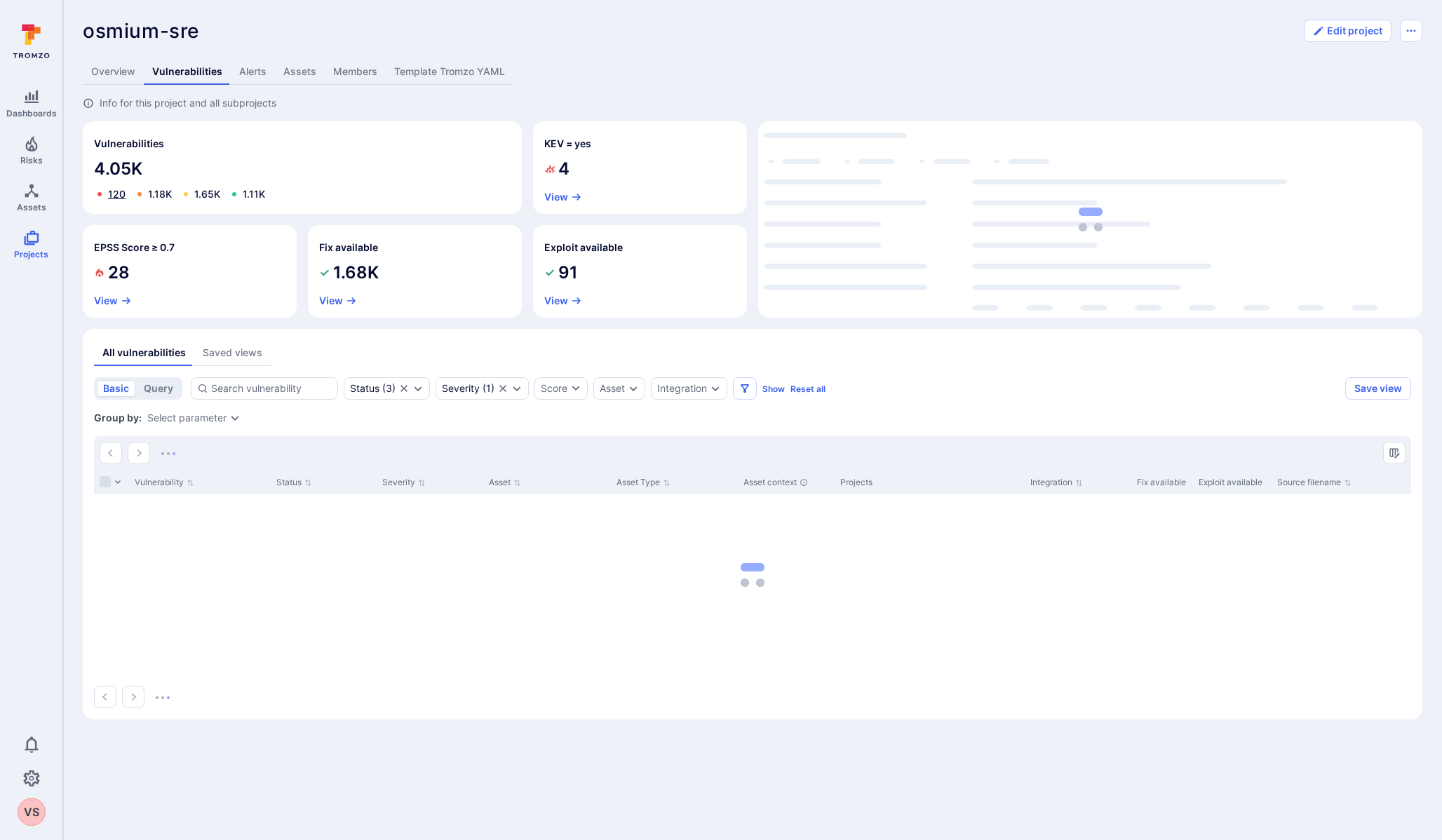
click at [114, 197] on link "120" at bounding box center [117, 194] width 17 height 12
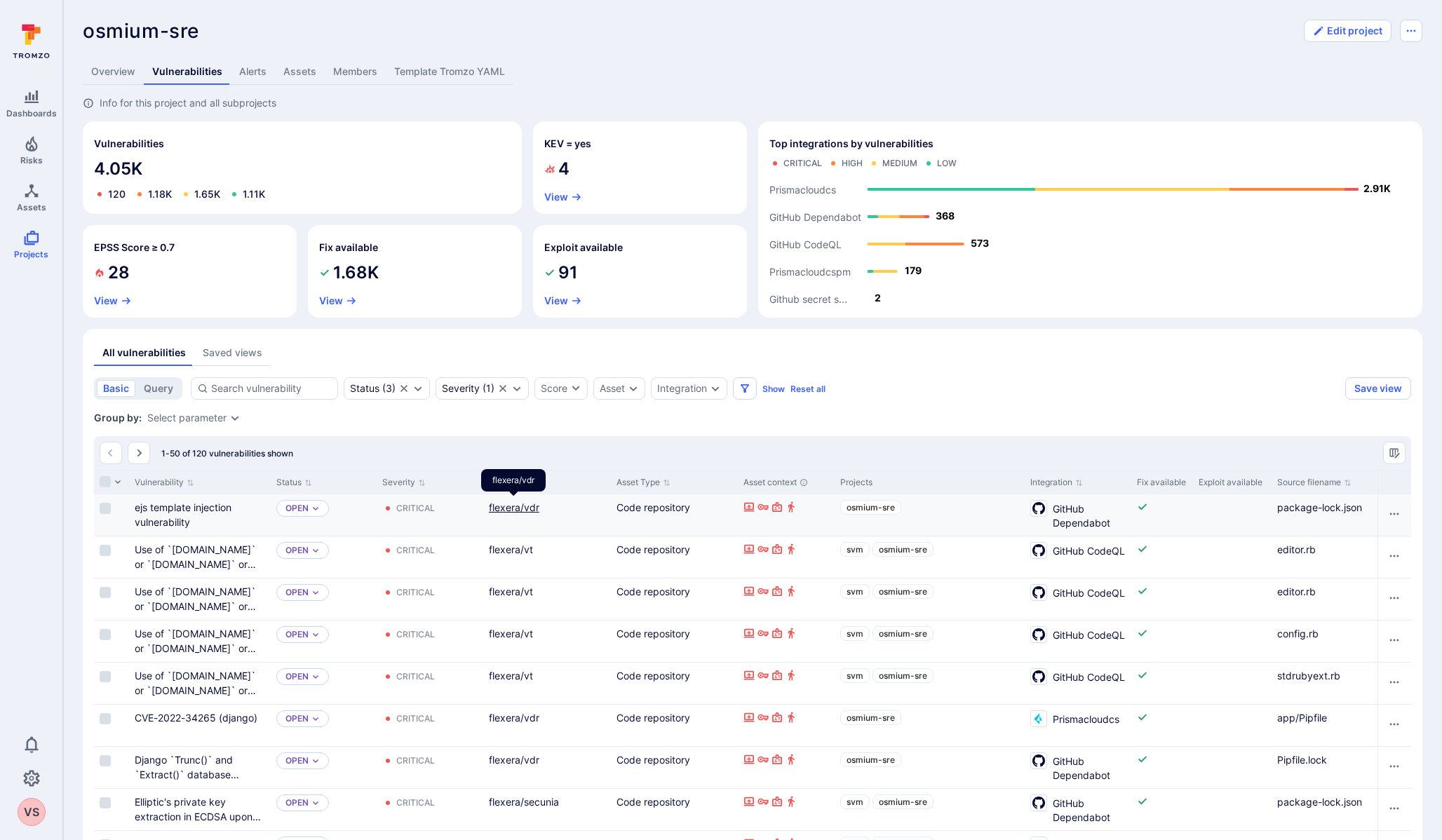
click at [512, 504] on link "flexera/vdr" at bounding box center [514, 507] width 50 height 12
